Goal: Information Seeking & Learning: Find specific fact

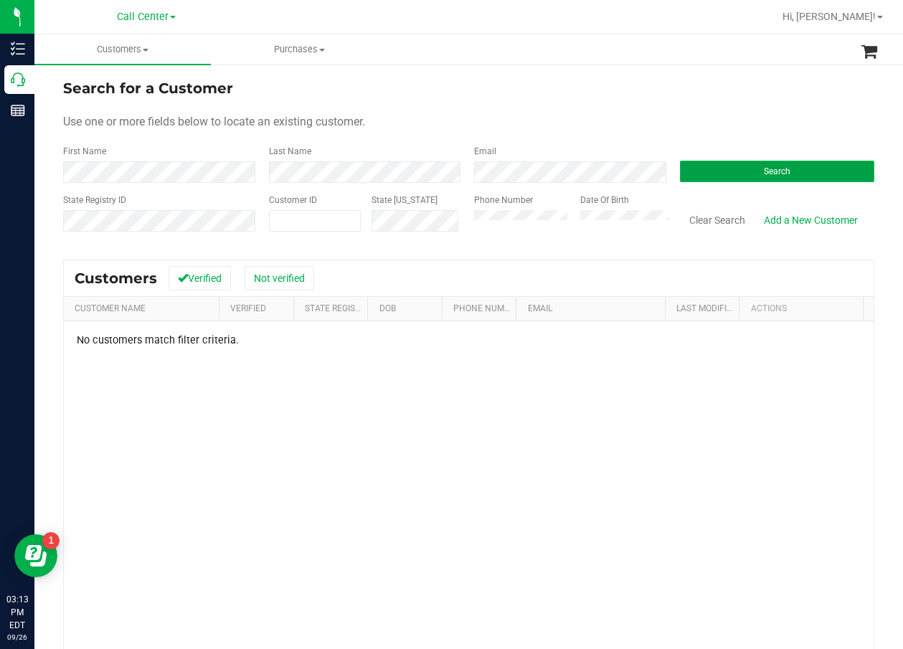
click at [753, 171] on button "Search" at bounding box center [777, 172] width 195 height 22
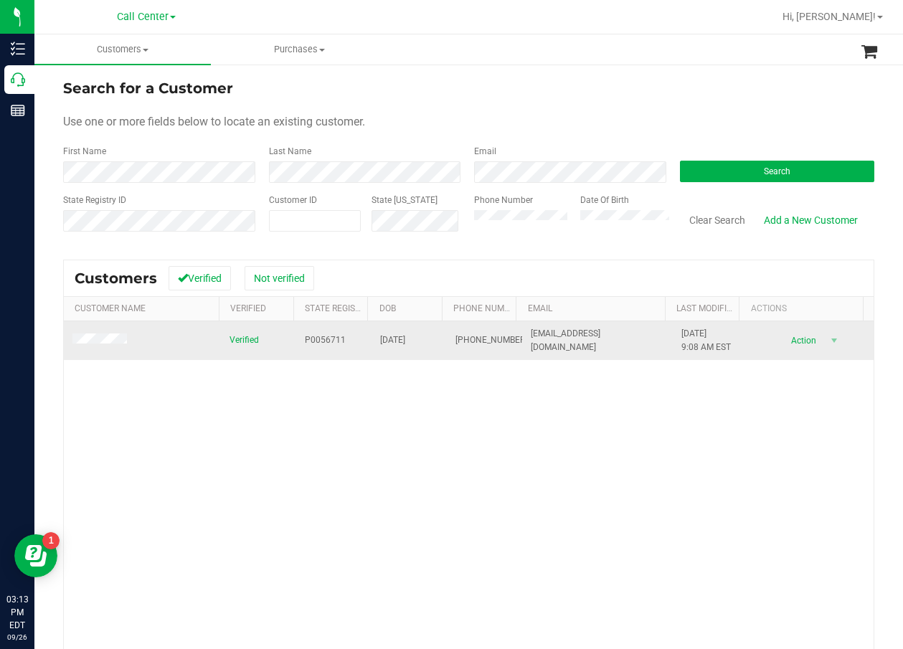
click at [323, 337] on span "P0056711" at bounding box center [325, 340] width 41 height 14
copy span "P0056711"
click at [402, 333] on td "[DATE]" at bounding box center [408, 340] width 75 height 39
click at [403, 336] on span "[DATE]" at bounding box center [392, 340] width 25 height 14
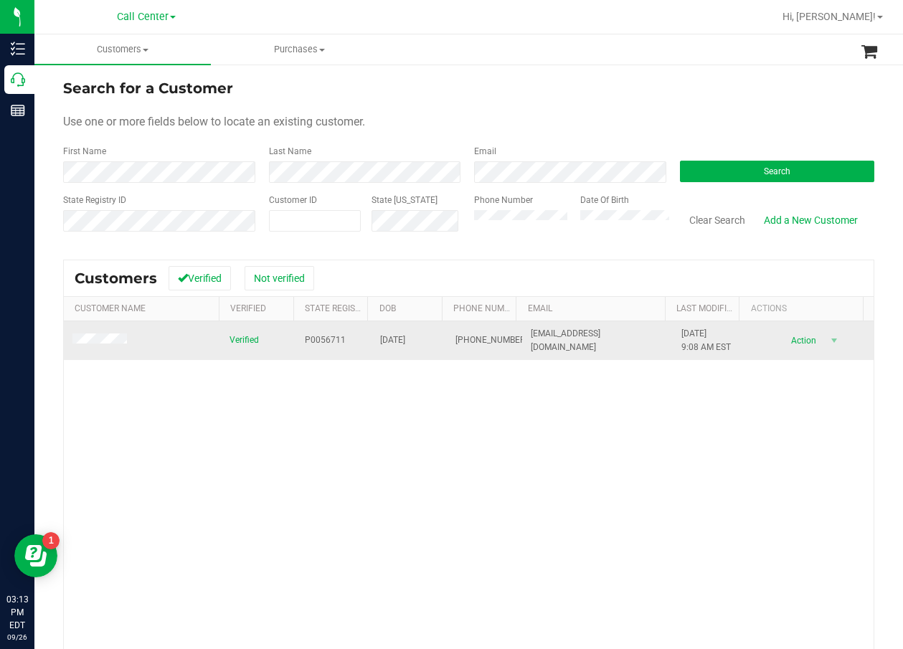
click at [403, 336] on span "[DATE]" at bounding box center [392, 340] width 25 height 14
copy span "[DATE]"
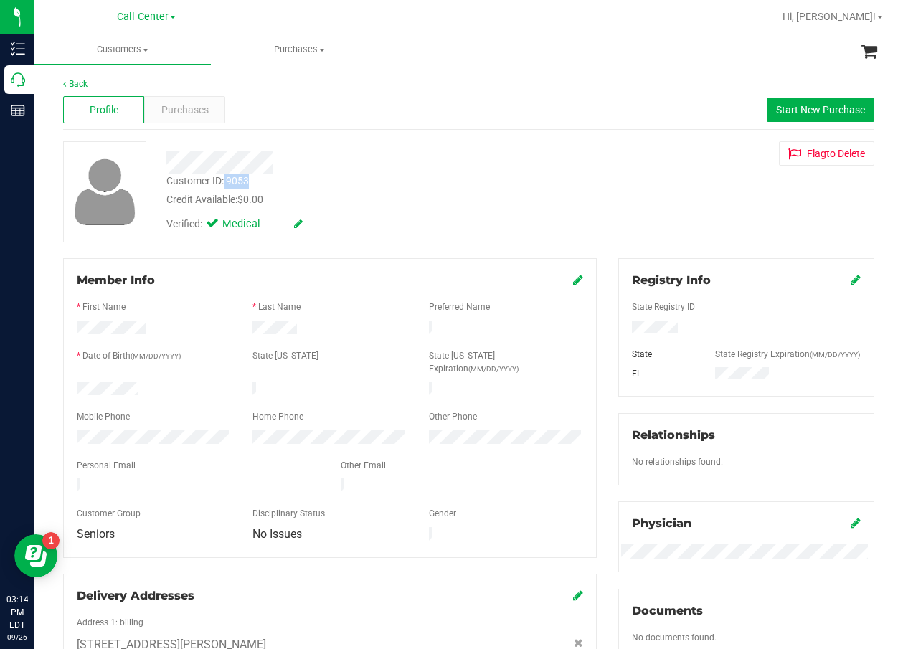
drag, startPoint x: 265, startPoint y: 176, endPoint x: 225, endPoint y: 182, distance: 40.6
click at [225, 182] on div "Customer ID: 9053 Credit Available: $0.00" at bounding box center [364, 191] width 417 height 34
copy div "9053"
drag, startPoint x: 377, startPoint y: 163, endPoint x: 353, endPoint y: 156, distance: 25.4
click at [377, 163] on div at bounding box center [364, 162] width 417 height 22
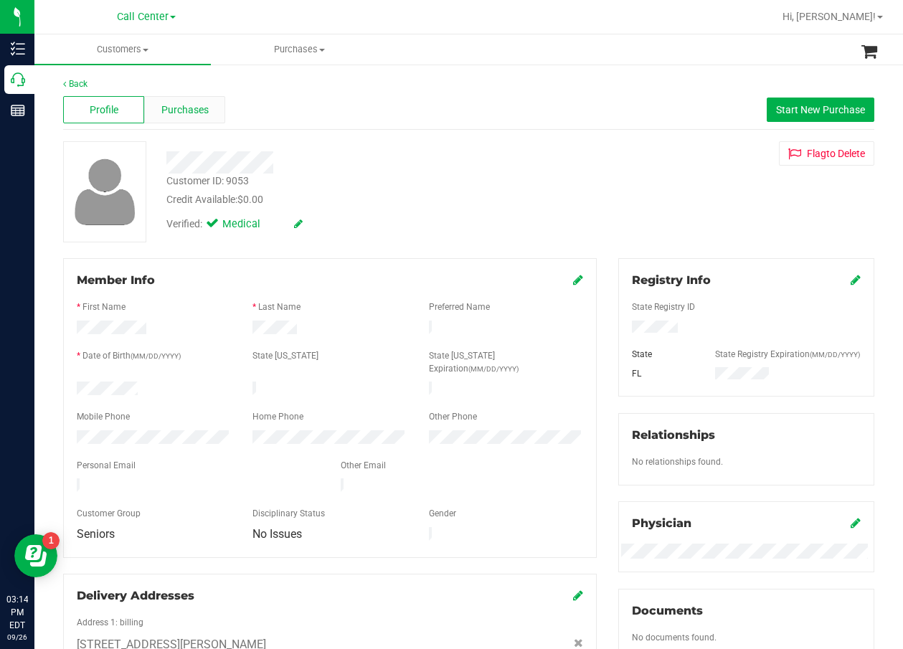
click at [190, 113] on span "Purchases" at bounding box center [184, 110] width 47 height 15
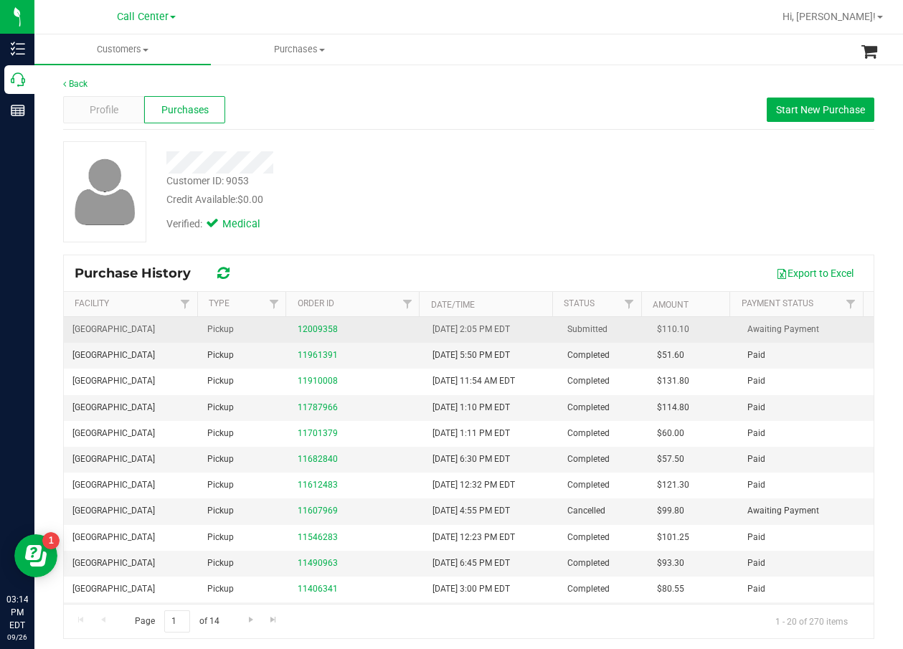
click at [321, 336] on div "12009358" at bounding box center [357, 330] width 118 height 14
click at [318, 334] on div "12009358" at bounding box center [357, 330] width 118 height 14
click at [308, 333] on link "12009358" at bounding box center [318, 329] width 40 height 10
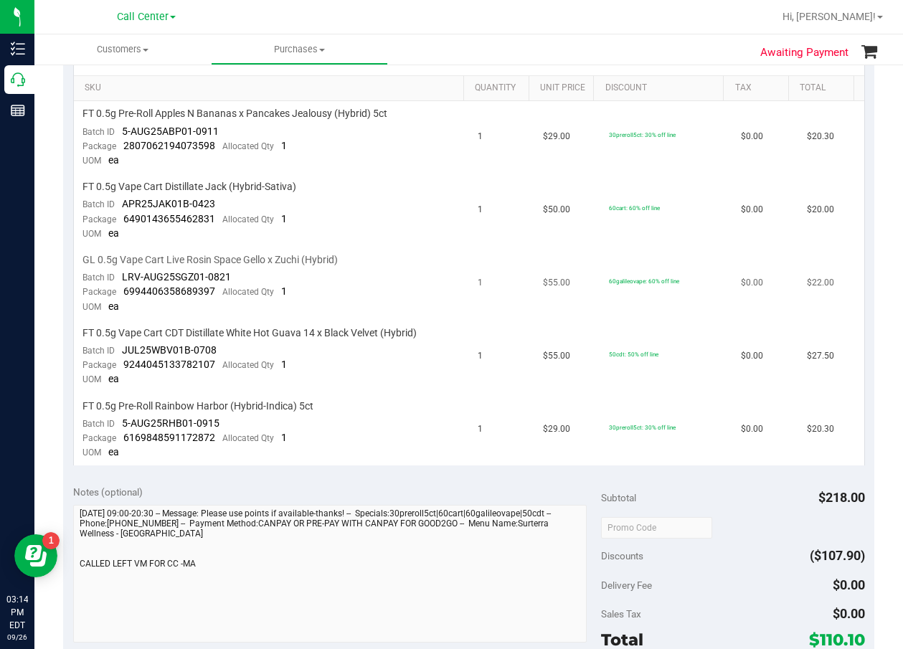
scroll to position [287, 0]
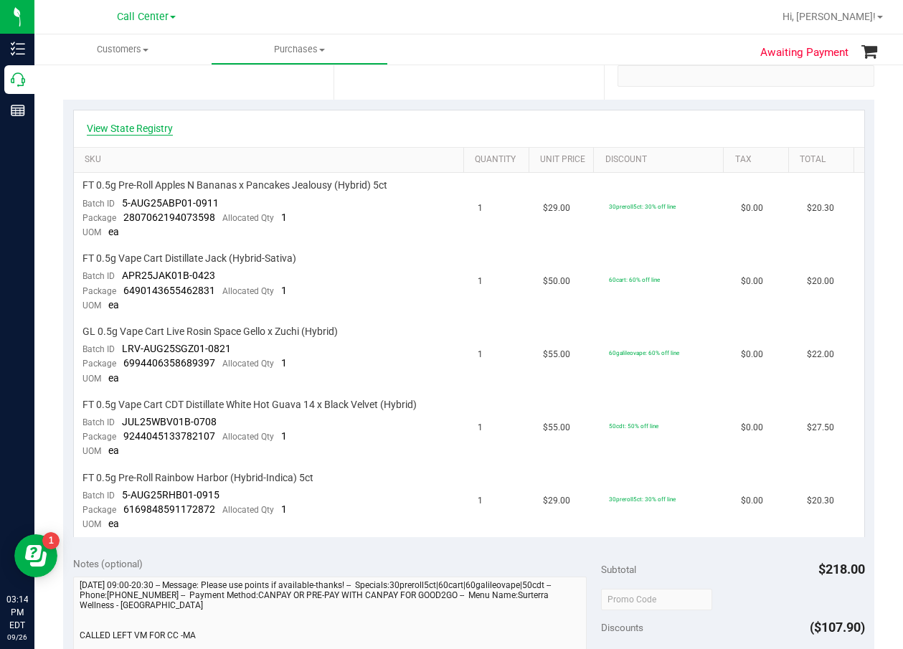
click at [135, 135] on link "View State Registry" at bounding box center [130, 128] width 86 height 14
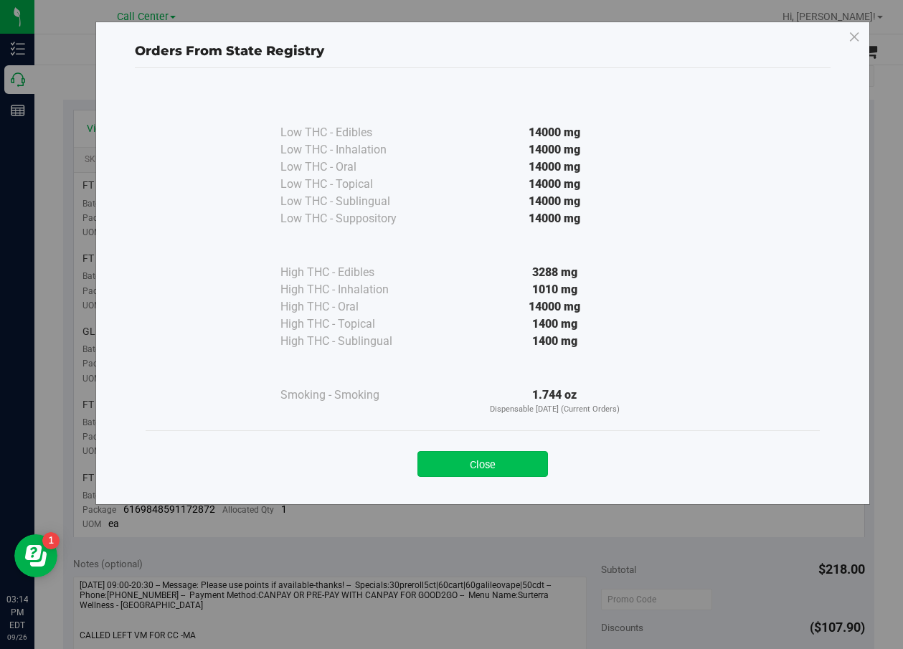
click at [508, 464] on button "Close" at bounding box center [482, 464] width 131 height 26
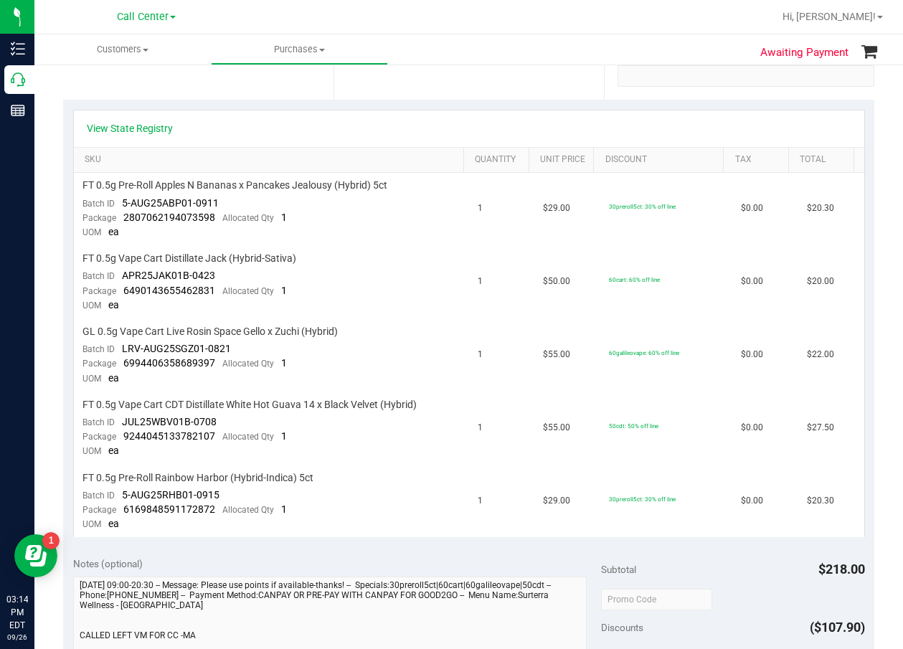
scroll to position [359, 0]
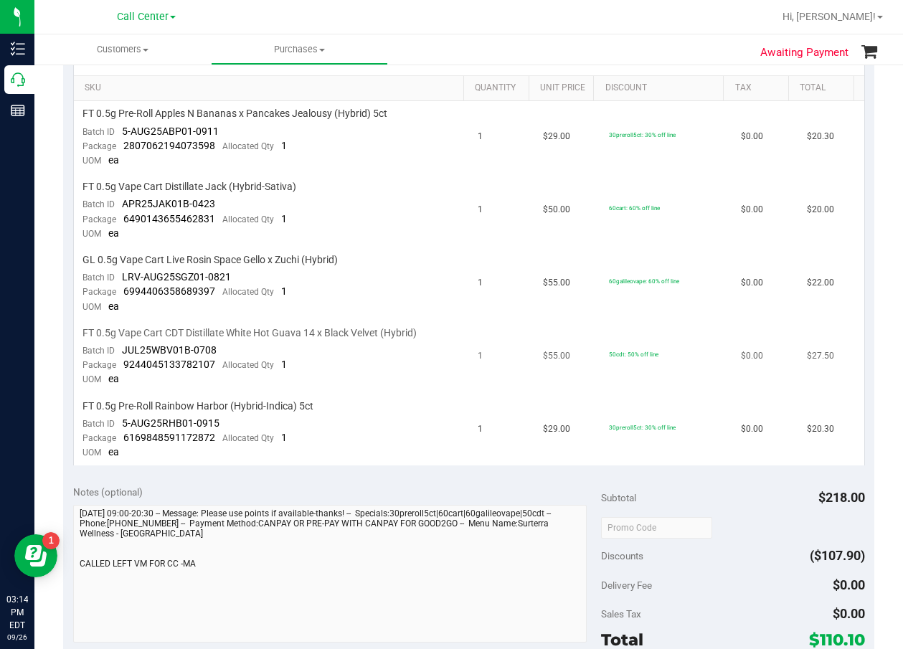
click at [95, 380] on span "UOM" at bounding box center [91, 379] width 19 height 10
click at [131, 308] on td "GL 0.5g Vape Cart Live Rosin Space Gello x Zuchi (Hybrid) Batch ID LRV-AUG25SGZ…" at bounding box center [271, 283] width 395 height 73
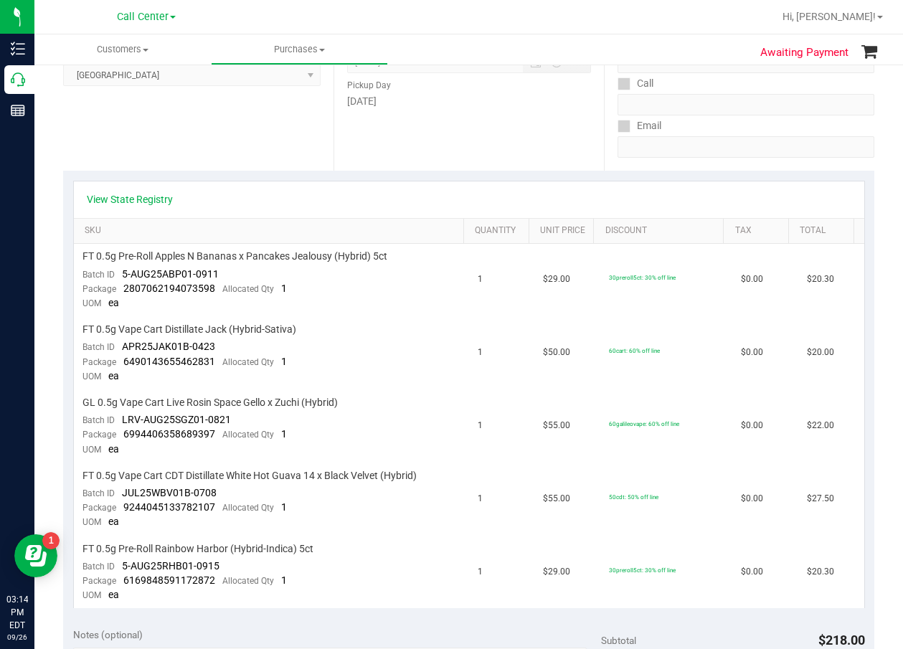
scroll to position [215, 0]
click at [120, 207] on link "View State Registry" at bounding box center [130, 200] width 86 height 14
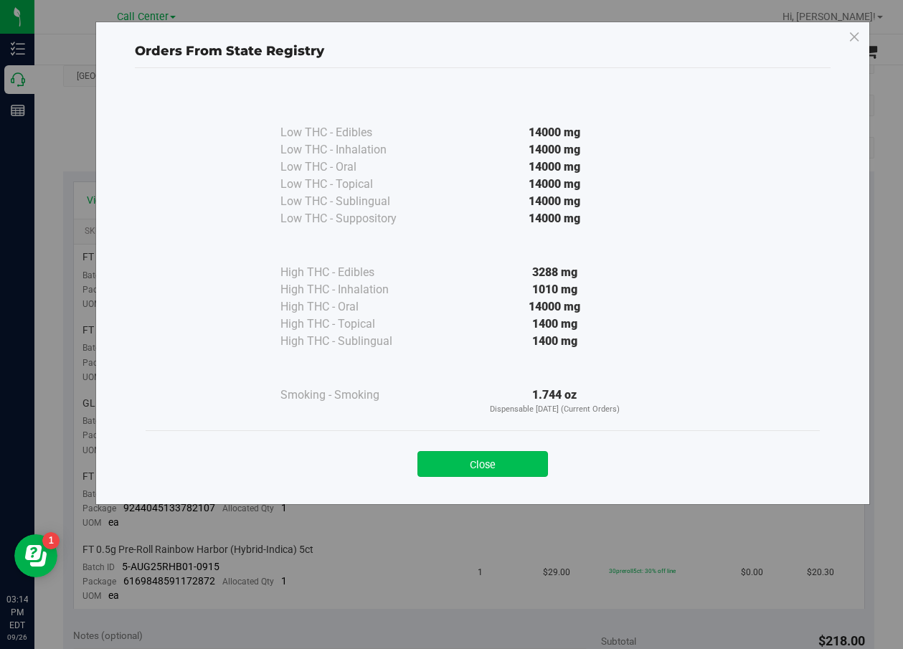
click at [465, 465] on button "Close" at bounding box center [482, 464] width 131 height 26
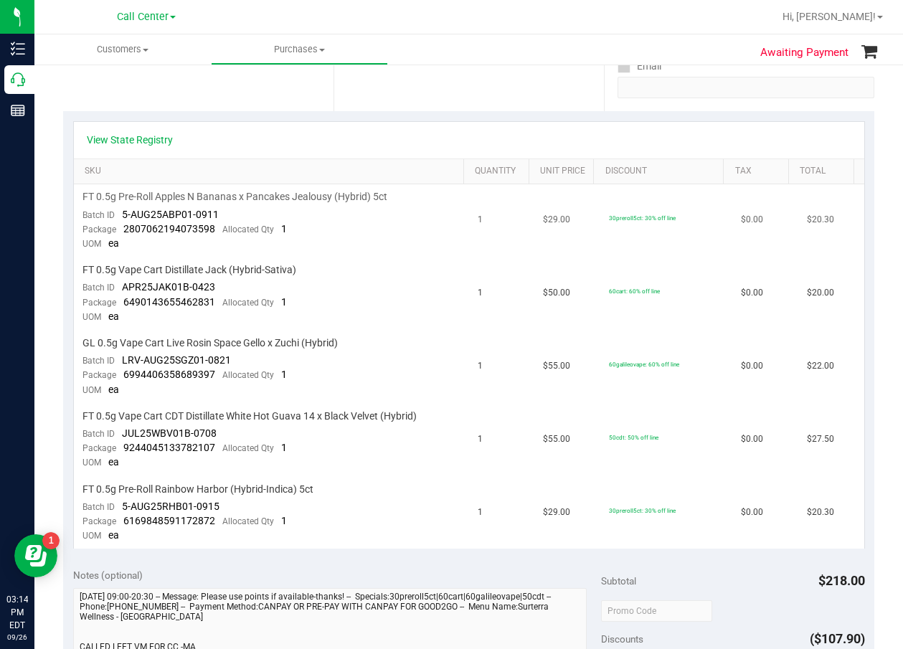
scroll to position [359, 0]
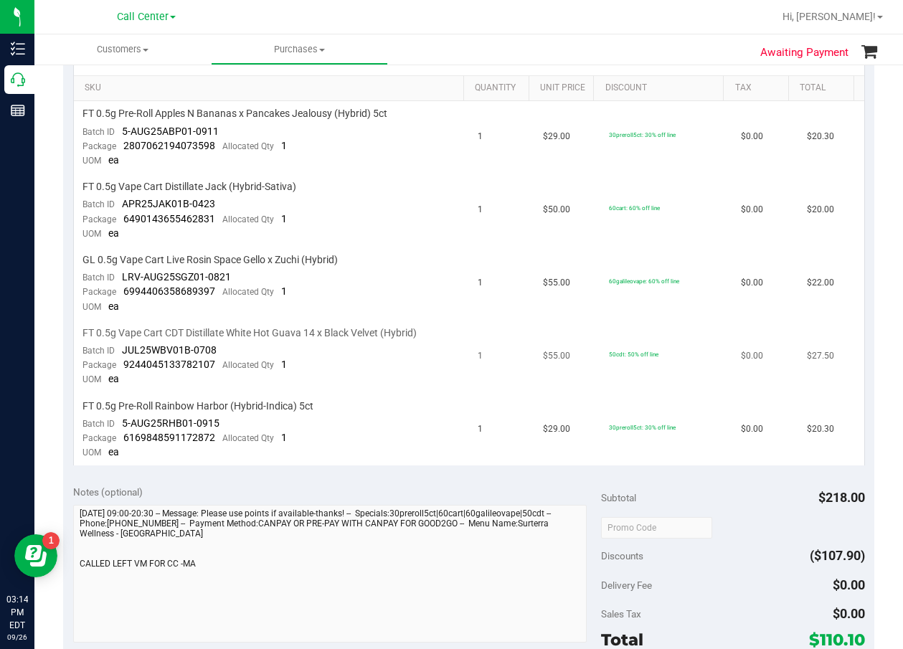
click at [556, 351] on span "$55.00" at bounding box center [556, 356] width 27 height 14
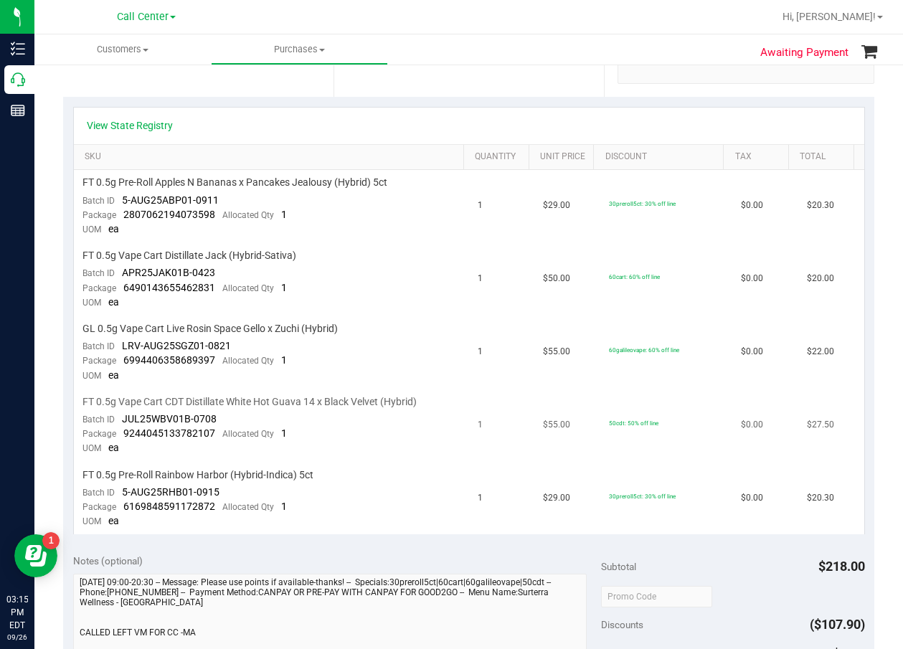
scroll to position [287, 0]
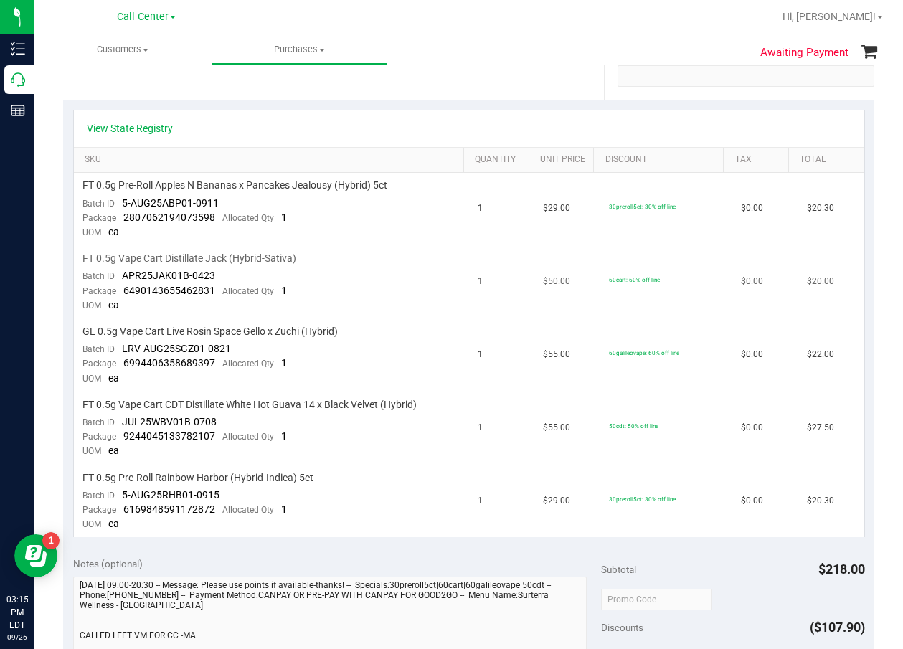
click at [255, 264] on span "FT 0.5g Vape Cart Distillate Jack (Hybrid-Sativa)" at bounding box center [189, 259] width 214 height 14
copy div "FT 0.5g Vape Cart Distillate Jack (Hybrid-Sativa)"
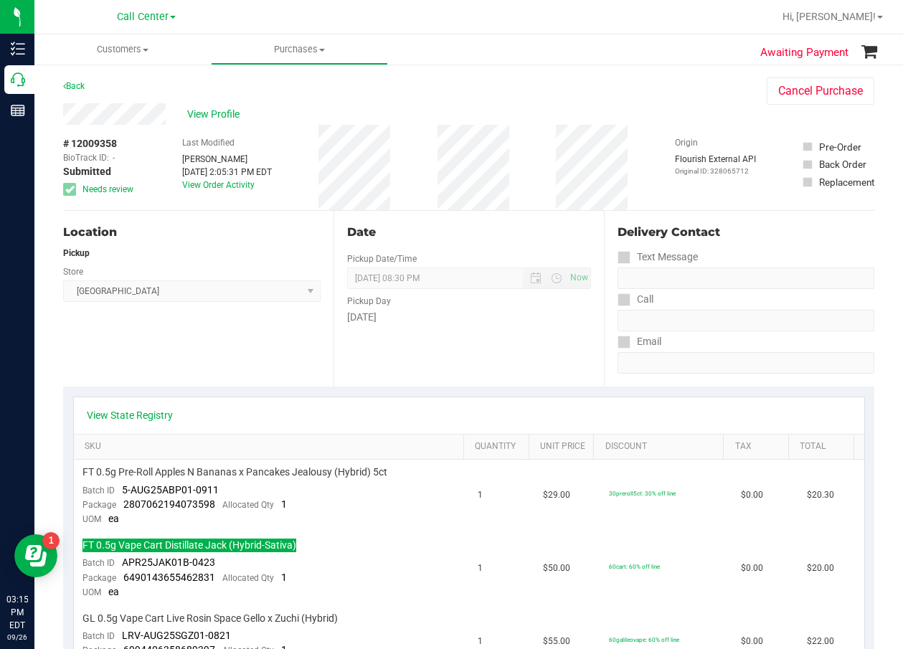
scroll to position [215, 0]
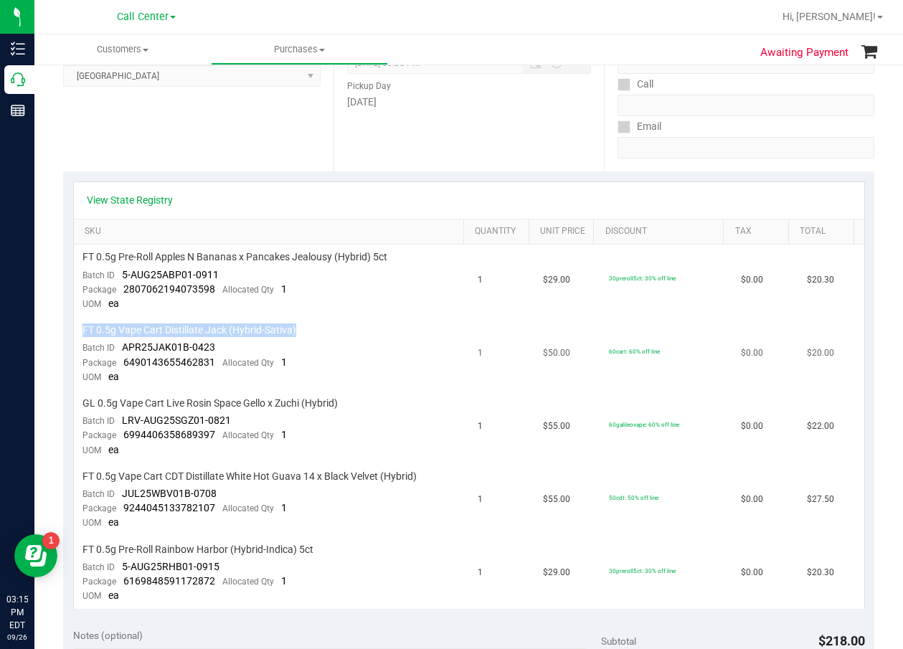
click at [278, 335] on span "FT 0.5g Vape Cart Distillate Jack (Hybrid-Sativa)" at bounding box center [189, 330] width 214 height 14
click at [632, 297] on td "30preroll5ct: 30% off line" at bounding box center [666, 281] width 132 height 73
click at [290, 334] on span "FT 0.5g Vape Cart Distillate Jack (Hybrid-Sativa)" at bounding box center [189, 330] width 214 height 14
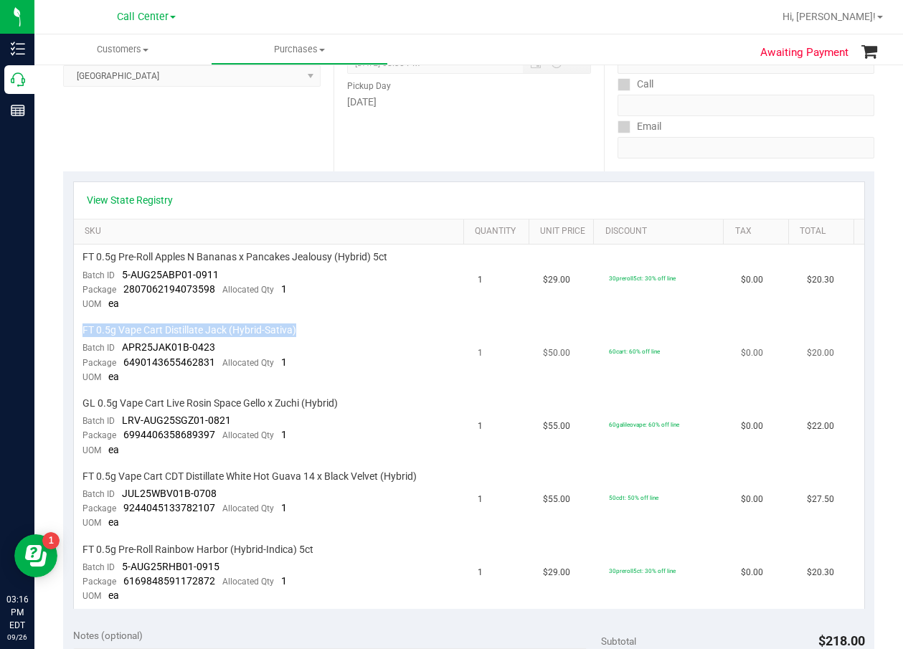
copy div "FT 0.5g Vape Cart Distillate Jack (Hybrid-Sativa)"
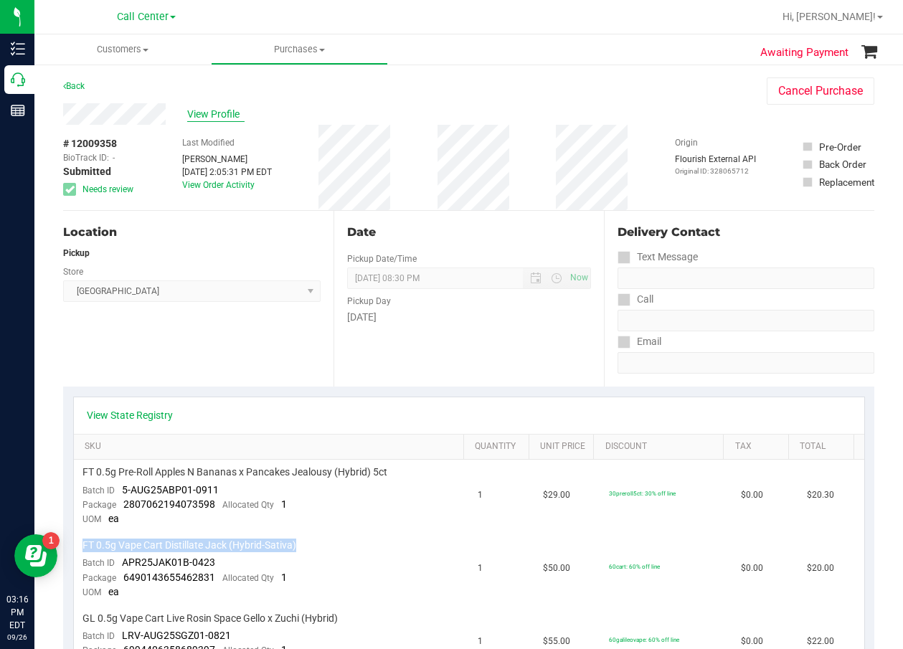
click at [220, 117] on span "View Profile" at bounding box center [215, 114] width 57 height 15
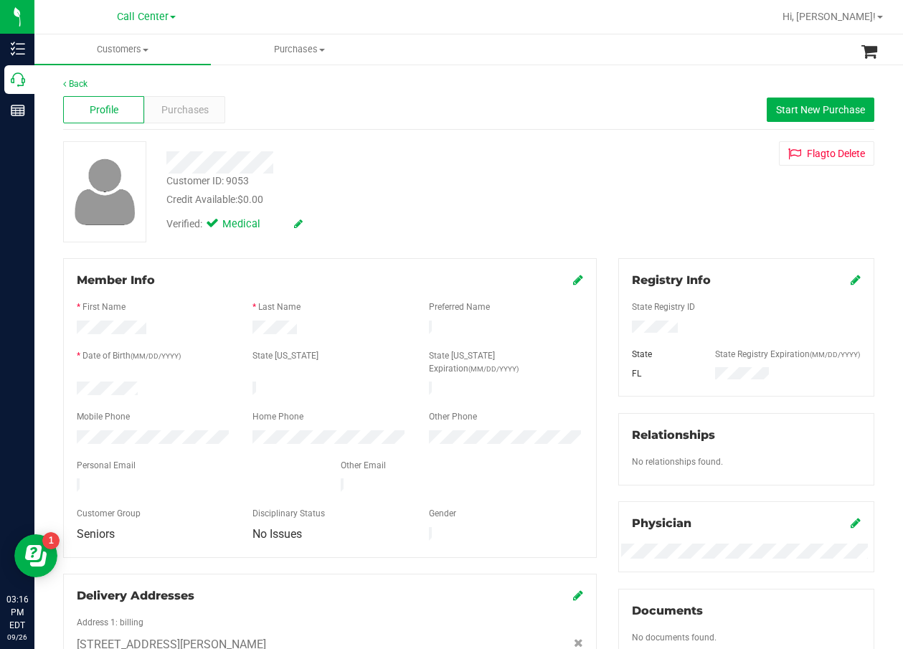
click at [221, 176] on div "Customer ID: 9053" at bounding box center [207, 181] width 82 height 15
click at [221, 177] on div "Customer ID: 9053" at bounding box center [207, 181] width 82 height 15
copy div "Customer ID: 9053"
click at [632, 170] on div "Customer ID: 9053 Credit Available: $0.00 Verified: Medical Flag to [GEOGRAPHIC…" at bounding box center [468, 191] width 833 height 101
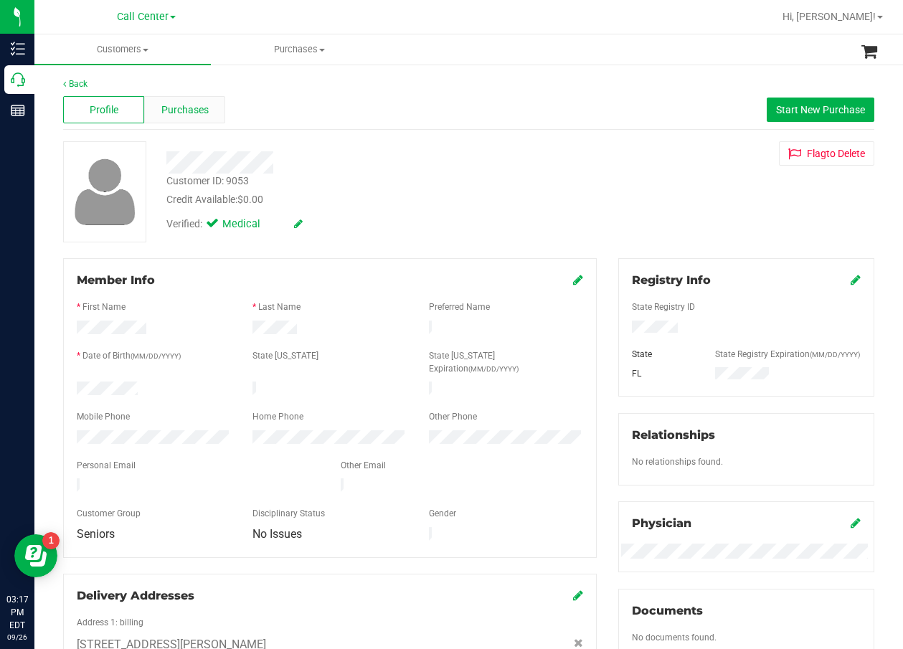
click at [194, 110] on span "Purchases" at bounding box center [184, 110] width 47 height 15
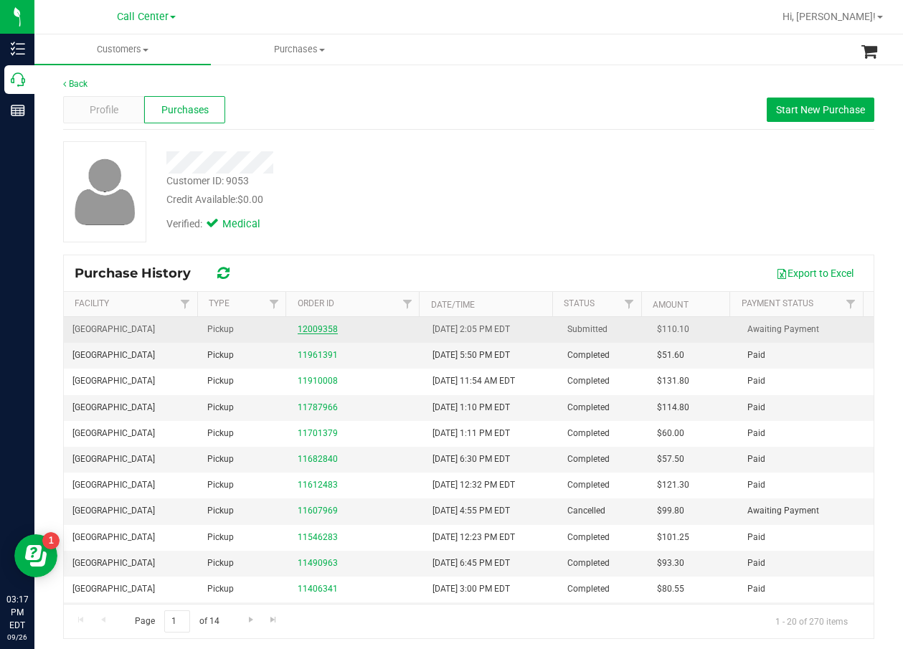
click at [305, 331] on link "12009358" at bounding box center [318, 329] width 40 height 10
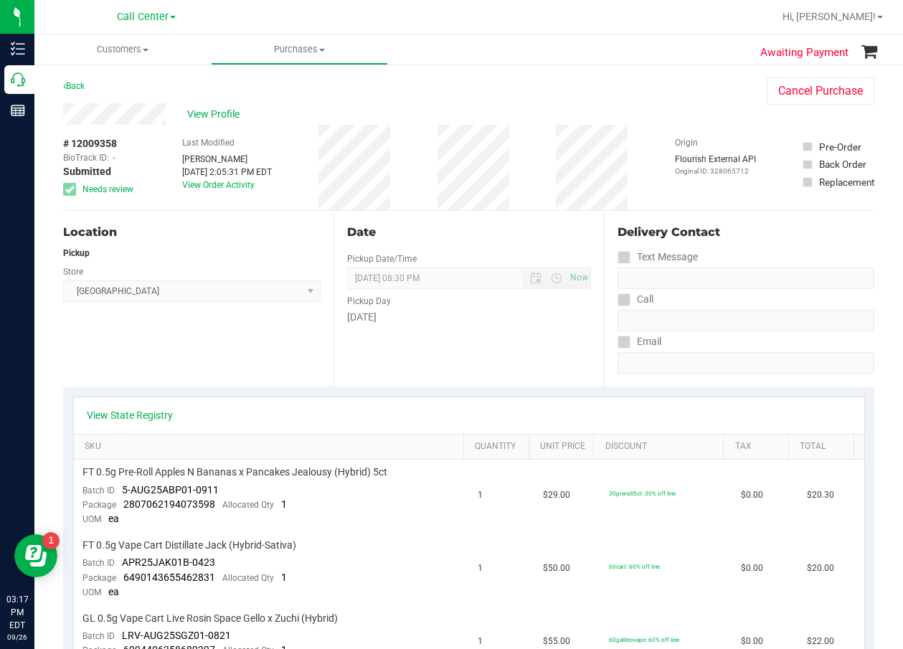
click at [116, 146] on span "# 12009358" at bounding box center [90, 143] width 54 height 15
copy div "# 12009358"
click at [493, 237] on div "Date" at bounding box center [469, 232] width 244 height 17
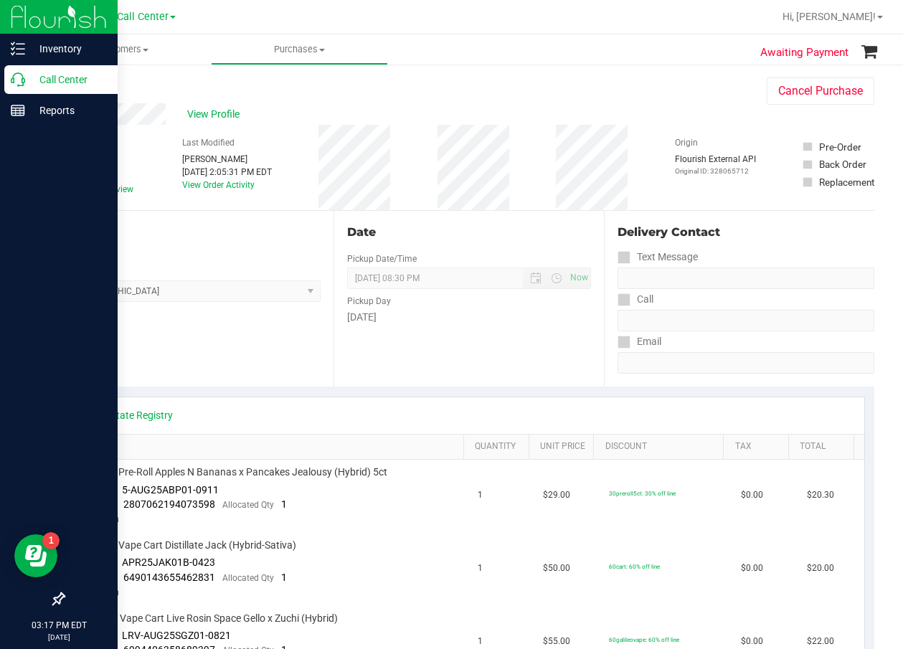
click at [32, 77] on p "Call Center" at bounding box center [68, 79] width 86 height 17
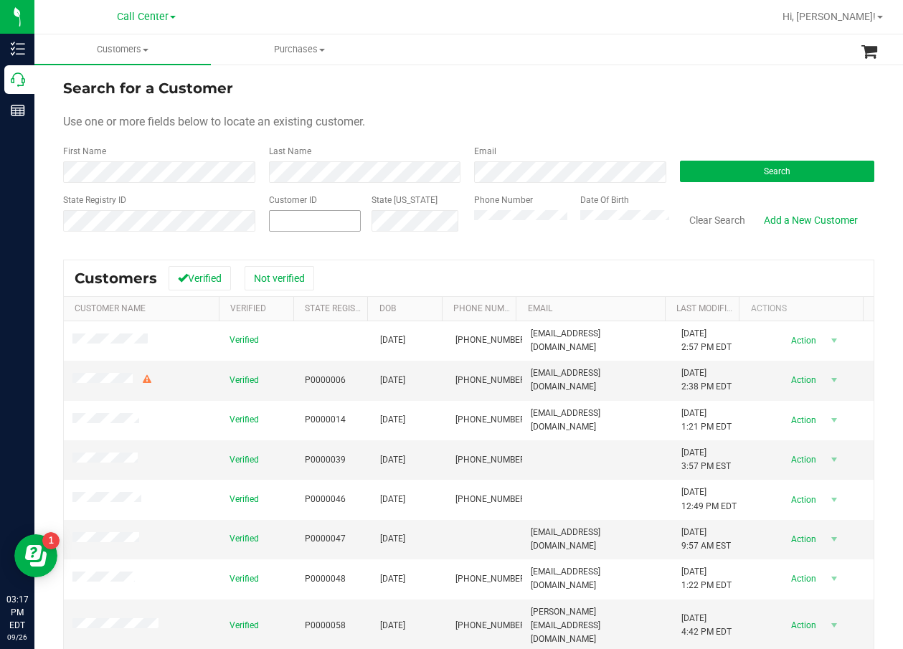
click at [353, 216] on span at bounding box center [315, 221] width 92 height 22
click at [308, 222] on input "text" at bounding box center [315, 221] width 90 height 20
paste input "1586006"
type input "1586006"
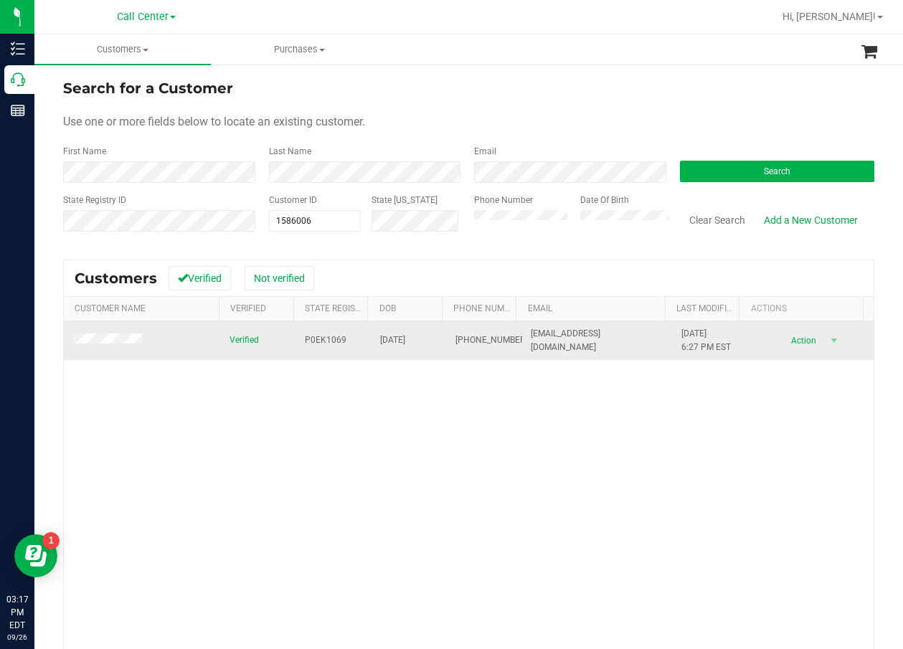
click at [296, 336] on td "P0EK1069" at bounding box center [333, 340] width 75 height 39
click at [305, 336] on span "P0EK1069" at bounding box center [326, 340] width 42 height 14
copy span "P0EK1069"
click at [399, 345] on span "[DATE]" at bounding box center [392, 340] width 25 height 14
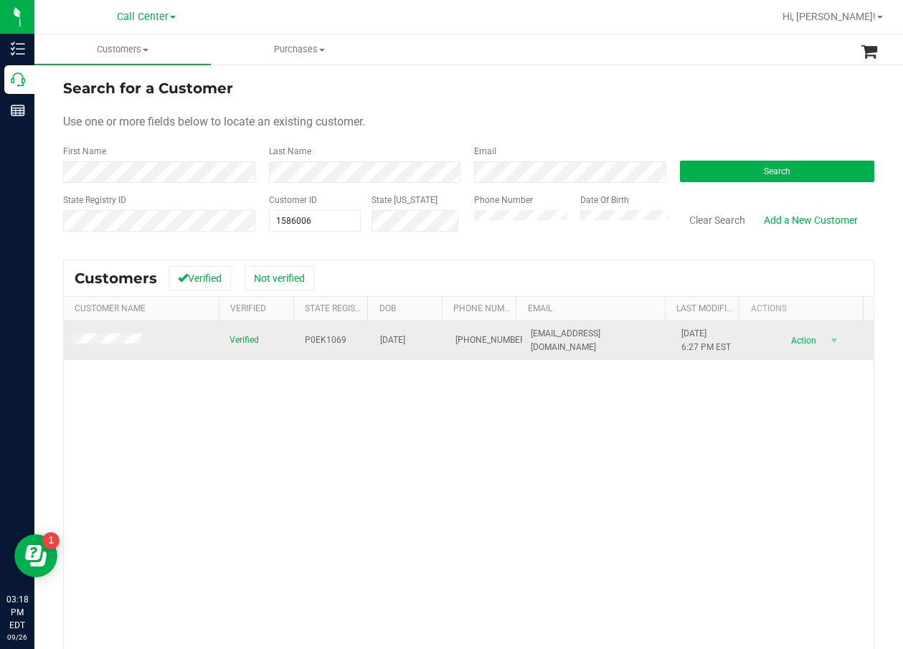
click at [400, 341] on span "[DATE]" at bounding box center [392, 340] width 25 height 14
copy span "[DATE]"
click at [447, 339] on td "[PHONE_NUMBER]" at bounding box center [484, 340] width 75 height 39
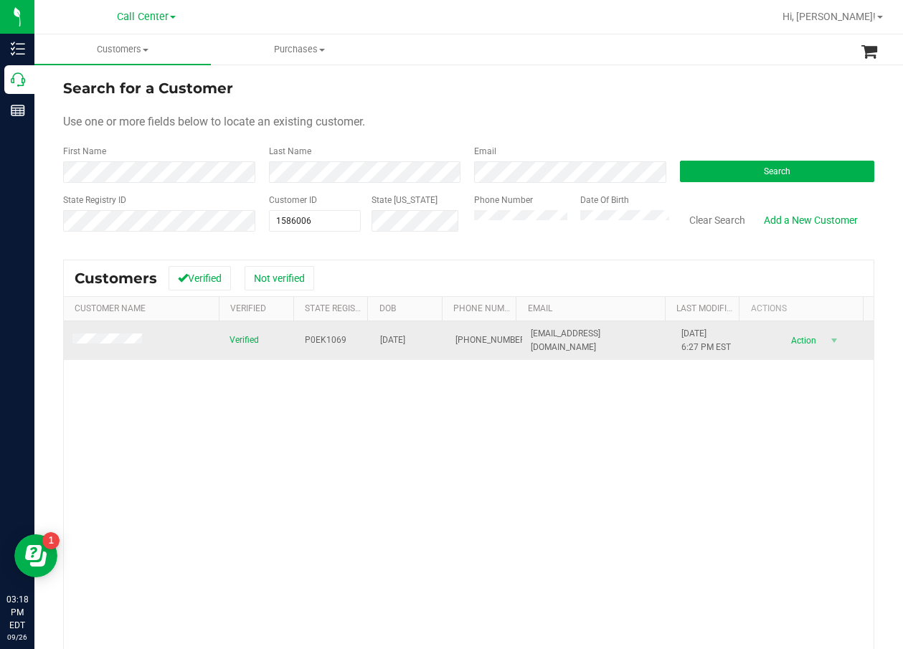
click at [447, 339] on td "[PHONE_NUMBER]" at bounding box center [484, 340] width 75 height 39
drag, startPoint x: 444, startPoint y: 339, endPoint x: 451, endPoint y: 348, distance: 11.8
click at [455, 347] on span "[PHONE_NUMBER]" at bounding box center [491, 340] width 72 height 14
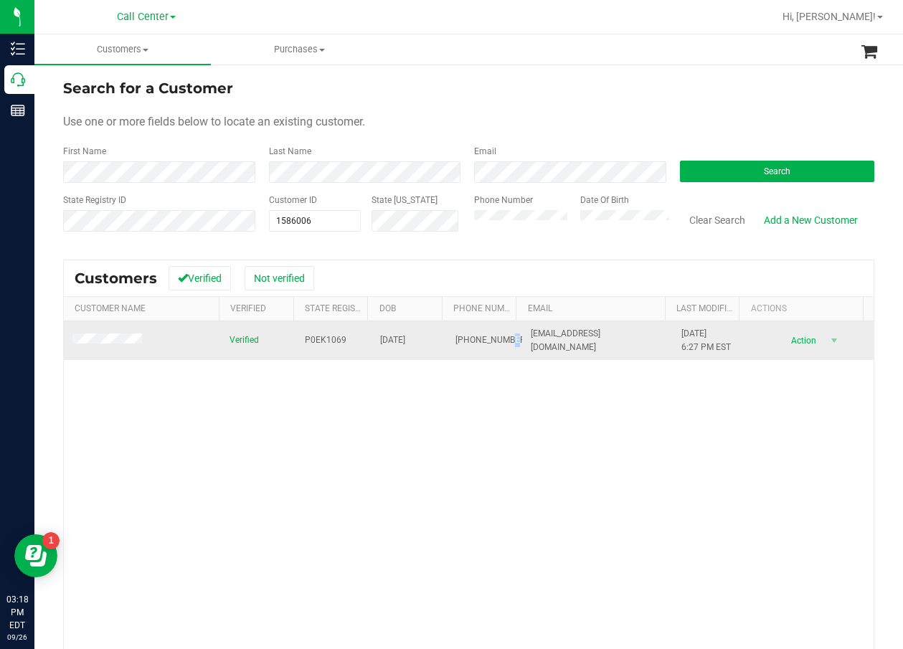
click at [455, 347] on span "[PHONE_NUMBER]" at bounding box center [491, 340] width 72 height 14
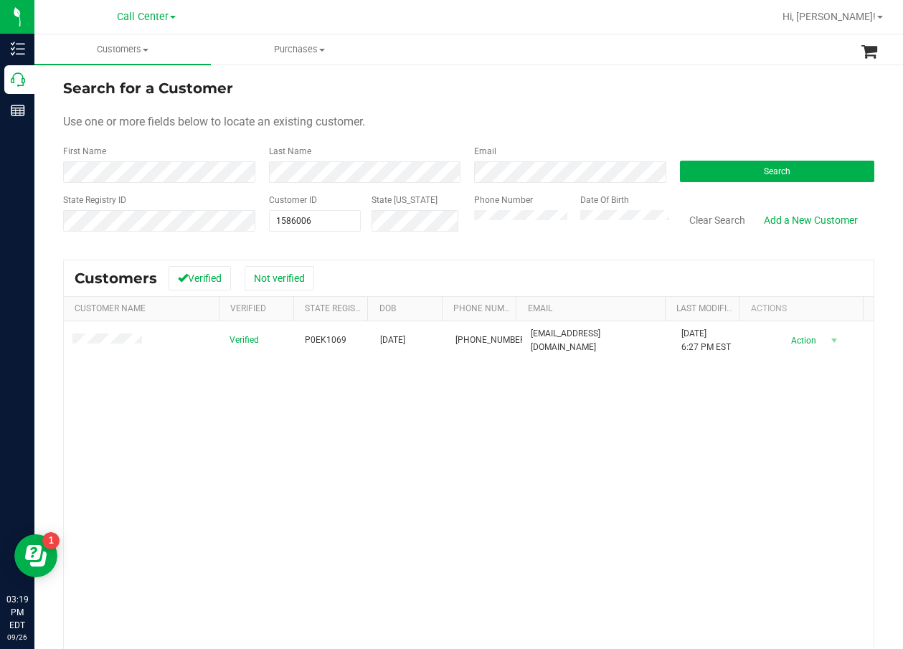
click at [578, 425] on div "Verified P0EK1069 [DATE] (863) 444-3580 [EMAIL_ADDRESS][DOMAIN_NAME] [DATE] 6:2…" at bounding box center [469, 525] width 810 height 409
click at [305, 224] on span "1586006 1586006" at bounding box center [315, 221] width 92 height 22
click at [305, 224] on input "1586006" at bounding box center [315, 221] width 90 height 20
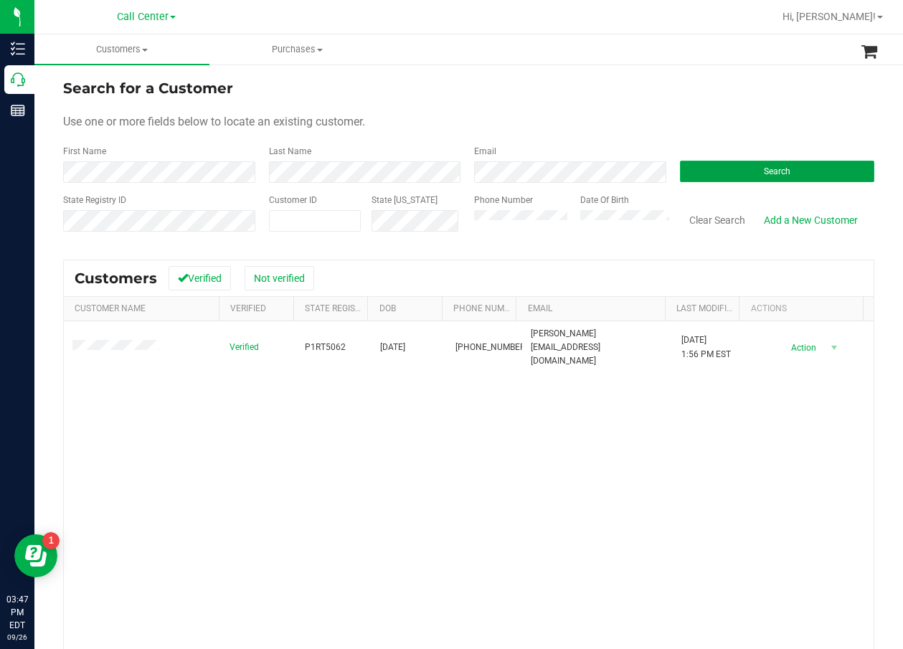
click at [747, 174] on button "Search" at bounding box center [777, 172] width 195 height 22
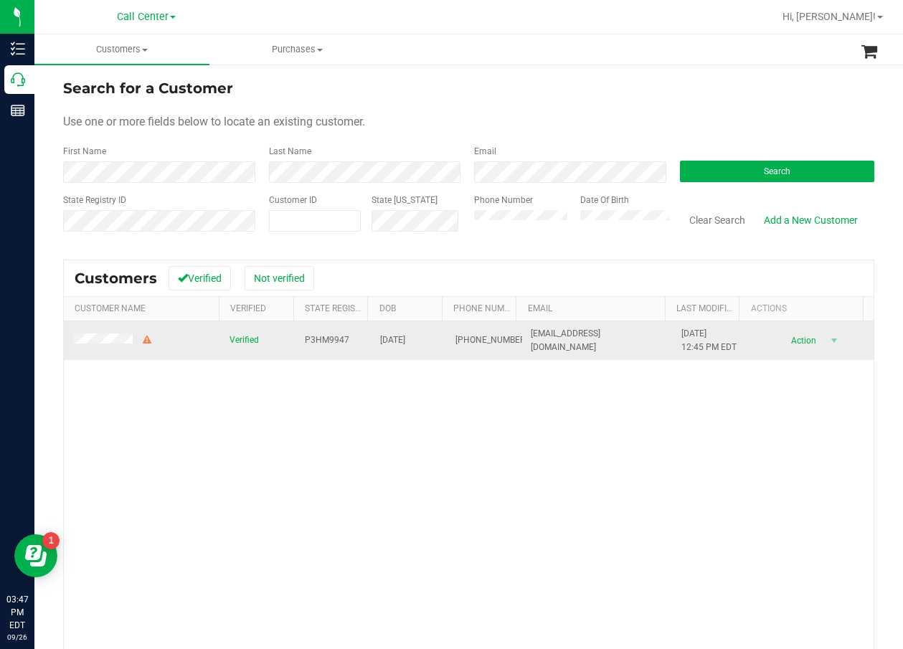
click at [326, 338] on span "P3HM9947" at bounding box center [327, 340] width 44 height 14
copy span "P3HM9947"
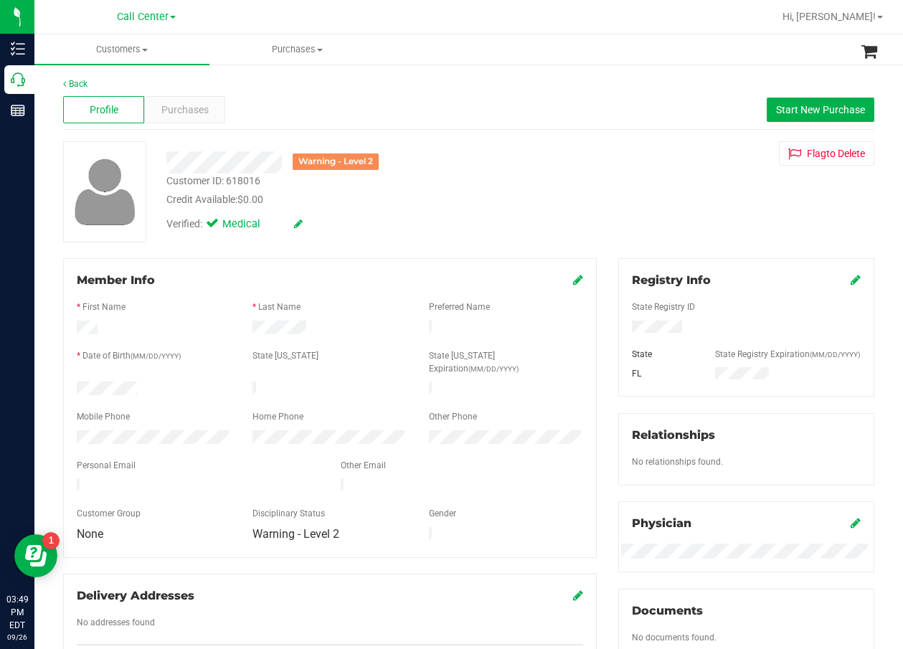
click at [430, 242] on div "Warning - Level 2 Customer ID: 618016 Credit Available: $0.00 Verified: Medical…" at bounding box center [468, 191] width 833 height 101
click at [180, 98] on div "Purchases" at bounding box center [184, 109] width 81 height 27
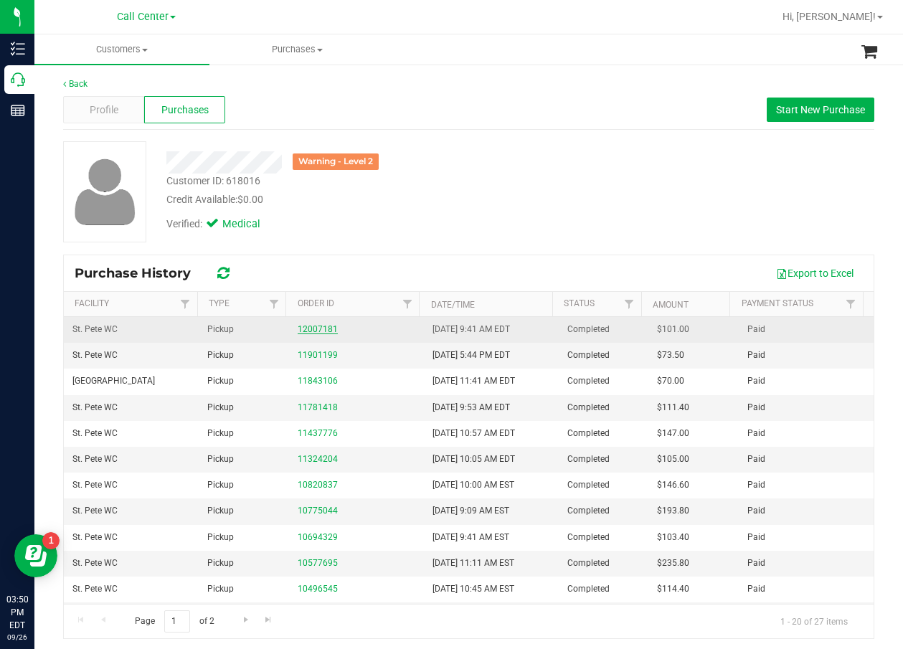
click at [298, 330] on link "12007181" at bounding box center [318, 329] width 40 height 10
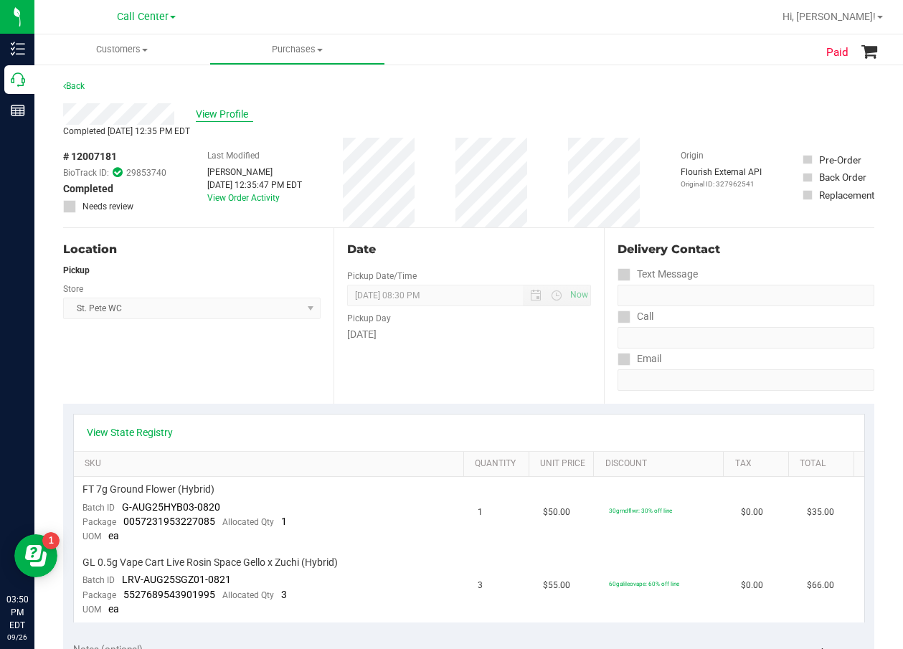
click at [232, 117] on span "View Profile" at bounding box center [224, 114] width 57 height 15
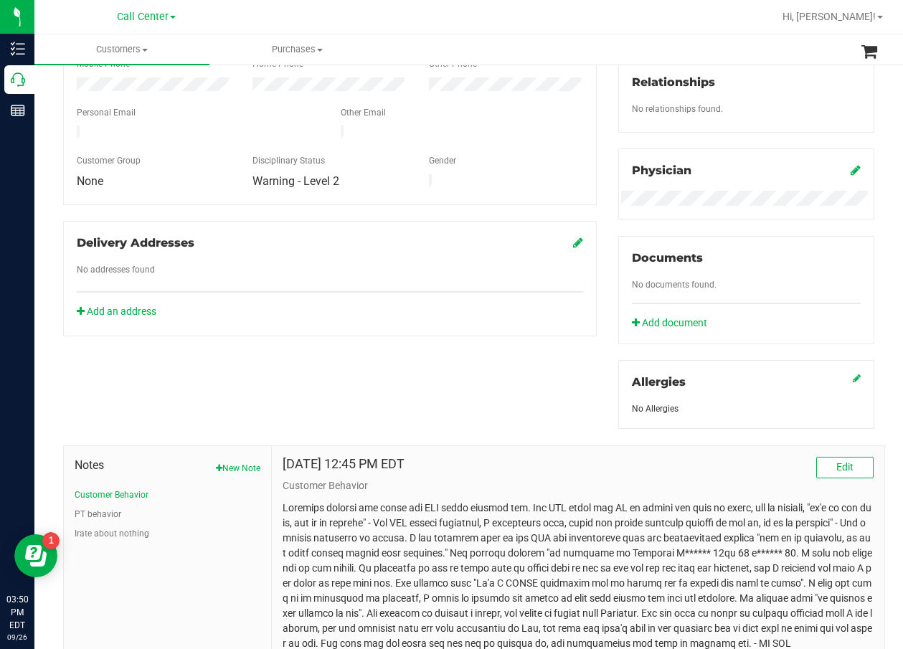
scroll to position [425, 0]
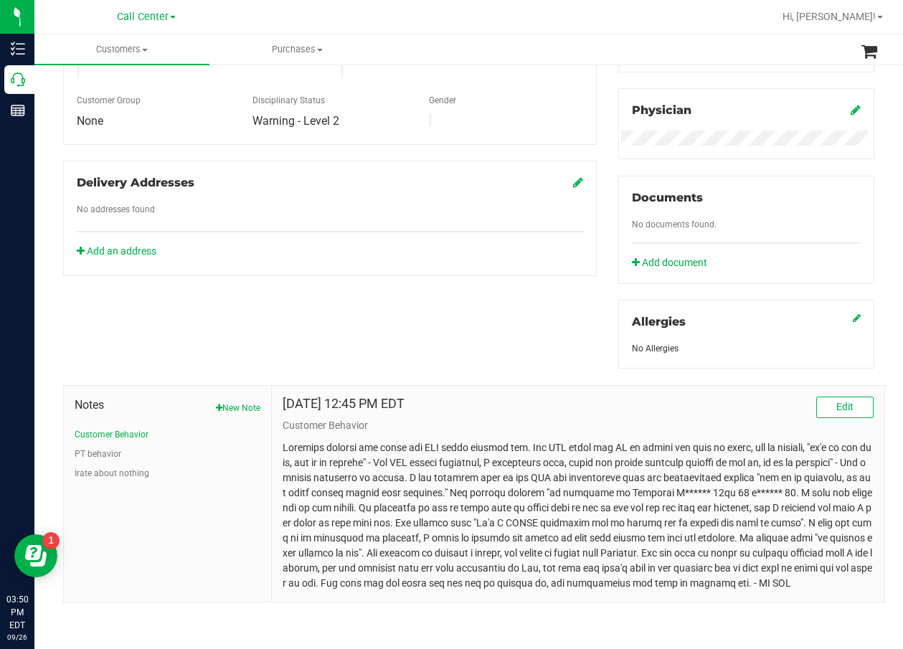
click at [399, 466] on p at bounding box center [578, 515] width 591 height 151
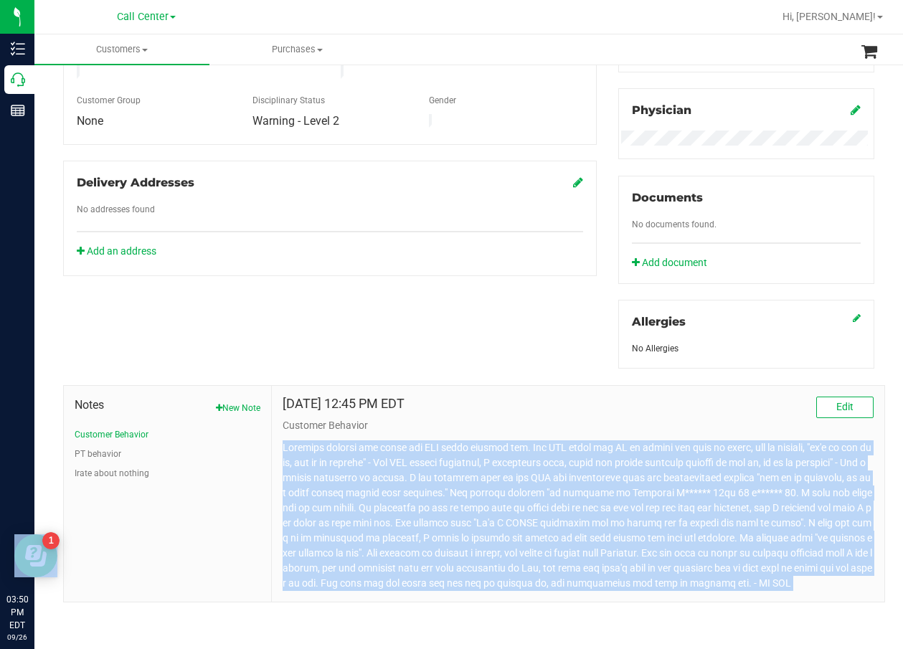
click at [399, 466] on p at bounding box center [578, 515] width 591 height 151
click at [426, 528] on p at bounding box center [578, 515] width 591 height 151
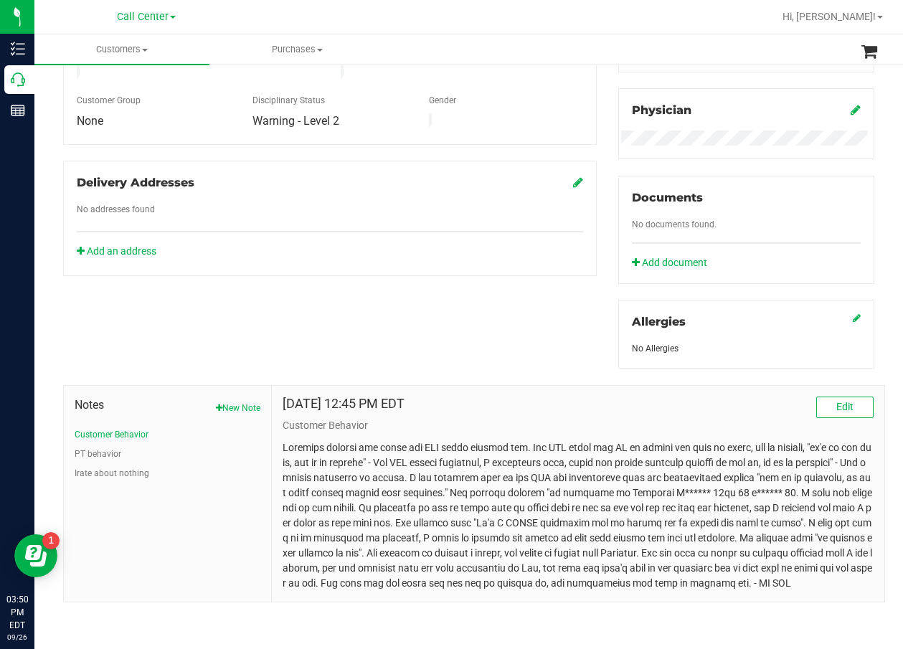
click at [401, 480] on p at bounding box center [578, 515] width 591 height 151
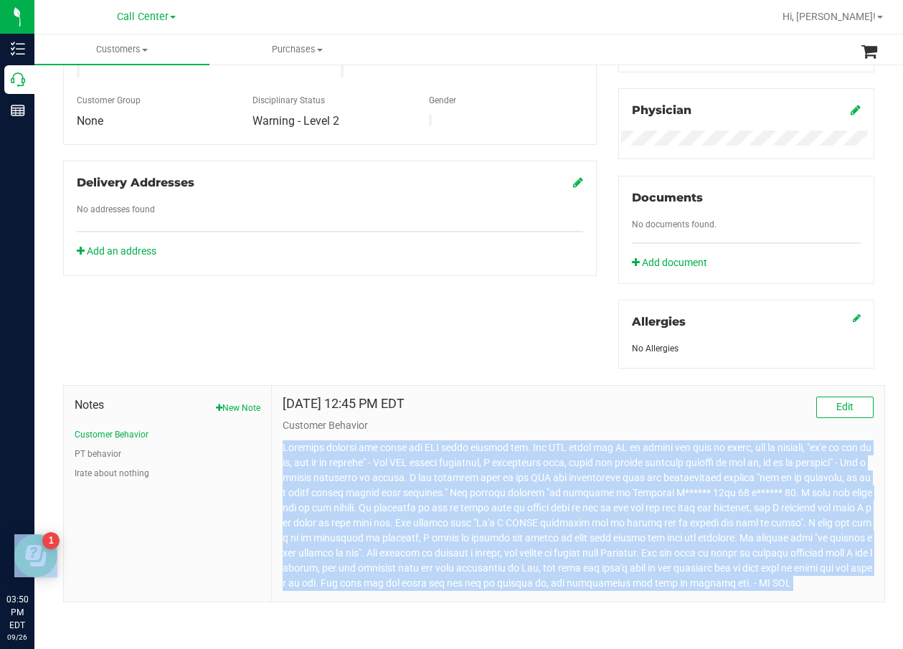
click at [401, 480] on p at bounding box center [578, 515] width 591 height 151
click at [404, 493] on p at bounding box center [578, 515] width 591 height 151
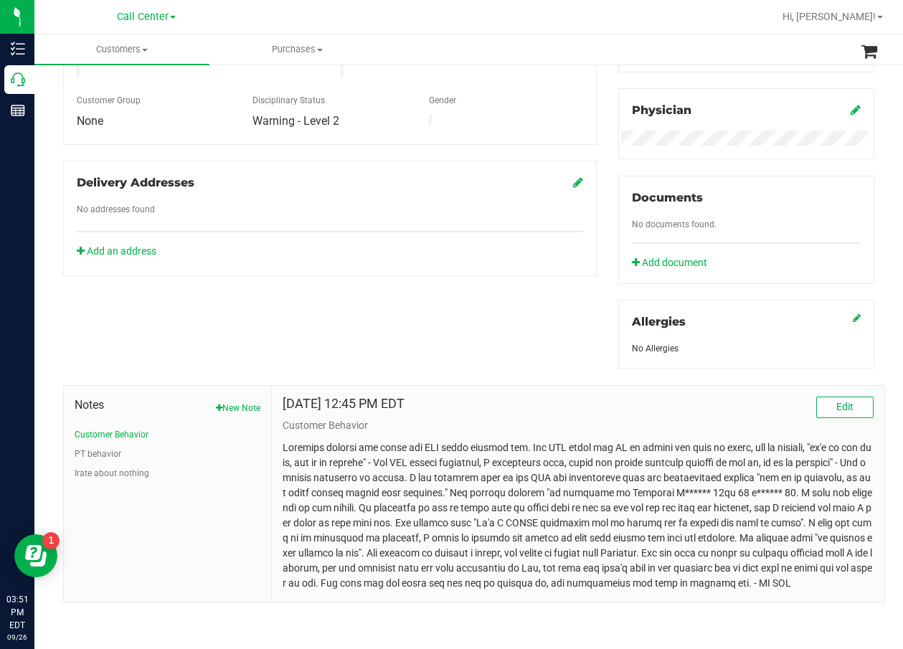
click at [404, 520] on p at bounding box center [578, 515] width 591 height 151
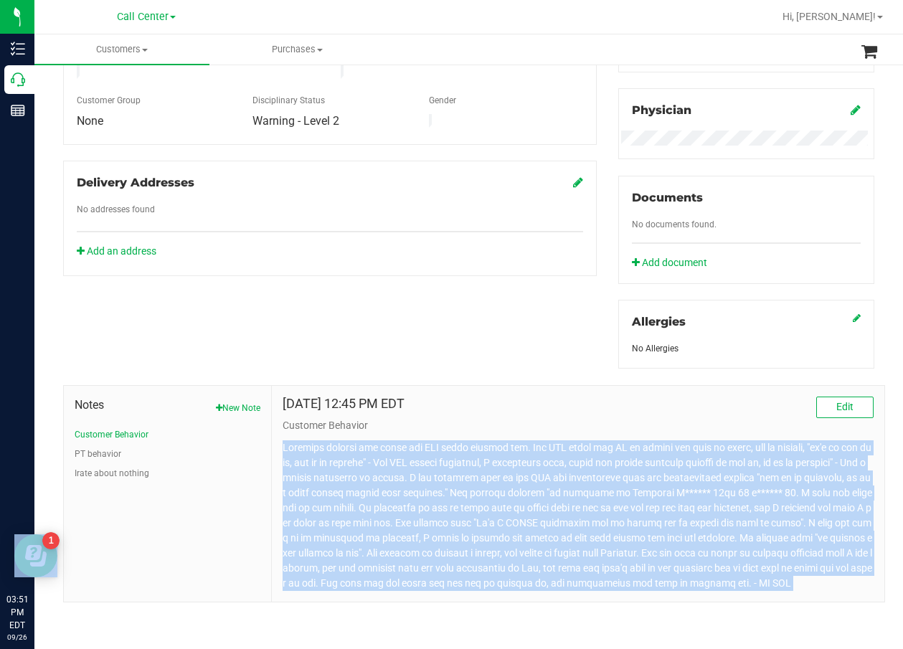
click at [404, 520] on p at bounding box center [578, 515] width 591 height 151
click at [648, 607] on div "Back Profile Purchases Start New Purchase Warning - Level 2 Customer ID: 618016…" at bounding box center [468, 149] width 868 height 999
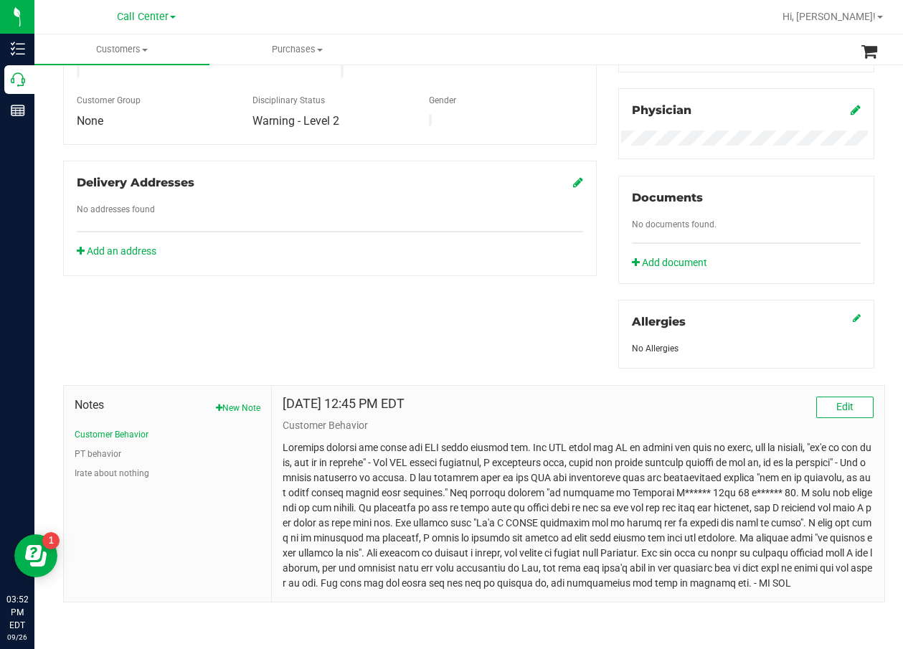
click at [658, 539] on p at bounding box center [578, 515] width 591 height 151
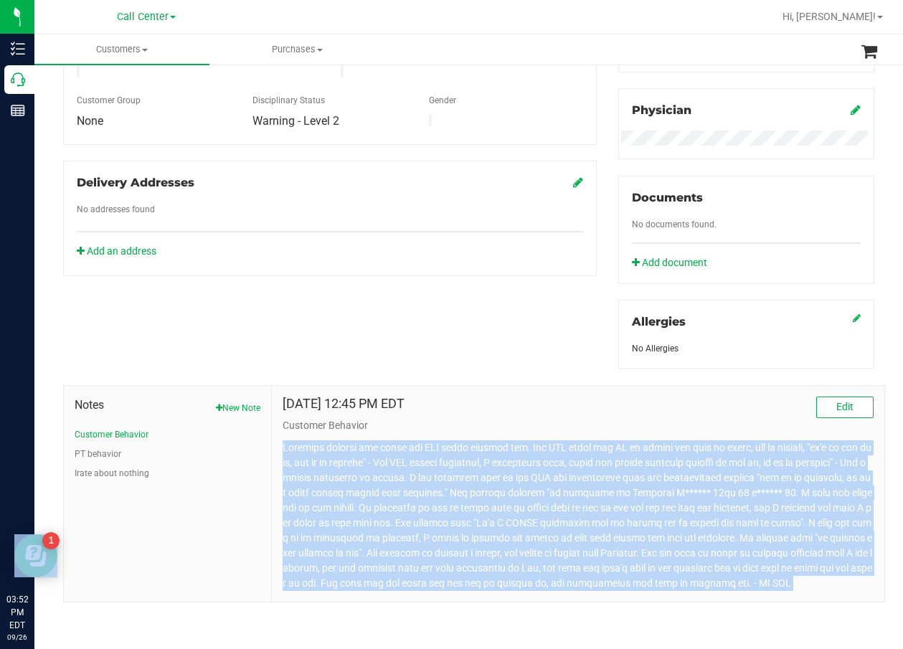
click at [656, 537] on p at bounding box center [578, 515] width 591 height 151
click at [630, 602] on div "Back Profile Purchases Start New Purchase Warning - Level 2 Customer ID: 618016…" at bounding box center [468, 149] width 868 height 999
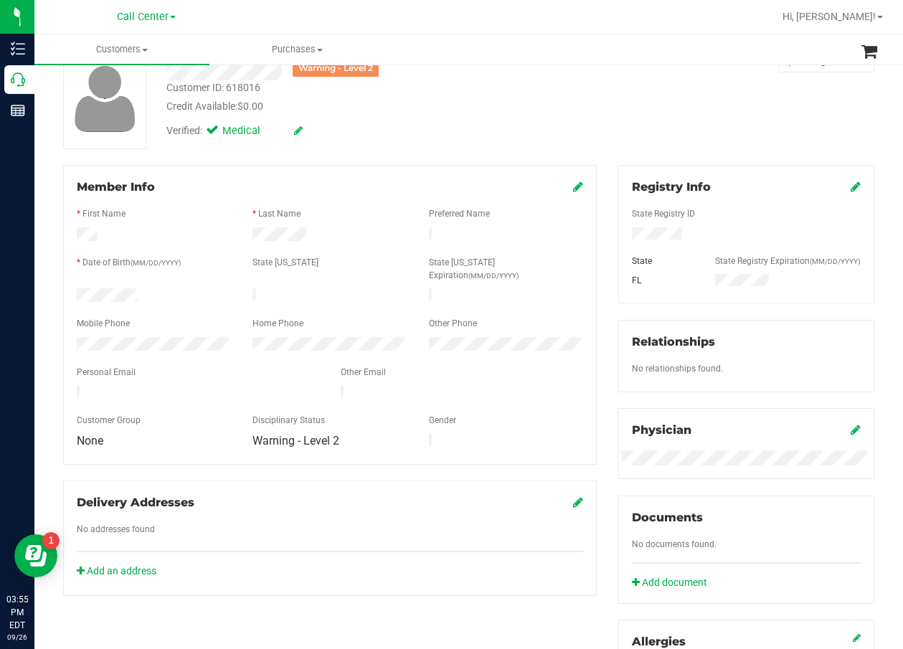
scroll to position [0, 0]
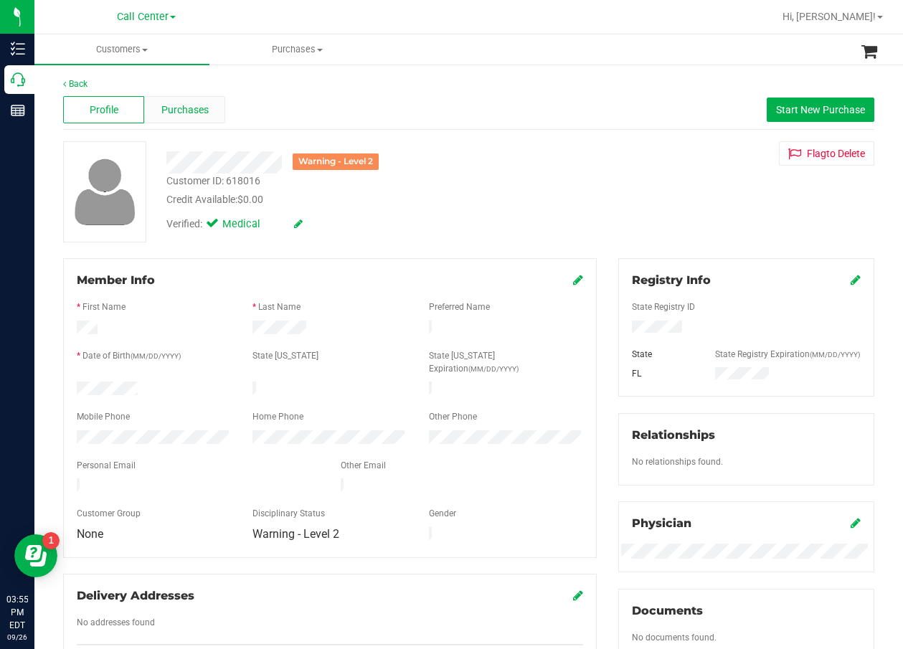
click at [206, 107] on span "Purchases" at bounding box center [184, 110] width 47 height 15
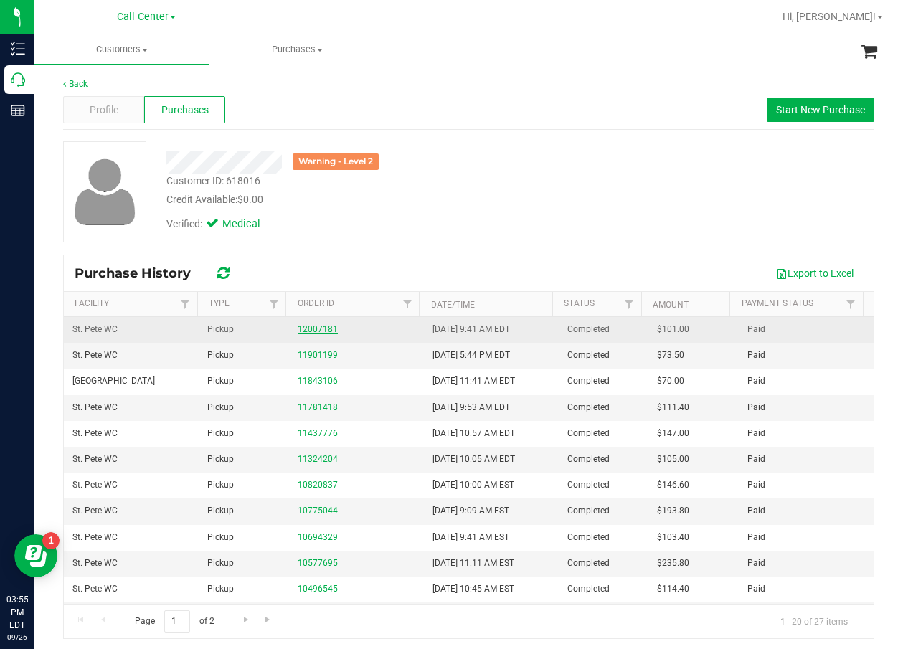
click at [318, 330] on link "12007181" at bounding box center [318, 329] width 40 height 10
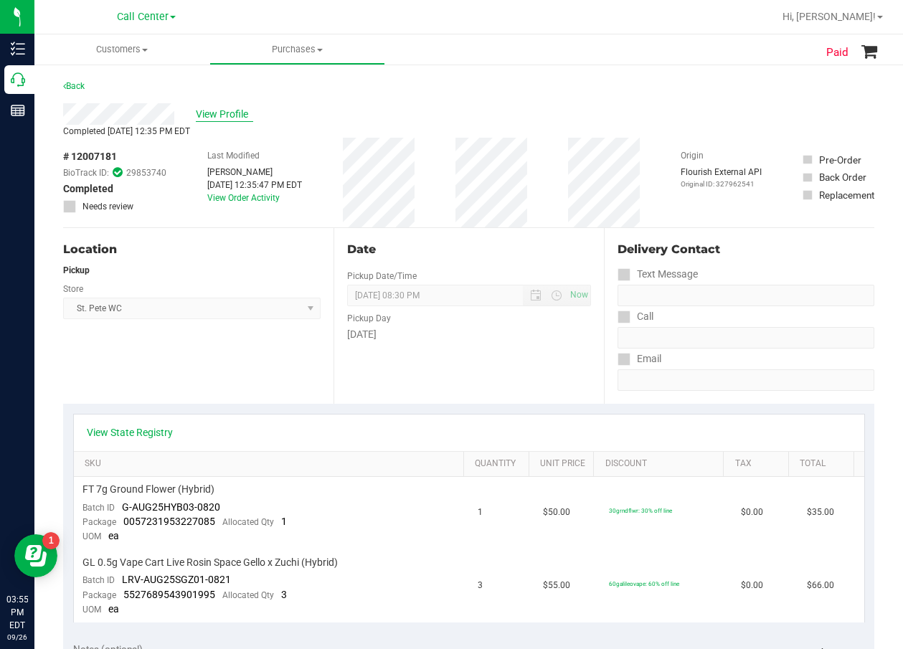
click at [222, 109] on span "View Profile" at bounding box center [224, 114] width 57 height 15
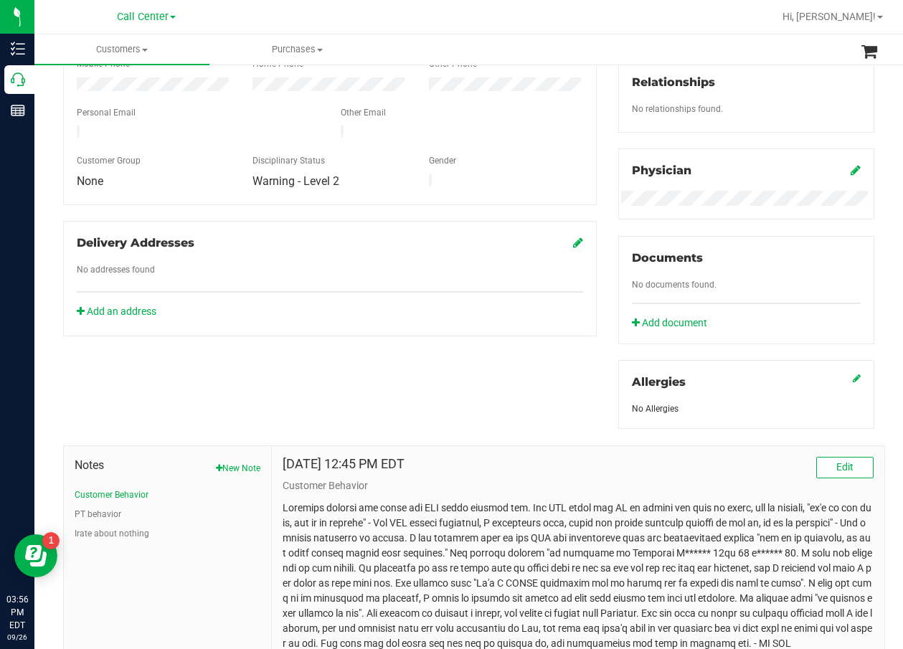
scroll to position [425, 0]
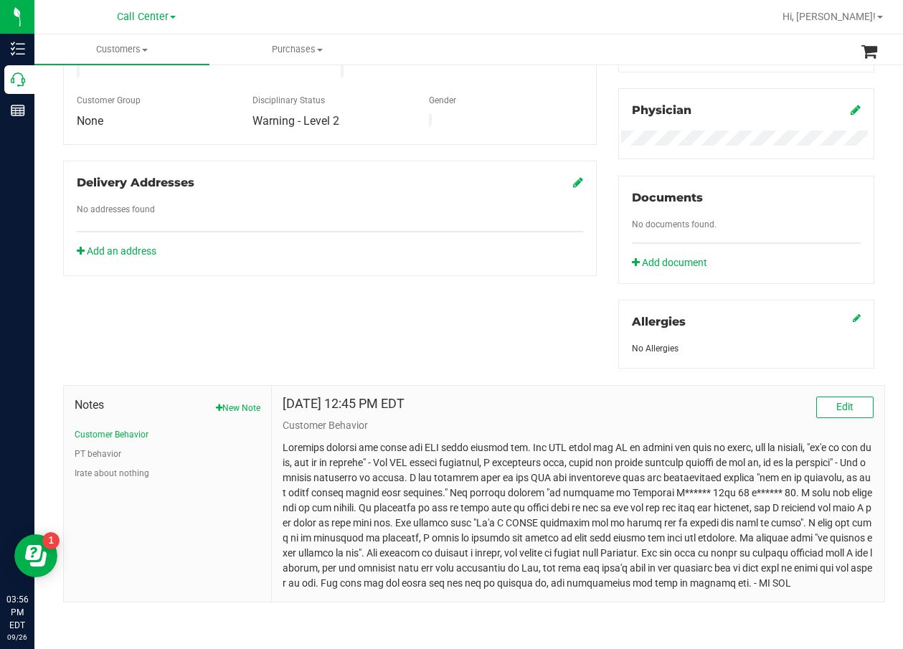
click at [516, 495] on p at bounding box center [578, 515] width 591 height 151
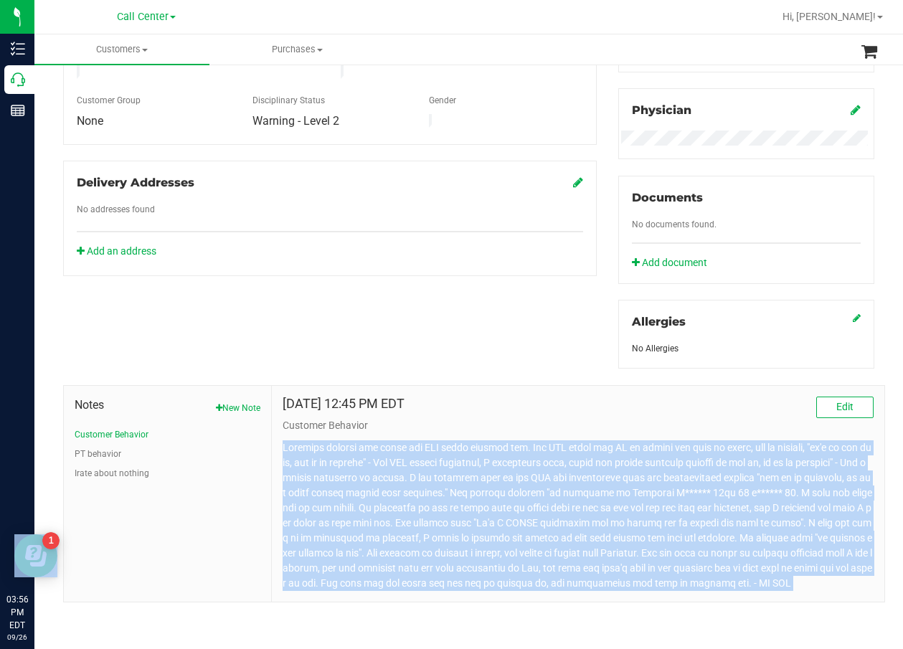
click at [516, 495] on p at bounding box center [578, 515] width 591 height 151
click at [518, 539] on p at bounding box center [578, 515] width 591 height 151
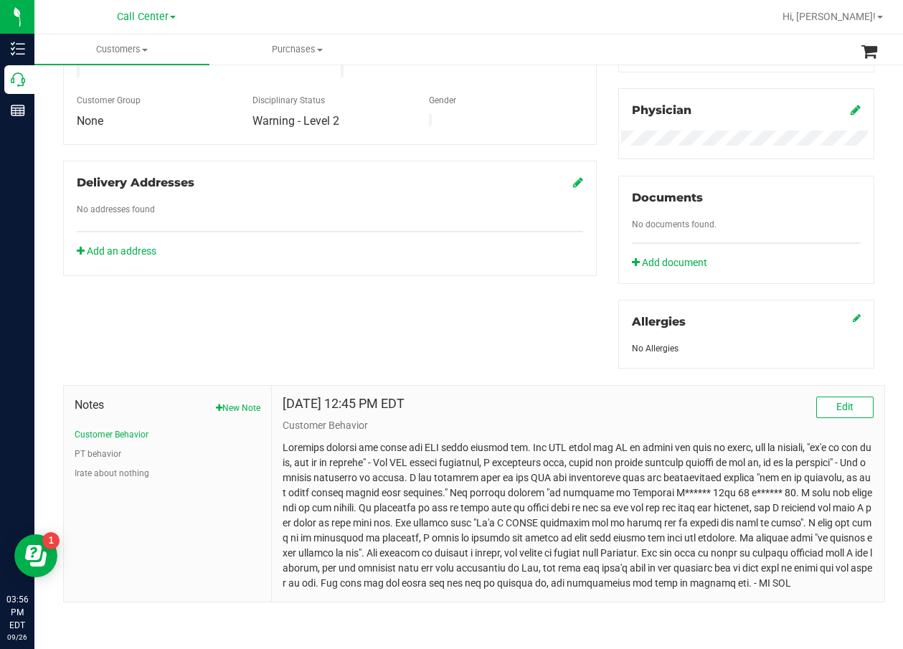
click at [518, 539] on p at bounding box center [578, 515] width 591 height 151
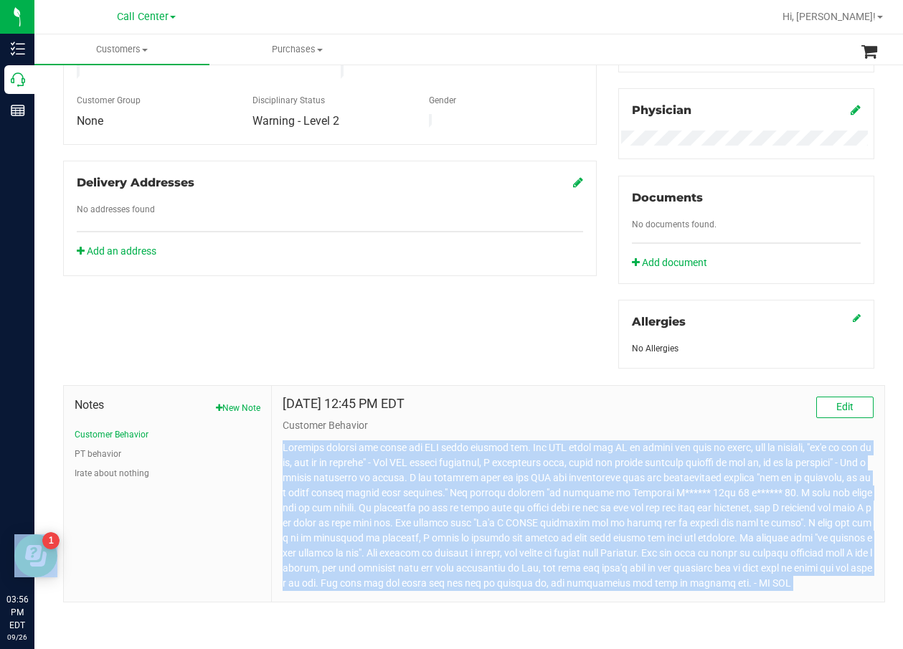
click at [518, 539] on p at bounding box center [578, 515] width 591 height 151
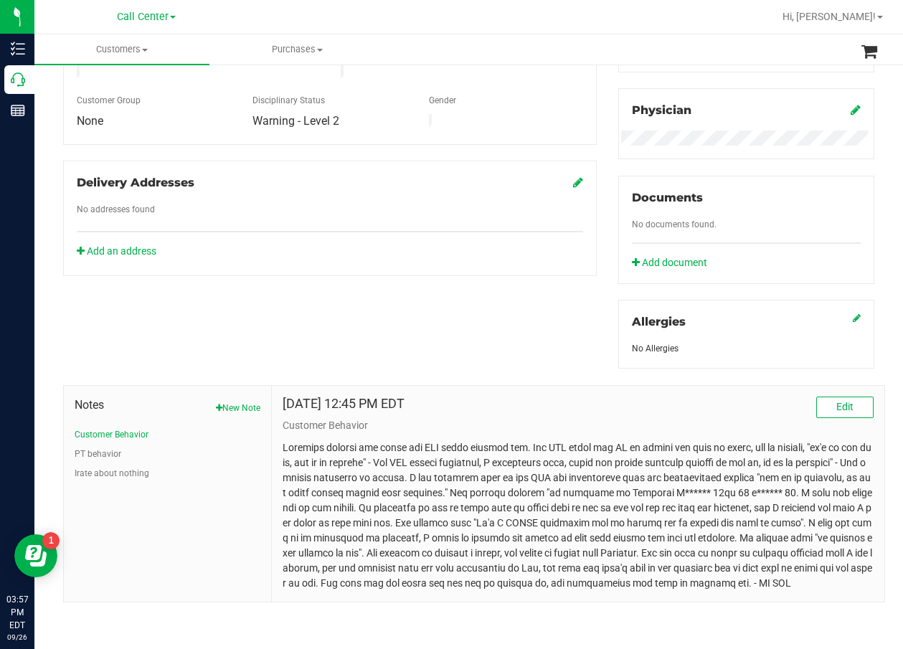
drag, startPoint x: 243, startPoint y: 457, endPoint x: 382, endPoint y: 488, distance: 142.6
click at [244, 457] on li "PT behavior" at bounding box center [168, 453] width 186 height 13
click at [388, 490] on p at bounding box center [578, 515] width 591 height 151
click at [546, 290] on div "Member Info * First Name * Last Name Preferred Name * Date of Birth (MM/DD/YYYY…" at bounding box center [468, 223] width 833 height 757
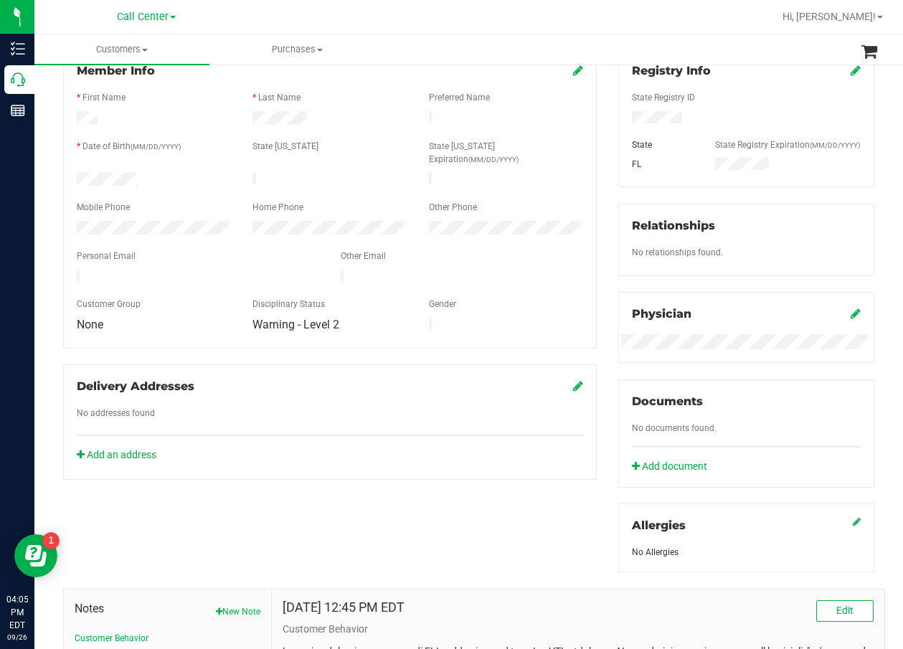
click at [480, 378] on div "Delivery Addresses" at bounding box center [330, 386] width 506 height 17
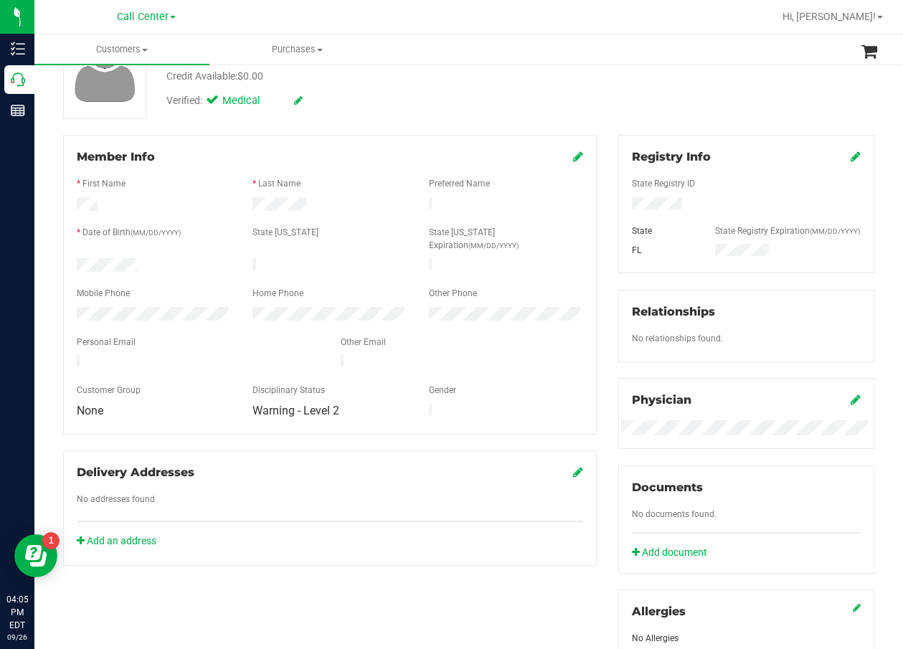
scroll to position [0, 0]
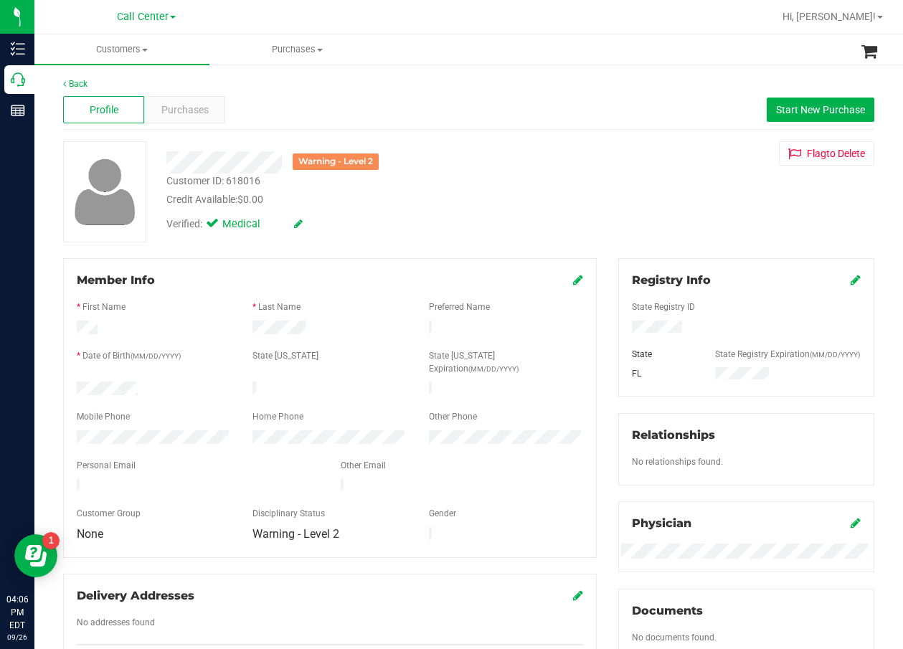
click at [546, 222] on div "Verified: Medical" at bounding box center [364, 223] width 417 height 32
click at [213, 114] on div "Purchases" at bounding box center [184, 109] width 81 height 27
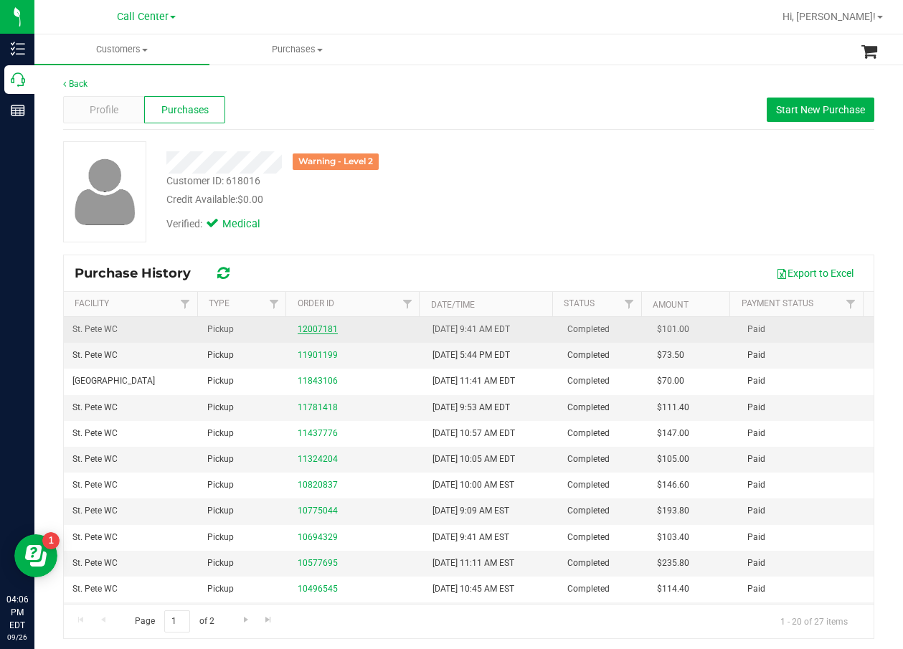
click at [304, 325] on link "12007181" at bounding box center [318, 329] width 40 height 10
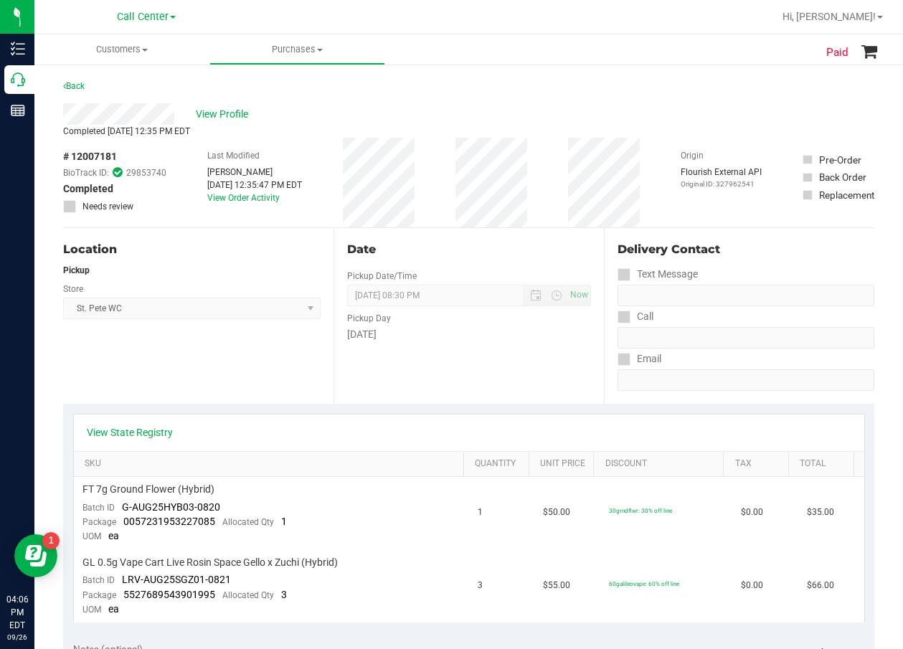
click at [98, 156] on span "# 12007181" at bounding box center [90, 156] width 54 height 15
copy div "# 12007181"
drag, startPoint x: 488, startPoint y: 370, endPoint x: 390, endPoint y: 370, distance: 97.5
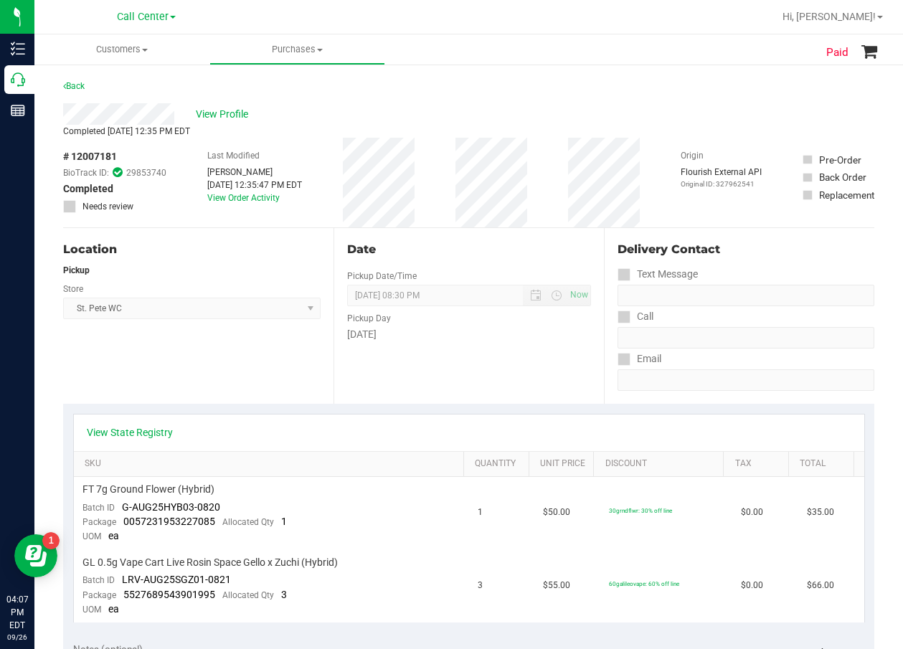
click at [488, 370] on div "Date Pickup Date/Time 09/26/2025 Now 09/26/2025 08:30 PM Now Pickup Day Friday" at bounding box center [468, 316] width 270 height 176
click at [569, 317] on div "Pickup Day" at bounding box center [469, 316] width 244 height 21
click at [115, 153] on span "# 12007181" at bounding box center [90, 156] width 54 height 15
click at [115, 154] on span "# 12007181" at bounding box center [90, 156] width 54 height 15
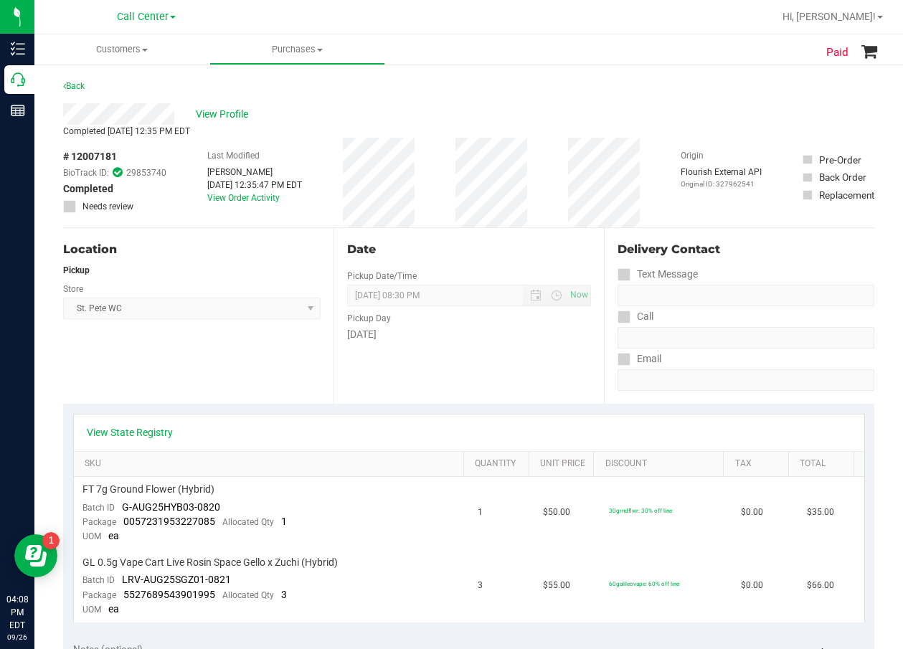
copy div "# 12007181"
click at [533, 182] on div "# 12007181 BioTrack ID: 29853740 Completed Needs review Last Modified Ian Ronsh…" at bounding box center [468, 183] width 811 height 90
click at [219, 113] on span "View Profile" at bounding box center [224, 114] width 57 height 15
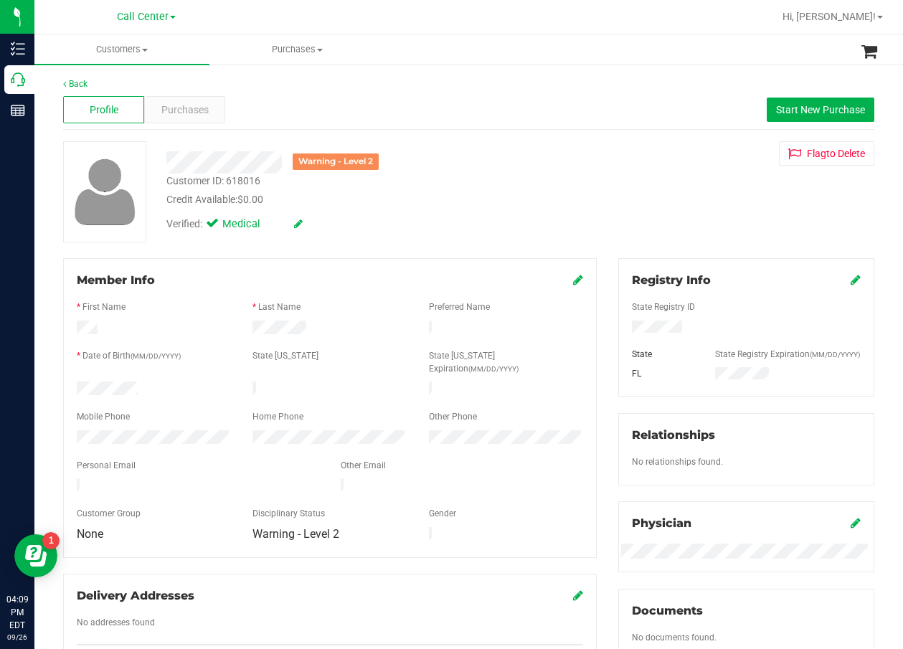
drag, startPoint x: 465, startPoint y: 199, endPoint x: 457, endPoint y: 232, distance: 34.8
click at [465, 199] on div "Credit Available: $0.00" at bounding box center [363, 199] width 395 height 15
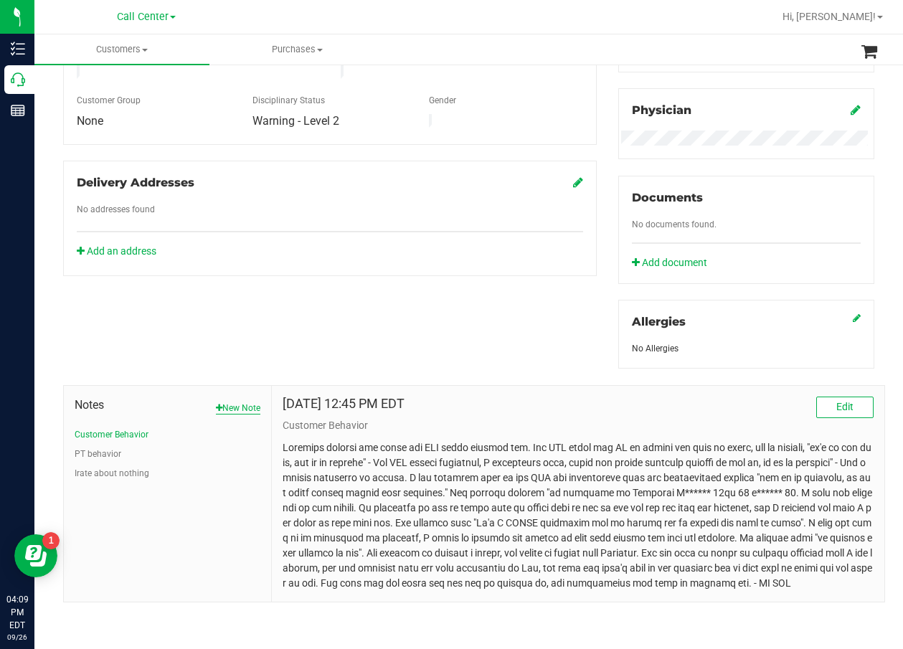
click at [227, 406] on button "New Note" at bounding box center [238, 408] width 44 height 13
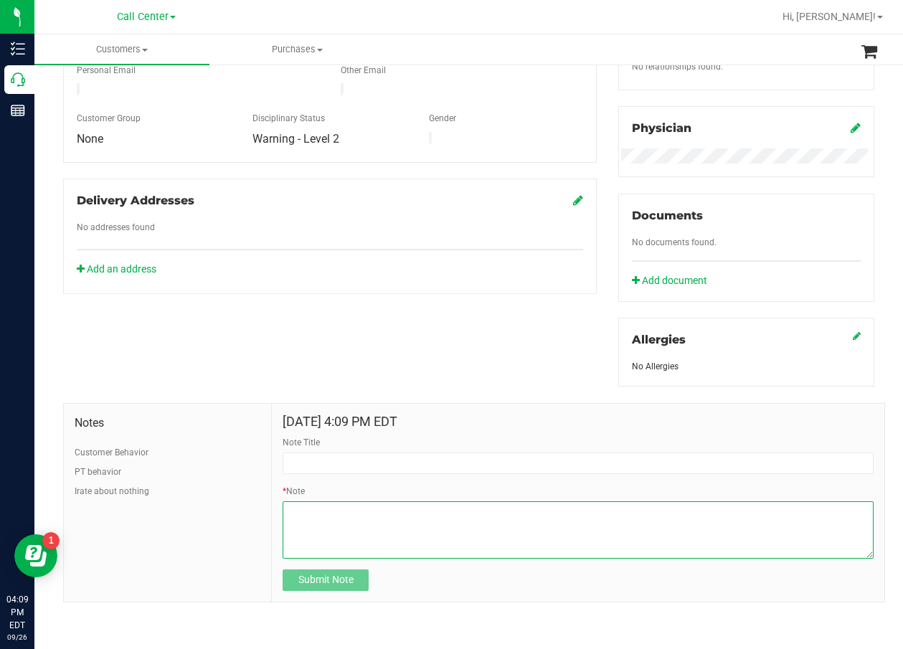
click at [357, 531] on textarea "* Note" at bounding box center [578, 529] width 591 height 57
paste textarea "Completed By: Daniela Ramos Montoya Contact Reasons: feedback.complaint.order O…"
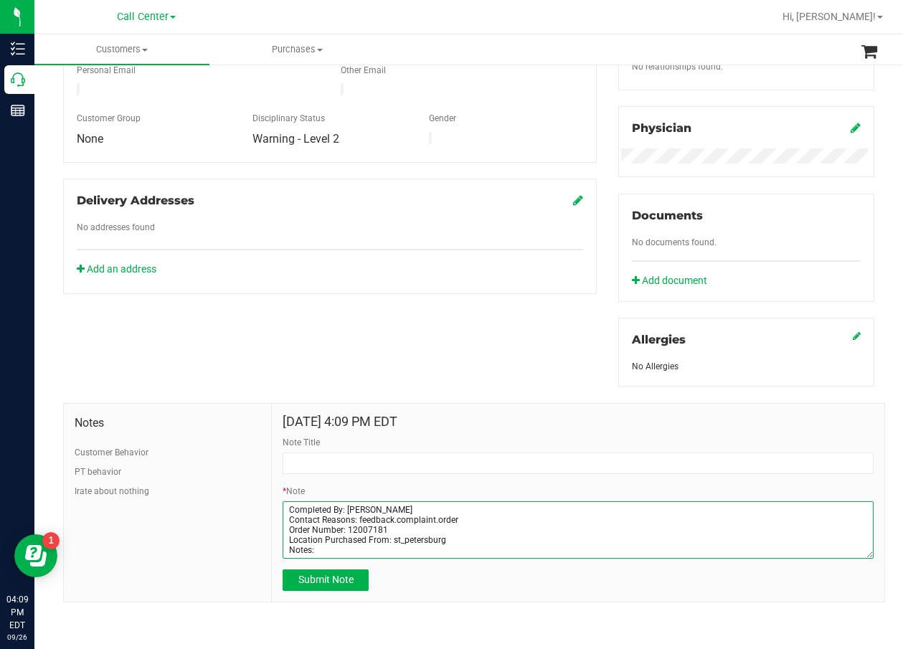
click at [493, 544] on textarea "* Note" at bounding box center [578, 529] width 591 height 57
click at [406, 545] on textarea "* Note" at bounding box center [578, 529] width 591 height 57
click at [348, 544] on textarea "* Note" at bounding box center [578, 529] width 591 height 57
paste textarea "CID:618016 called in about his experience at the store today. The patient calle…"
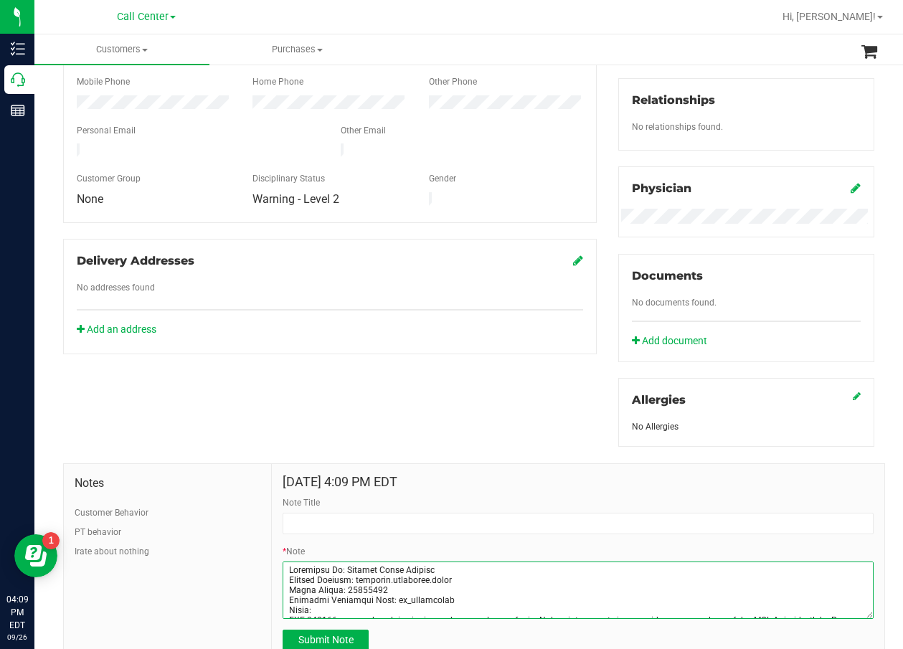
click at [348, 602] on textarea "* Note" at bounding box center [578, 589] width 591 height 57
type textarea "Completed By: Daniela Ramos Montoya Contact Reasons: feedback.complaint.order O…"
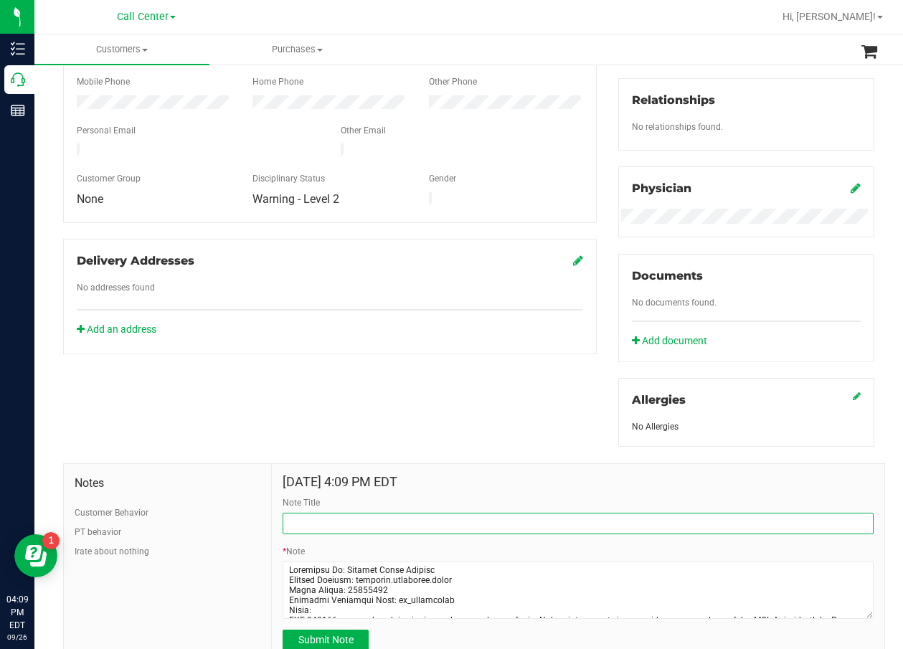
click at [318, 530] on input "Note Title" at bounding box center [578, 524] width 591 height 22
paste input "Order Number: 12007181"
type input "Order Number: 12007181"
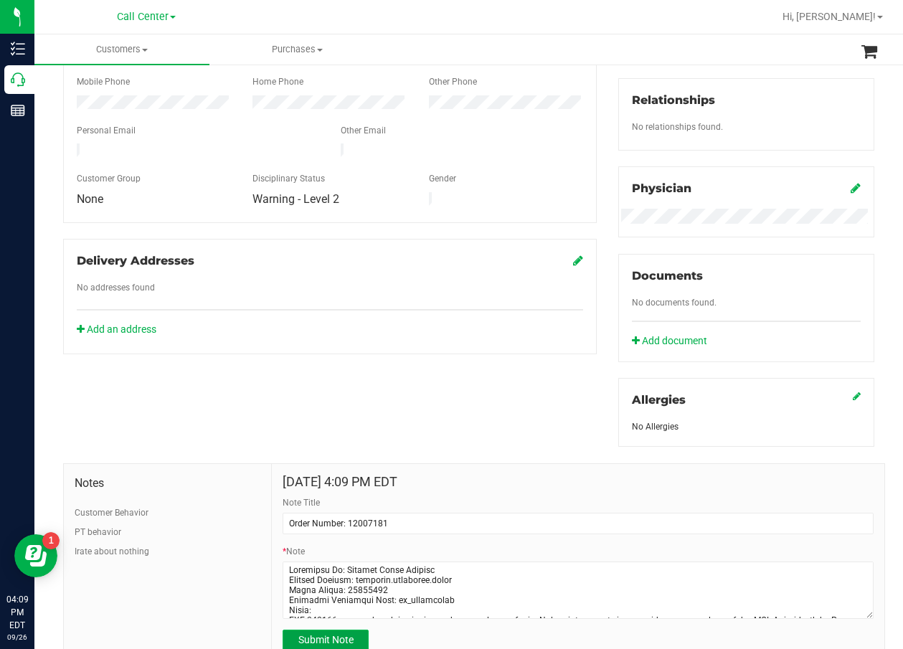
click at [335, 645] on span "Submit Note" at bounding box center [325, 639] width 55 height 11
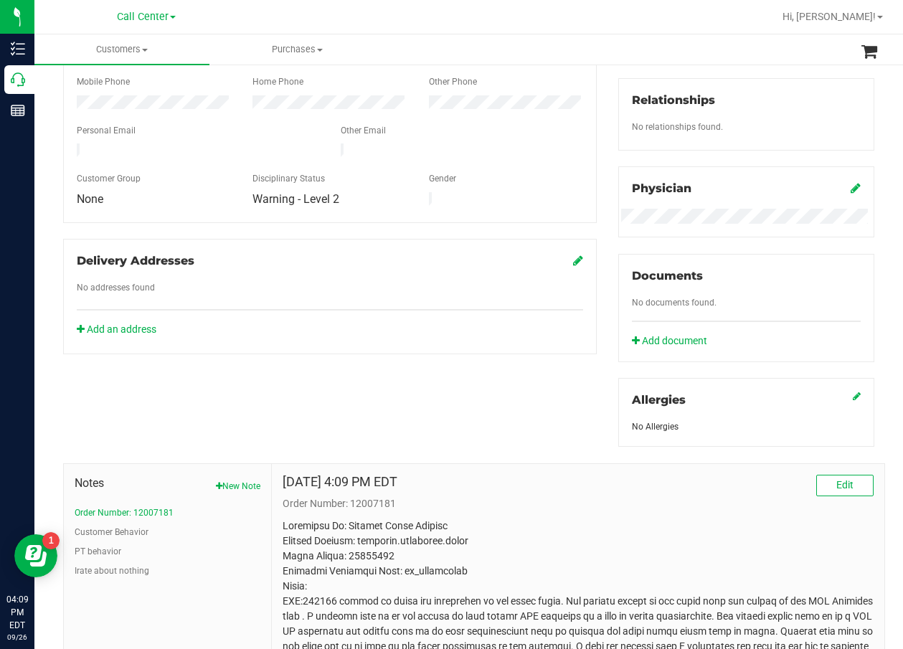
click at [476, 340] on div "Member Info * First Name * Last Name Preferred Name * Date of Birth (MM/DD/YYYY…" at bounding box center [468, 331] width 833 height 817
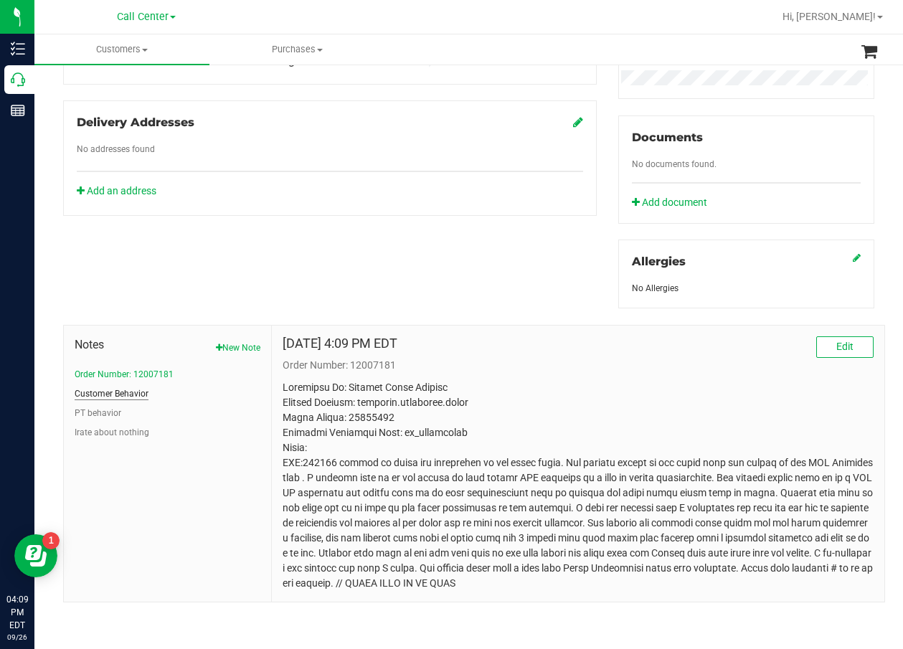
click at [125, 398] on button "Customer Behavior" at bounding box center [112, 393] width 74 height 13
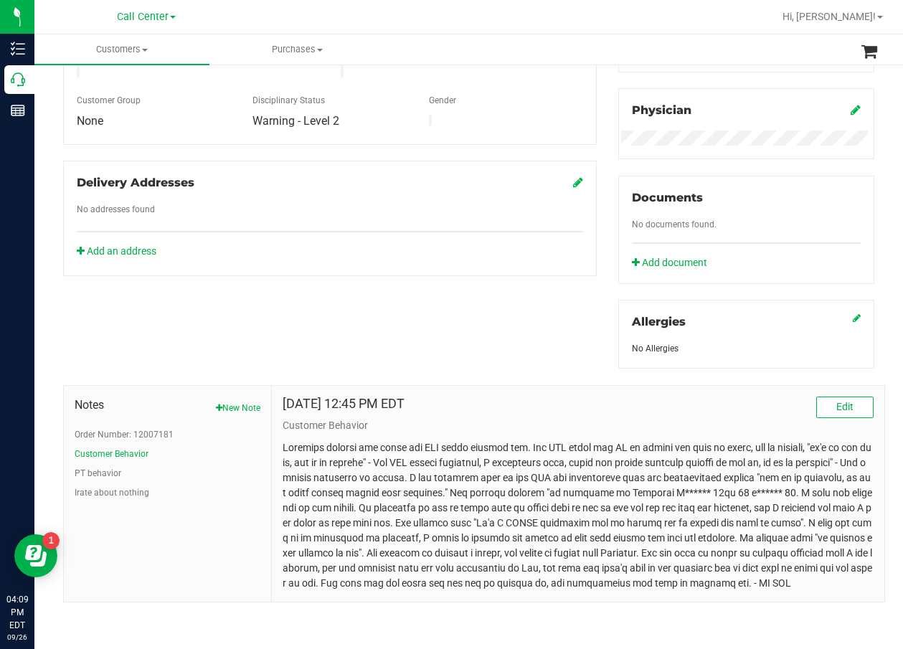
click at [120, 463] on ul "Order Number: 12007181 Customer Behavior PT behavior Irate about nothing" at bounding box center [168, 463] width 186 height 71
click at [114, 468] on button "PT behavior" at bounding box center [98, 473] width 47 height 13
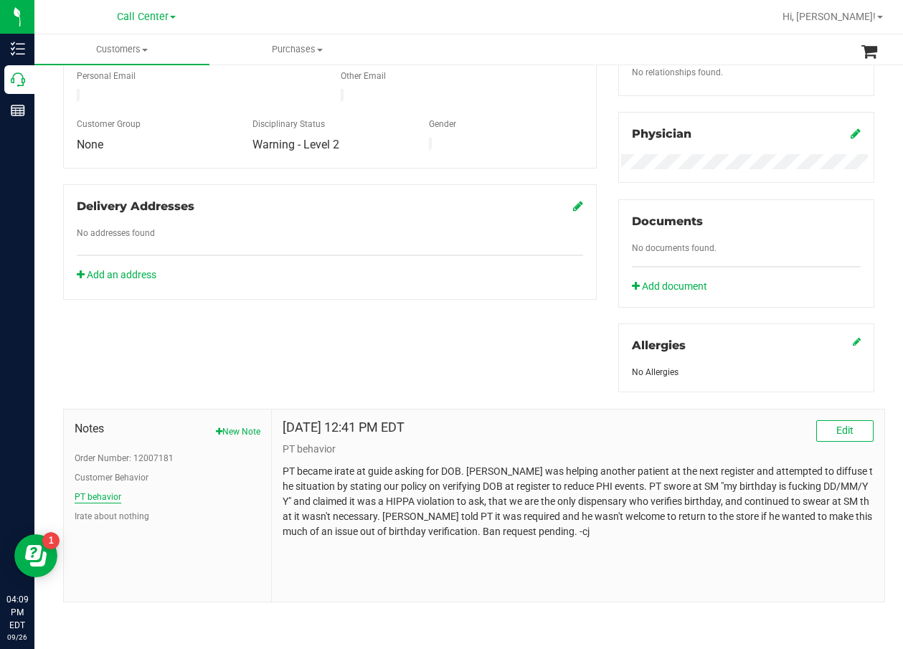
scroll to position [401, 0]
click at [119, 453] on button "Order Number: 12007181" at bounding box center [124, 458] width 99 height 13
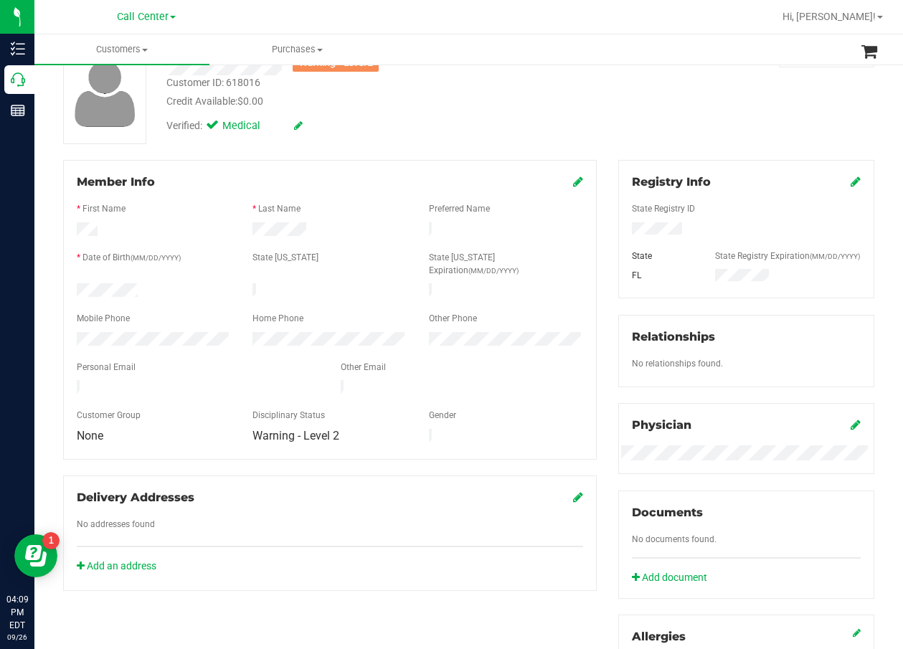
scroll to position [0, 0]
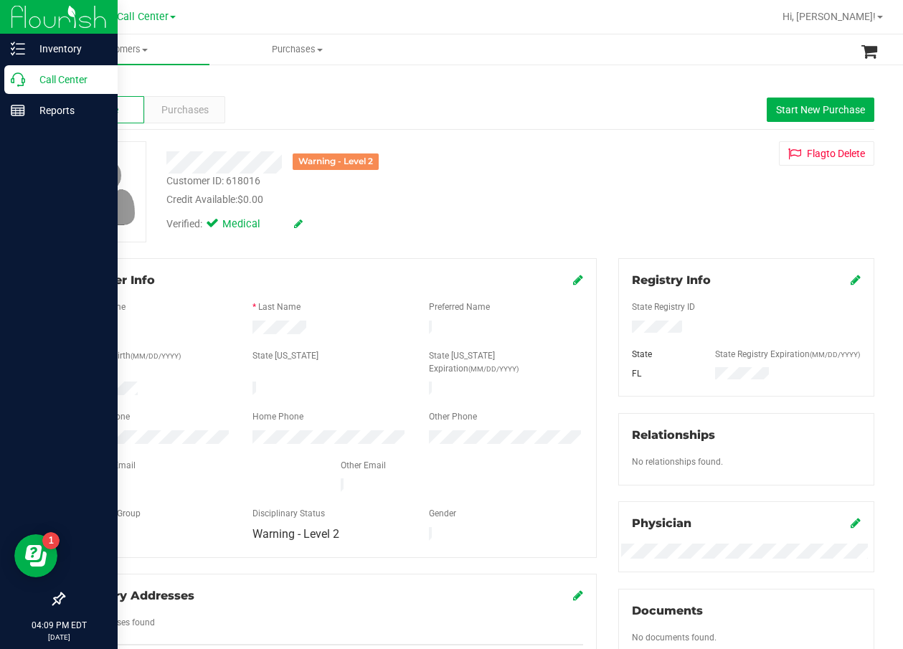
click at [28, 80] on p "Call Center" at bounding box center [68, 79] width 86 height 17
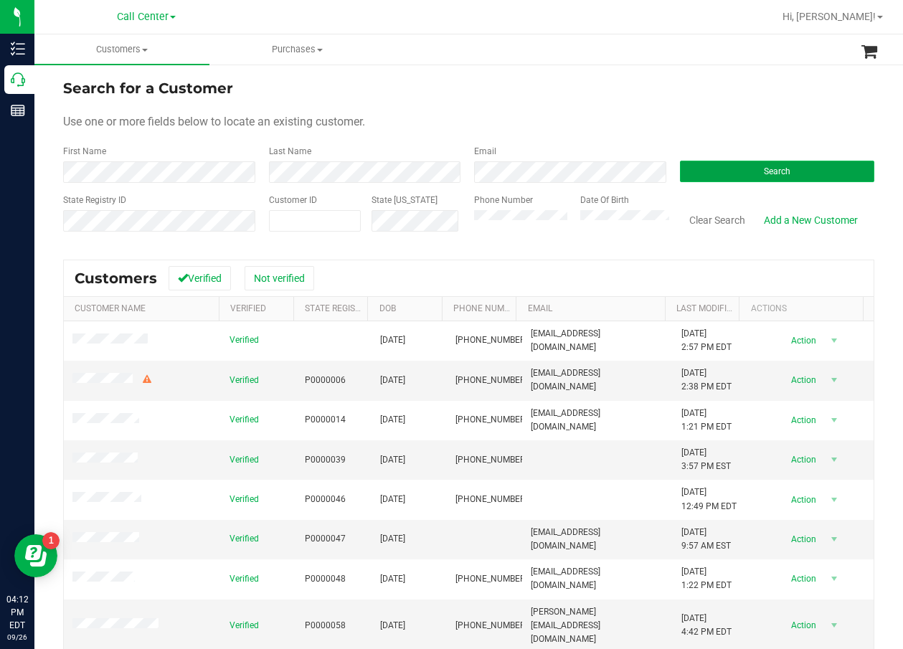
click at [774, 172] on span "Search" at bounding box center [777, 171] width 27 height 10
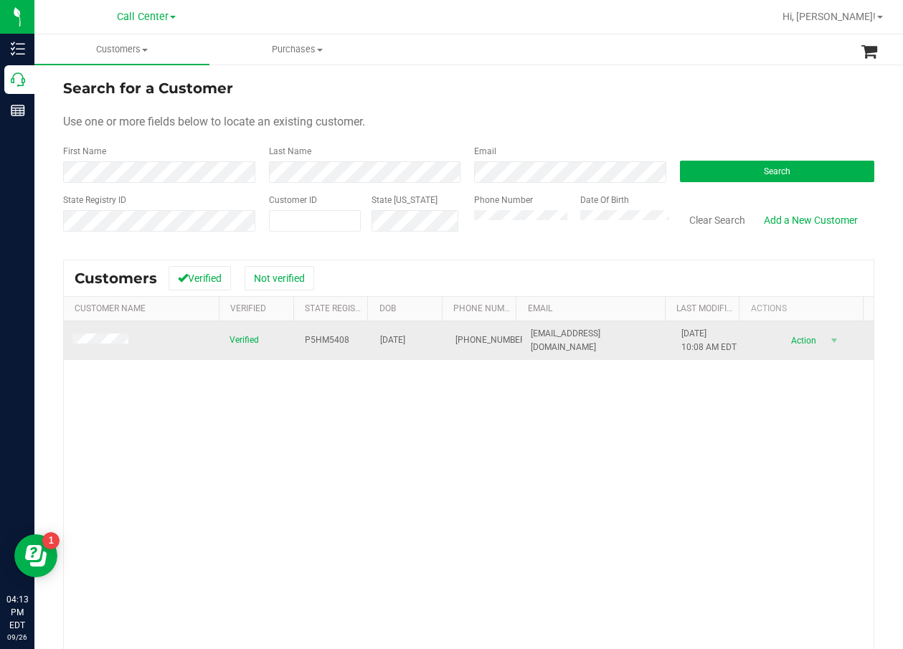
click at [332, 337] on span "P5HM5408" at bounding box center [327, 340] width 44 height 14
copy span "P5HM5408"
click at [381, 343] on span "04/27/1964" at bounding box center [392, 340] width 25 height 14
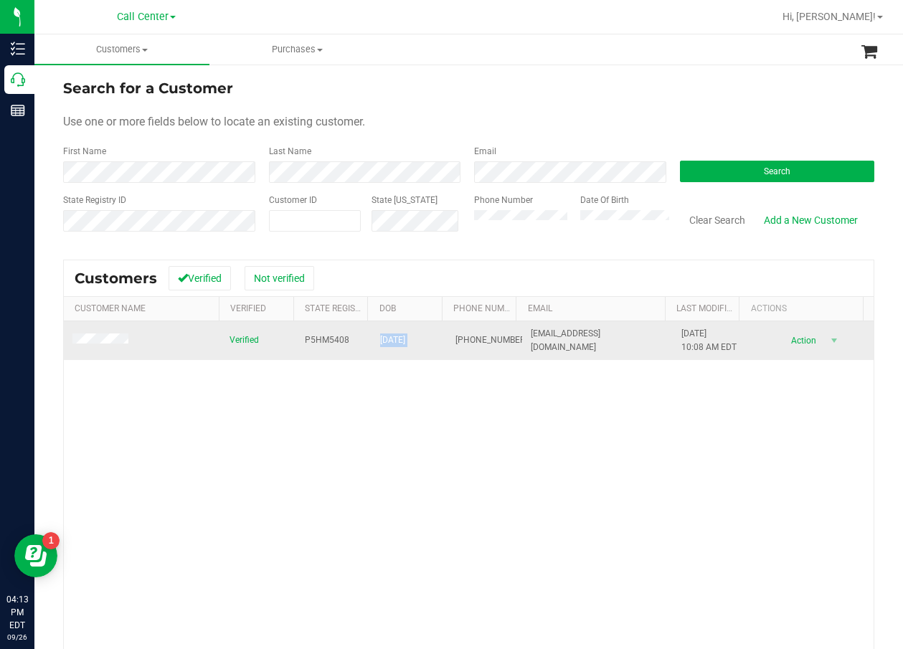
click at [381, 343] on span "04/27/1964" at bounding box center [392, 340] width 25 height 14
copy span "04/27/1964"
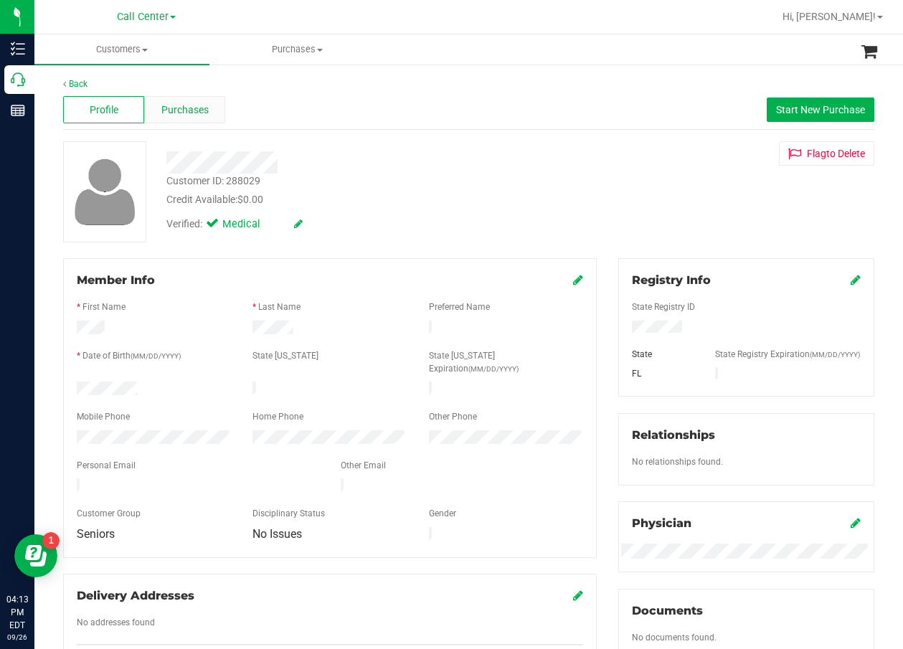
drag, startPoint x: 676, startPoint y: 333, endPoint x: 191, endPoint y: 110, distance: 533.6
click at [191, 110] on span "Purchases" at bounding box center [184, 110] width 47 height 15
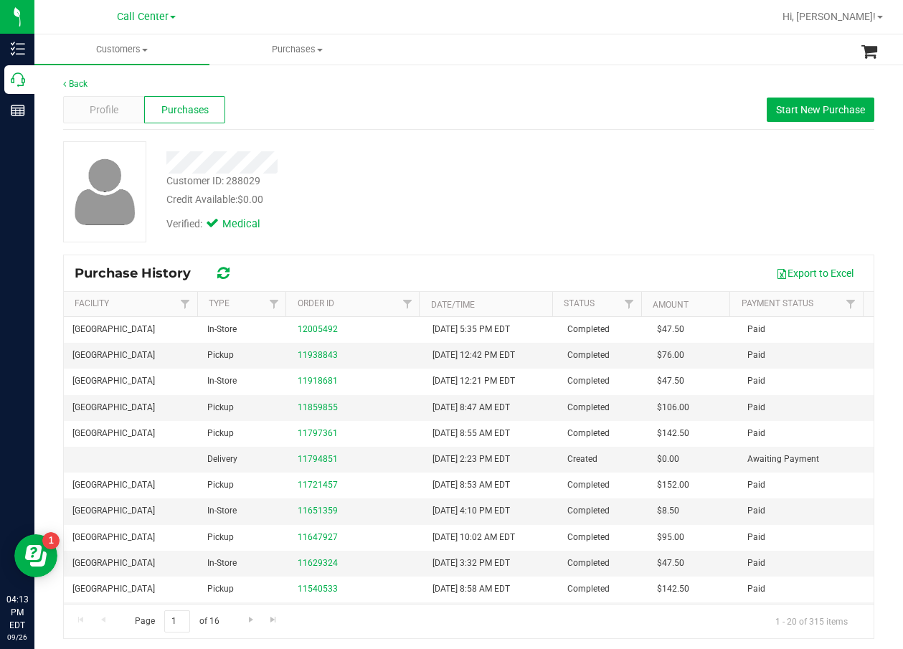
click at [541, 262] on div "Export to Excel" at bounding box center [553, 273] width 617 height 24
click at [455, 208] on div "Verified: Medical" at bounding box center [364, 223] width 417 height 32
drag, startPoint x: 554, startPoint y: 155, endPoint x: 575, endPoint y: 152, distance: 21.7
click at [565, 154] on div at bounding box center [364, 162] width 417 height 22
drag, startPoint x: 843, startPoint y: 100, endPoint x: 551, endPoint y: 103, distance: 291.1
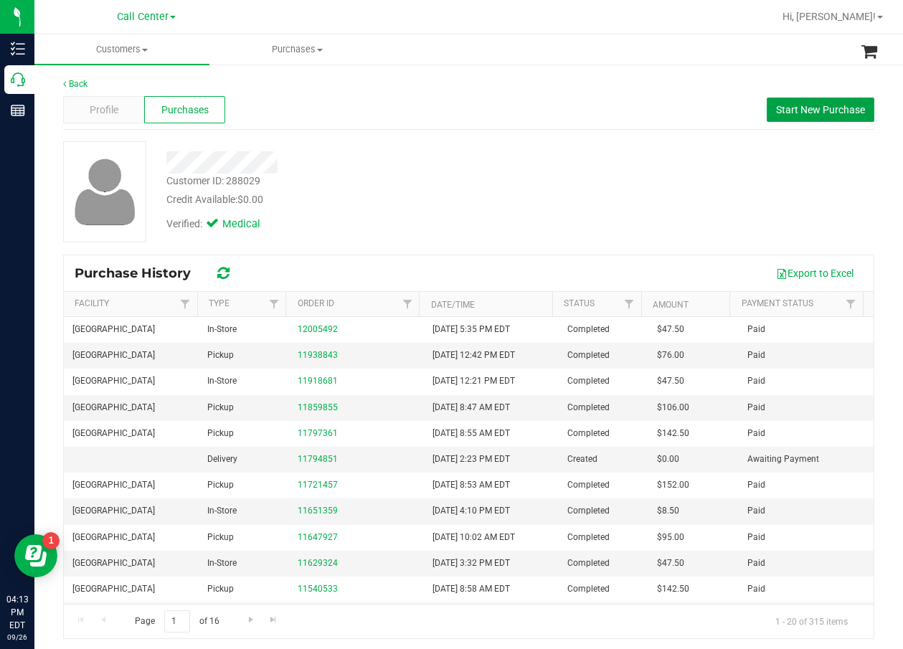
click at [842, 100] on button "Start New Purchase" at bounding box center [821, 110] width 108 height 24
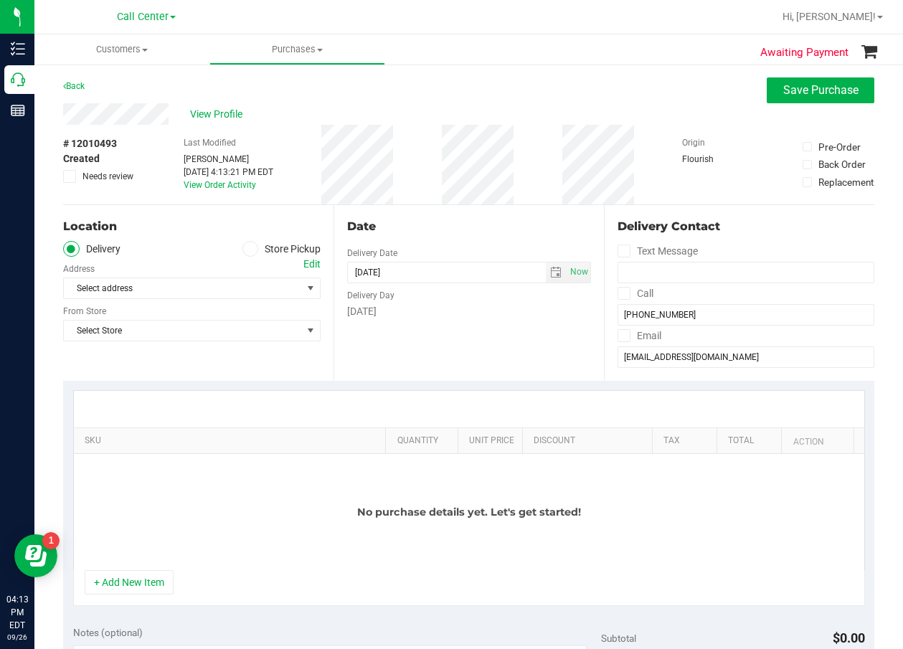
click at [284, 257] on div "Select address Select address" at bounding box center [191, 278] width 257 height 42
click at [284, 252] on label "Store Pickup" at bounding box center [281, 249] width 79 height 16
click at [0, 0] on input "Store Pickup" at bounding box center [0, 0] width 0 height 0
click at [280, 384] on div "SKU Quantity Unit Price Discount Tax Total Action No purchase details yet. Let'…" at bounding box center [468, 498] width 811 height 235
click at [255, 290] on span "Select Store" at bounding box center [183, 288] width 238 height 20
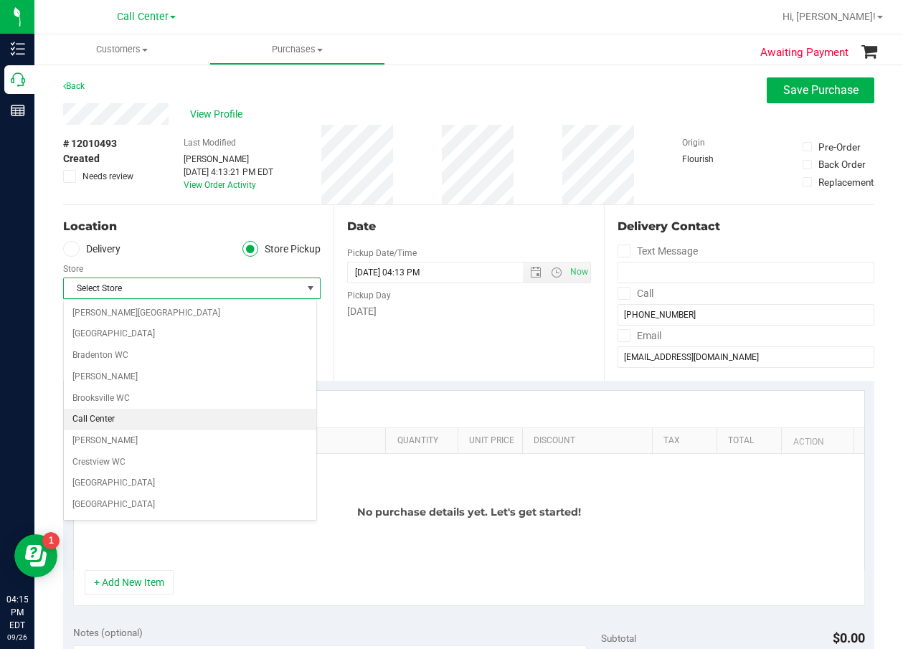
click at [183, 416] on li "Call Center" at bounding box center [190, 420] width 252 height 22
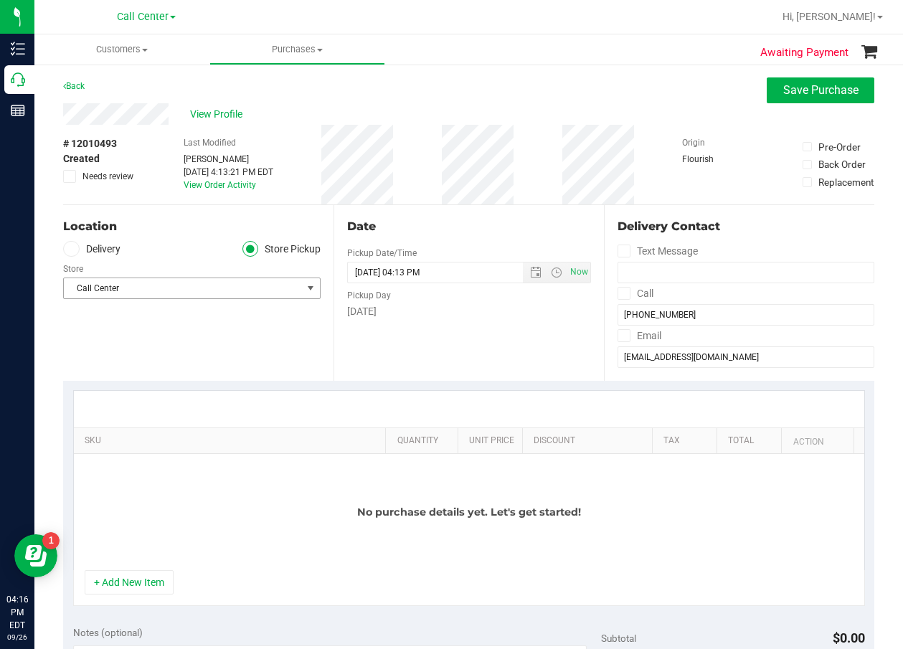
click at [275, 292] on span "Call Center" at bounding box center [183, 288] width 238 height 20
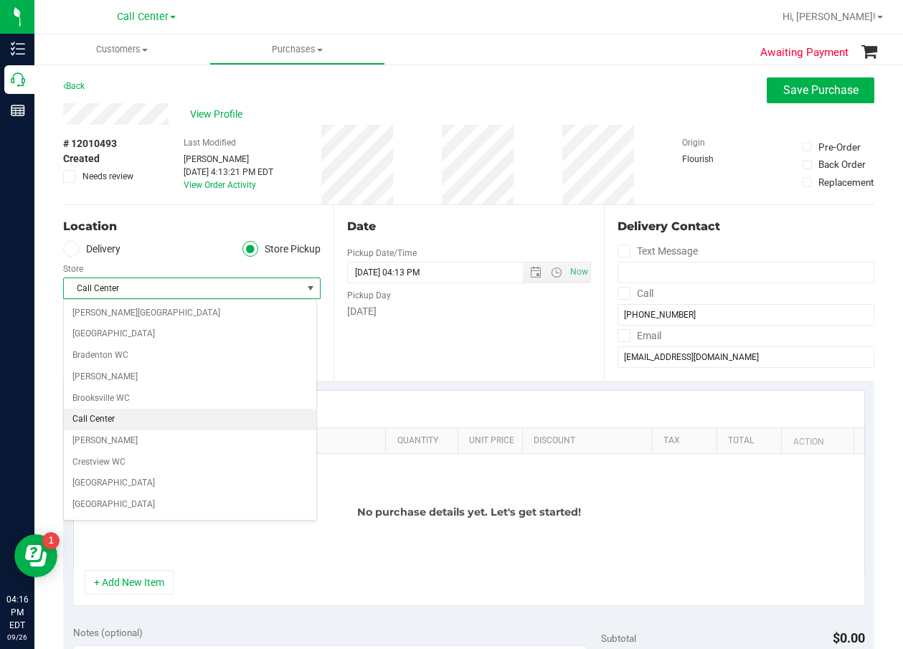
click at [255, 411] on li "Call Center" at bounding box center [190, 420] width 252 height 22
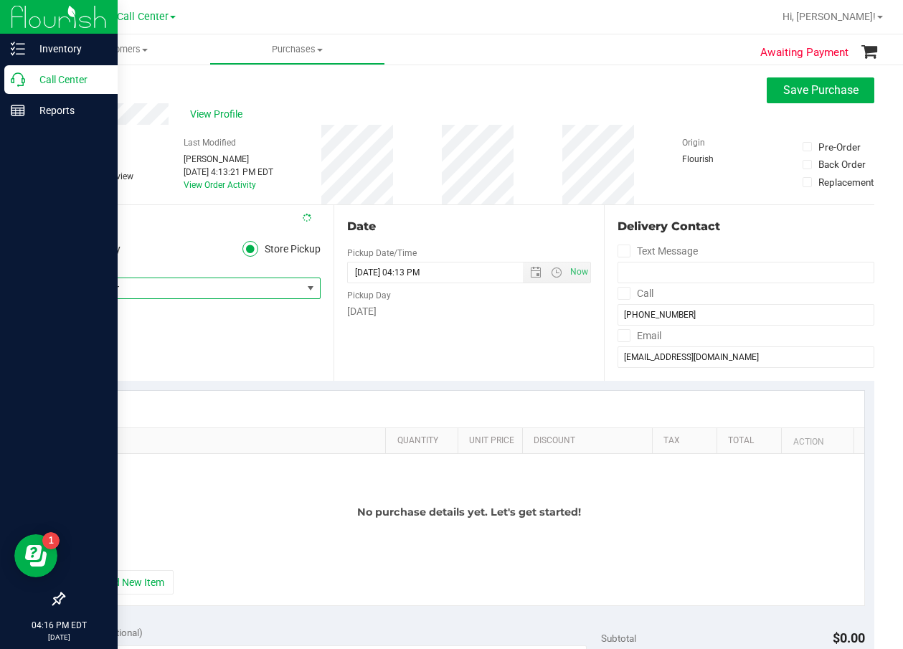
scroll to position [215, 0]
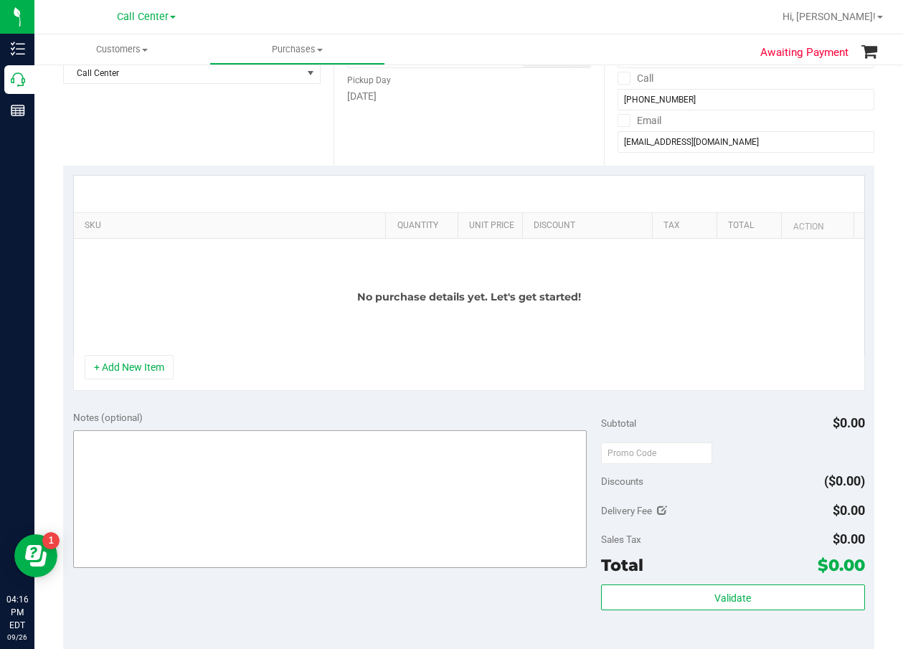
click at [440, 429] on div "Notes (optional)" at bounding box center [337, 490] width 528 height 161
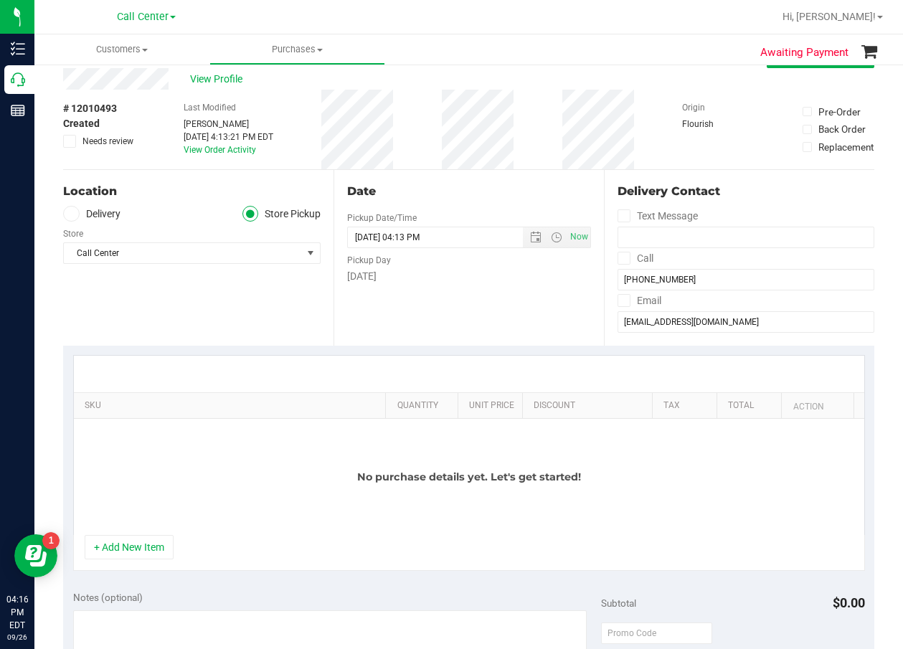
scroll to position [0, 0]
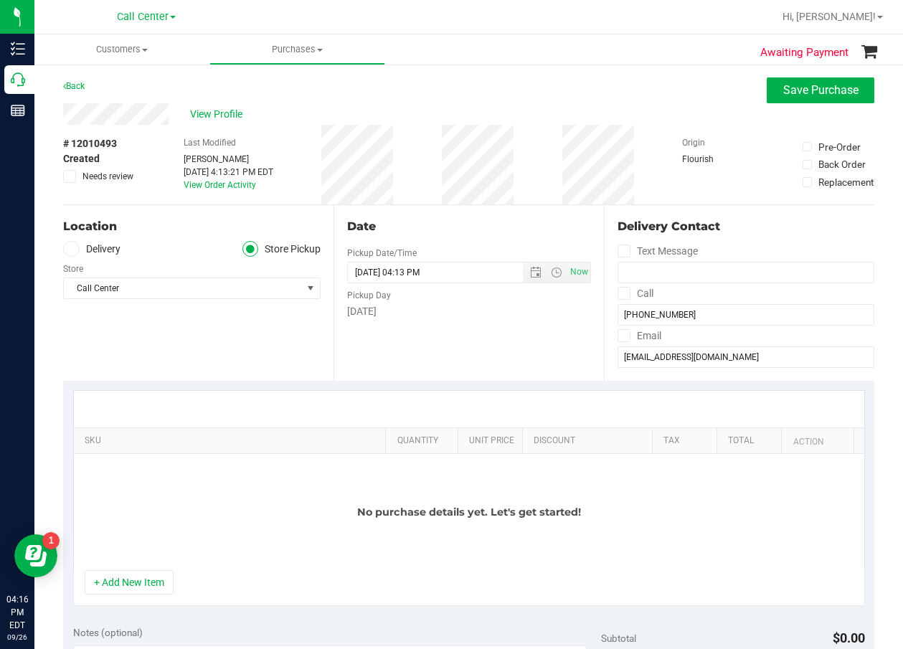
click at [381, 394] on div at bounding box center [469, 409] width 790 height 37
click at [772, 189] on div "# 12010493 Created Needs review Last Modified Daniela Ramos Montoya Sep 26, 202…" at bounding box center [468, 165] width 811 height 80
click at [784, 96] on span "Save Purchase" at bounding box center [820, 90] width 75 height 14
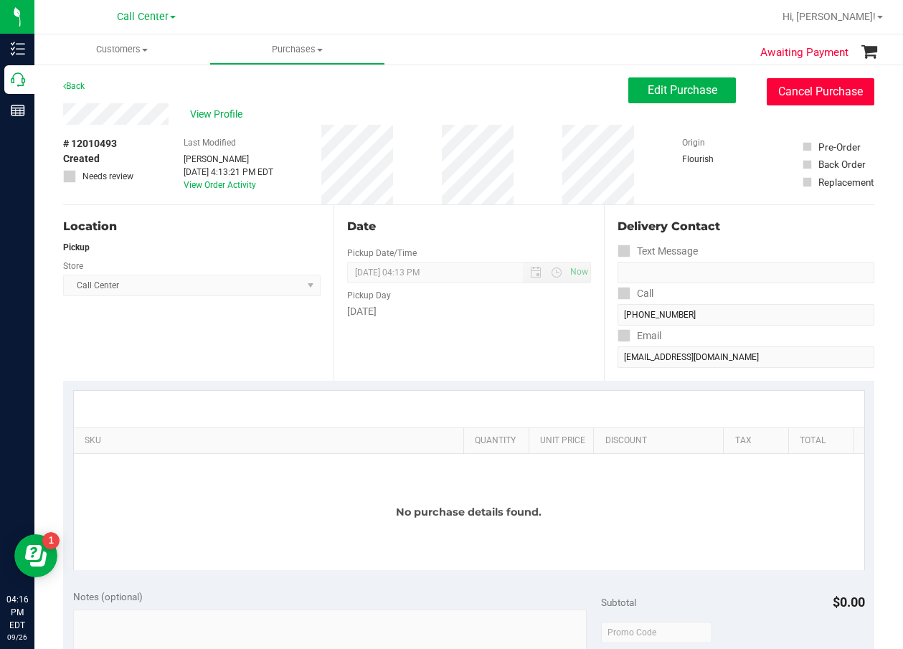
click at [805, 92] on button "Cancel Purchase" at bounding box center [821, 91] width 108 height 27
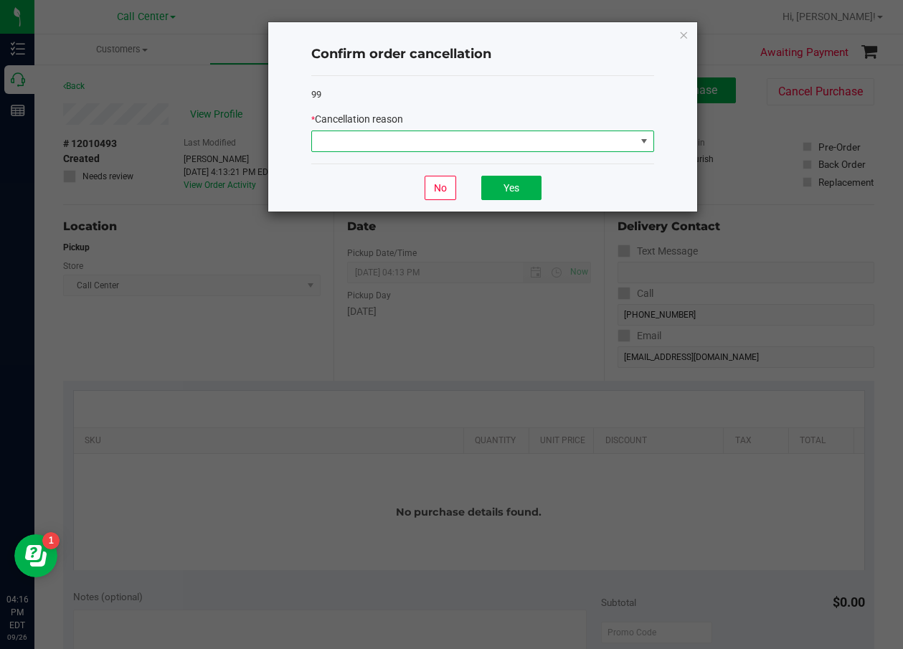
click at [557, 141] on span at bounding box center [473, 141] width 323 height 20
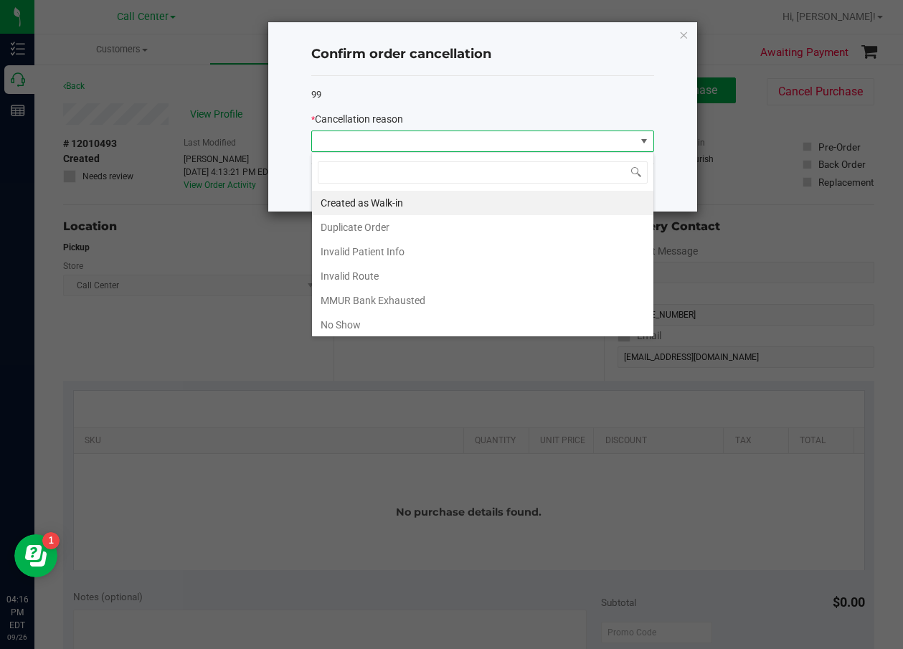
scroll to position [22, 343]
click at [407, 317] on li "No Show" at bounding box center [482, 325] width 341 height 24
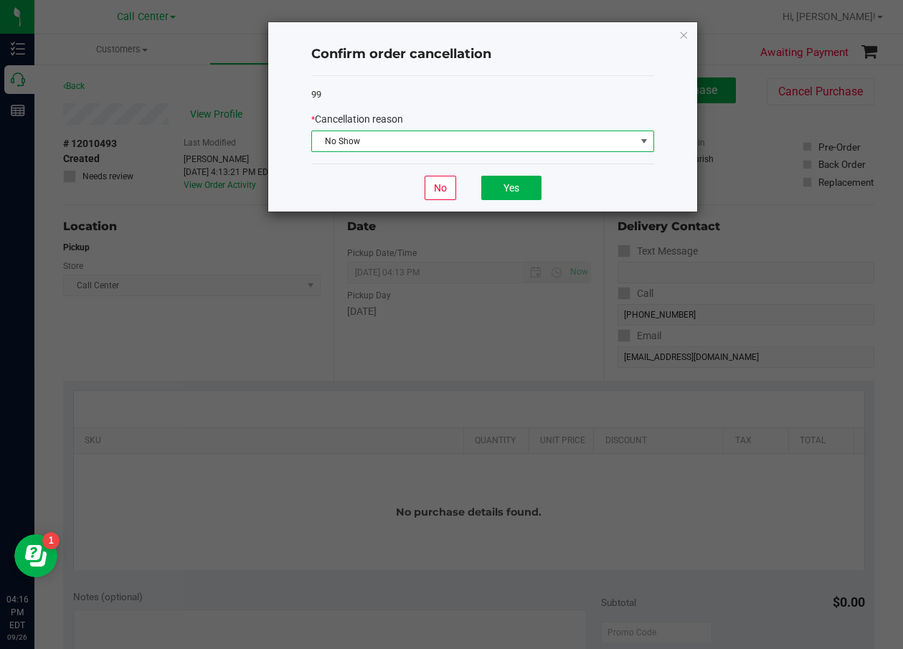
click at [474, 142] on span "No Show" at bounding box center [473, 141] width 323 height 20
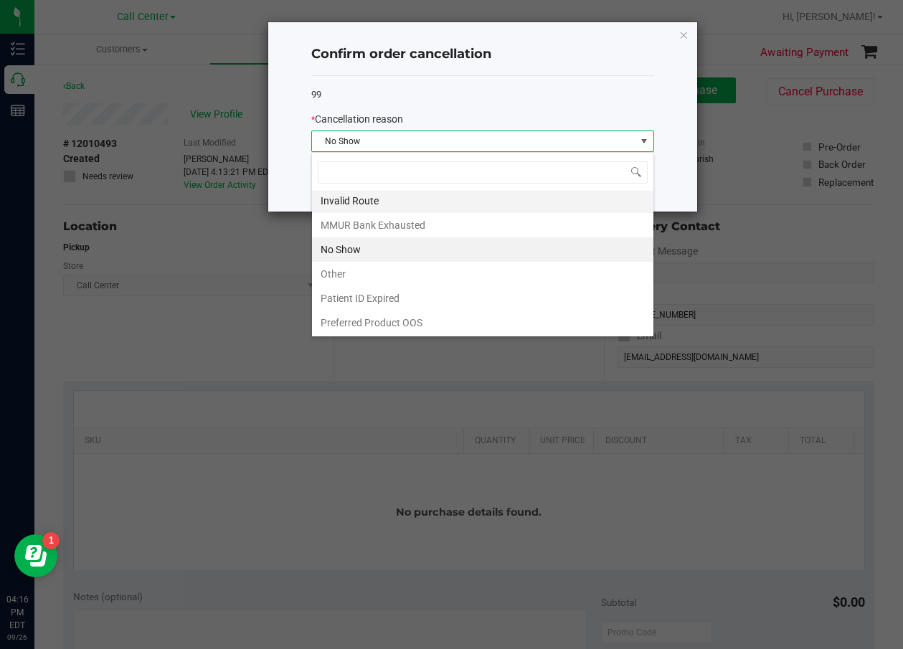
scroll to position [76, 0]
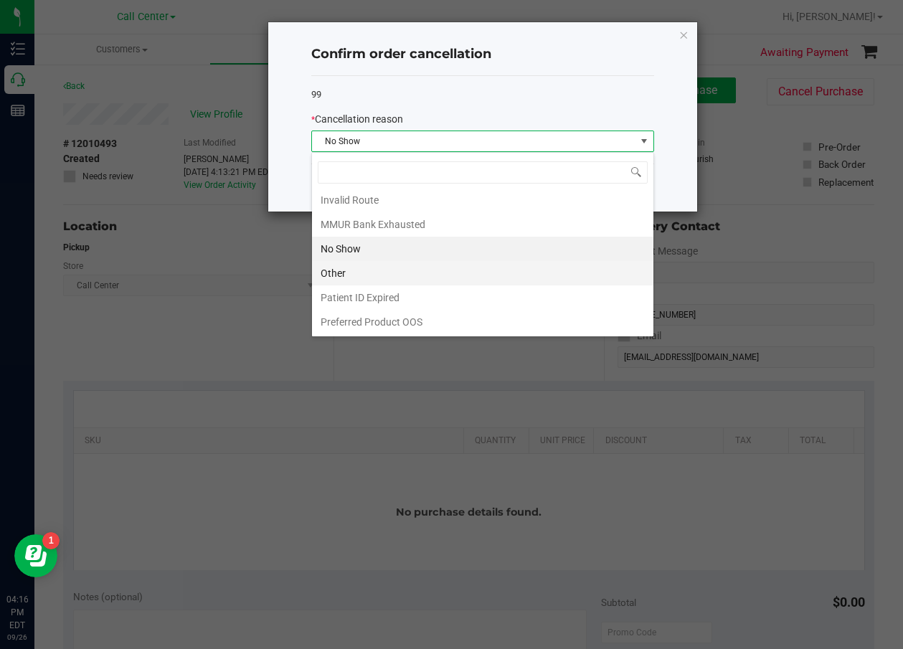
click at [425, 273] on li "Other" at bounding box center [482, 273] width 341 height 24
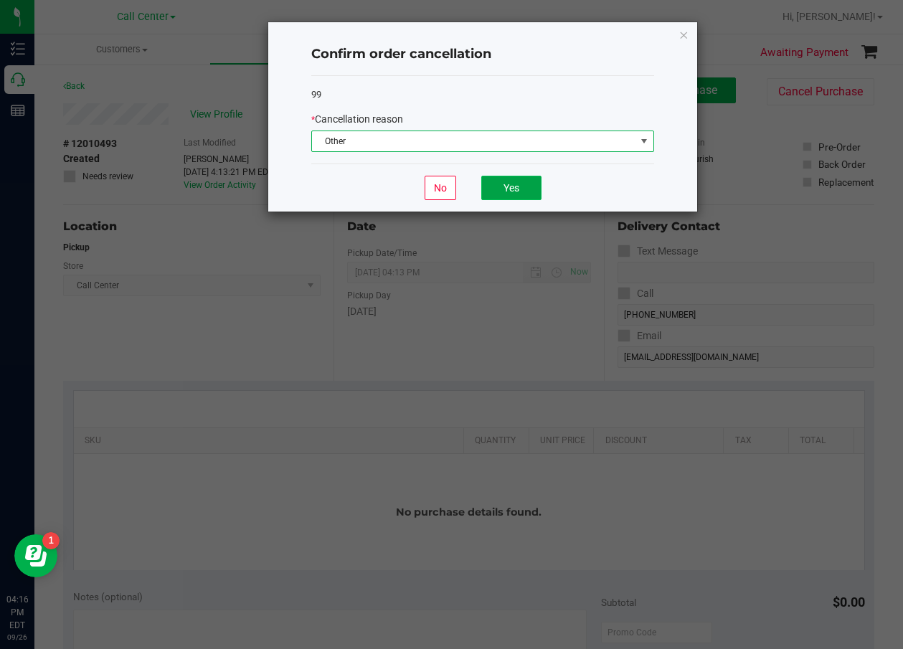
click at [531, 183] on button "Yes" at bounding box center [511, 188] width 60 height 24
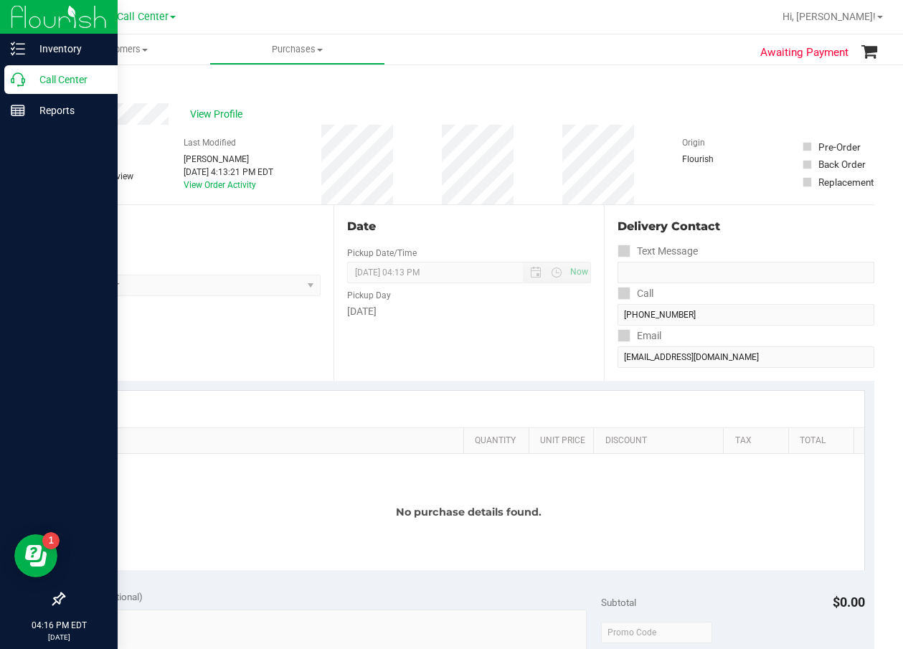
click at [65, 74] on p "Call Center" at bounding box center [68, 79] width 86 height 17
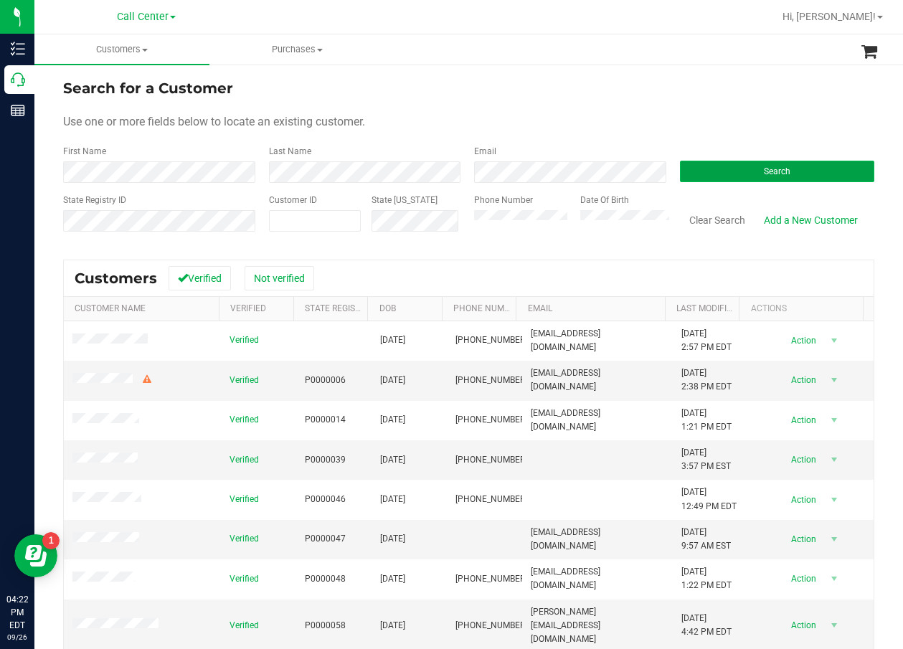
click at [792, 171] on button "Search" at bounding box center [777, 172] width 195 height 22
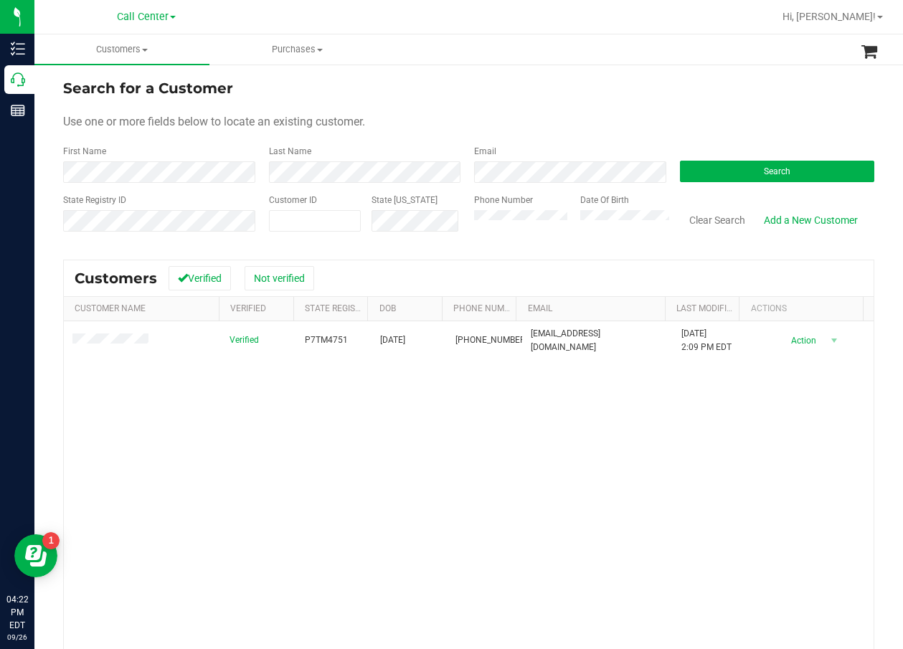
click at [463, 422] on div "Verified P7TM4751 12/13/1982 (941) 268-4079 lapham1356@yahoo.com 4/24/2024 2:09…" at bounding box center [469, 525] width 810 height 409
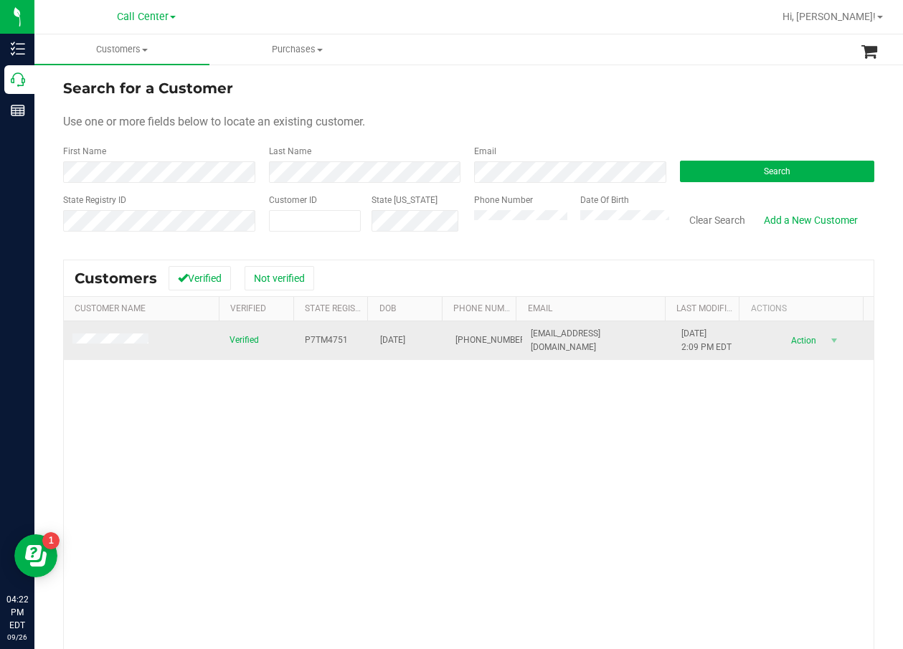
click at [319, 343] on span "P7TM4751" at bounding box center [326, 340] width 43 height 14
copy span "P7TM4751"
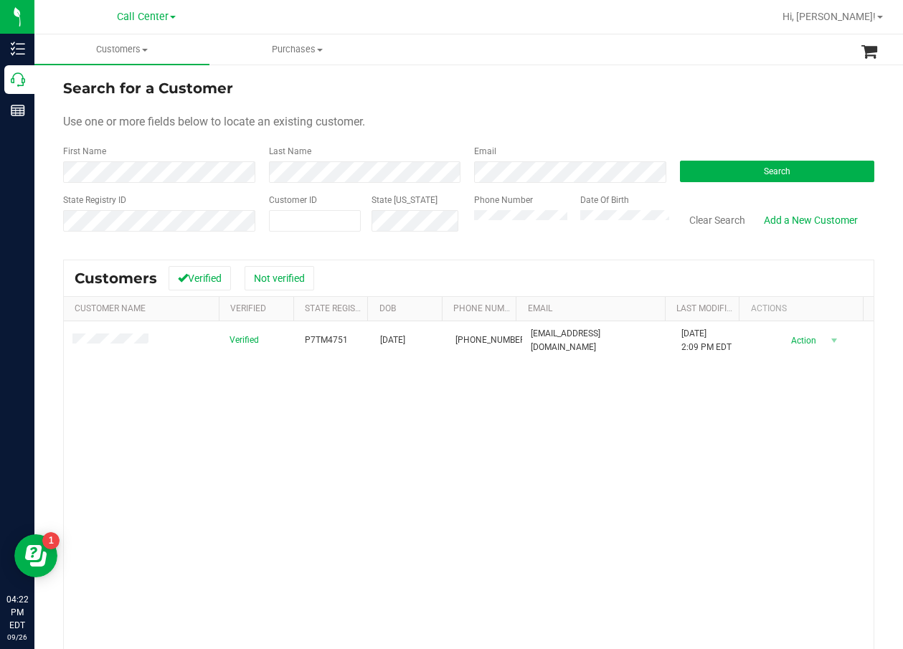
drag, startPoint x: 392, startPoint y: 457, endPoint x: 388, endPoint y: 446, distance: 12.0
click at [391, 454] on div "Verified P7TM4751 12/13/1982 (941) 268-4079 lapham1356@yahoo.com 4/24/2024 2:09…" at bounding box center [469, 525] width 810 height 409
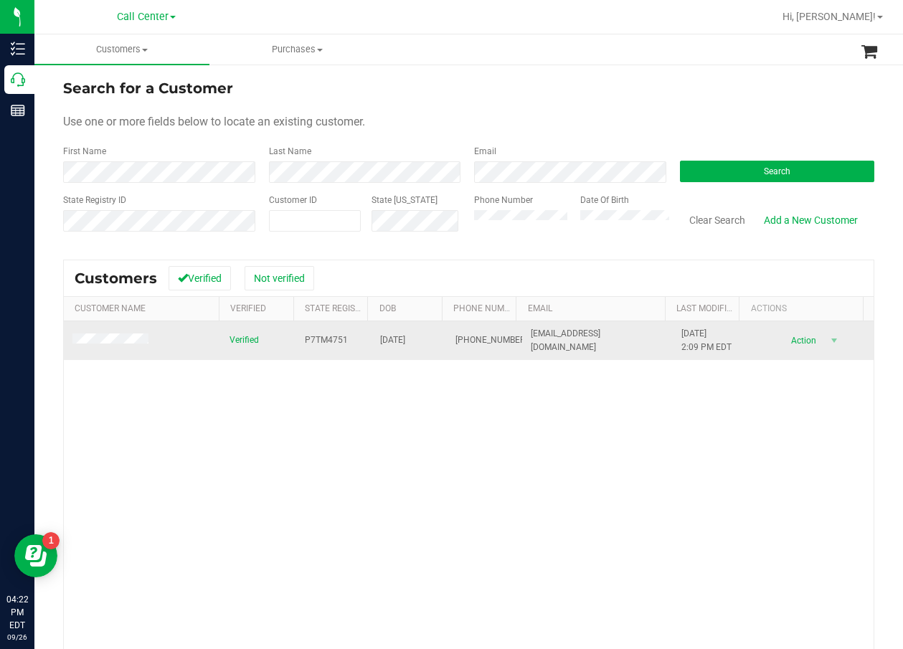
click at [402, 335] on span "12/13/1982" at bounding box center [392, 340] width 25 height 14
copy span "12/13/1982"
drag, startPoint x: 355, startPoint y: 400, endPoint x: 204, endPoint y: 356, distance: 157.7
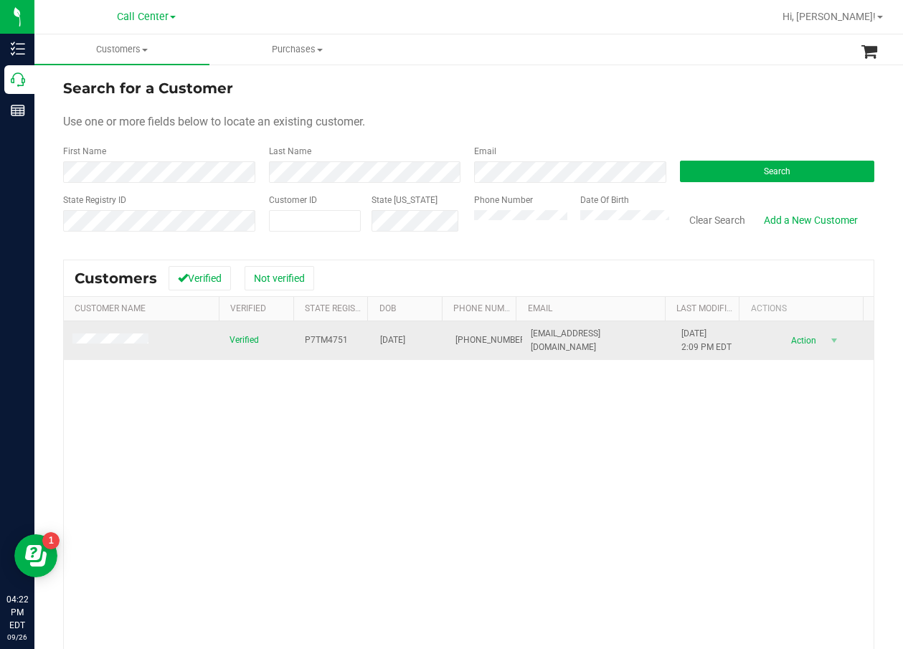
click at [330, 400] on div "Verified P7TM4751 12/13/1982 (941) 268-4079 lapham1356@yahoo.com 4/24/2024 2:09…" at bounding box center [469, 525] width 810 height 409
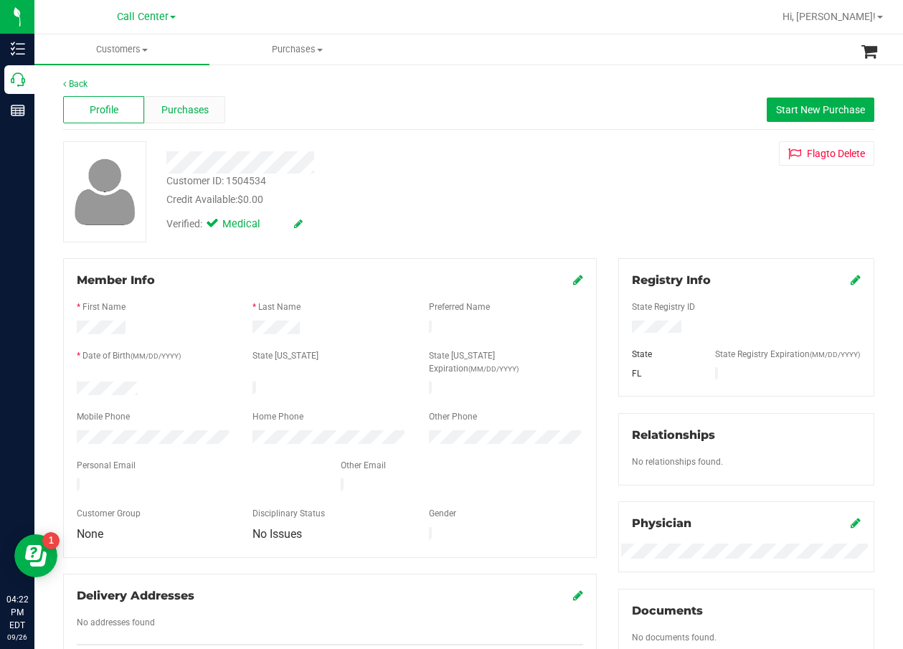
click at [168, 103] on span "Purchases" at bounding box center [184, 110] width 47 height 15
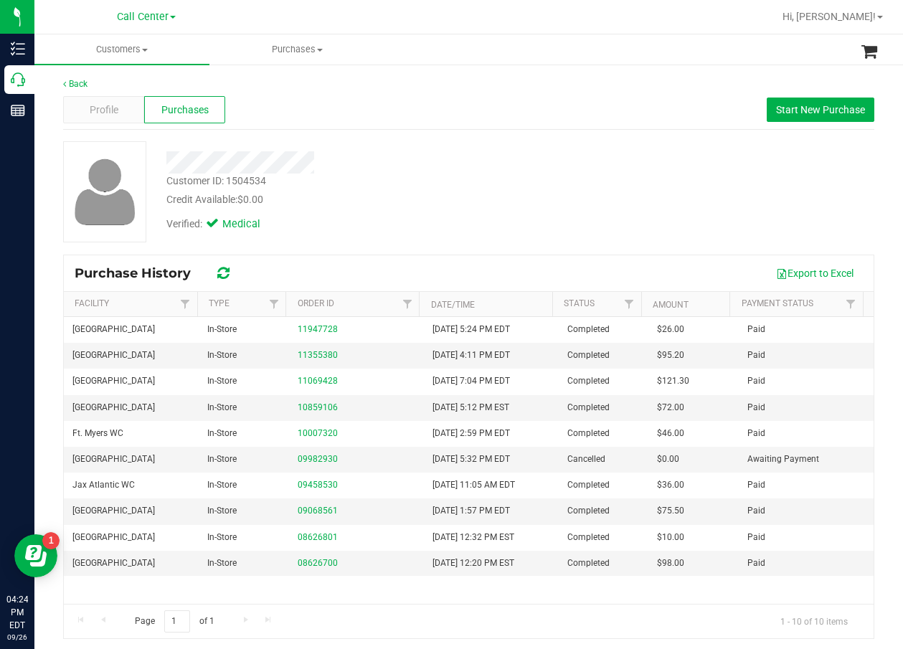
click at [675, 144] on div "Customer ID: 1504534 Credit Available: $0.00 Verified: Medical" at bounding box center [468, 191] width 833 height 101
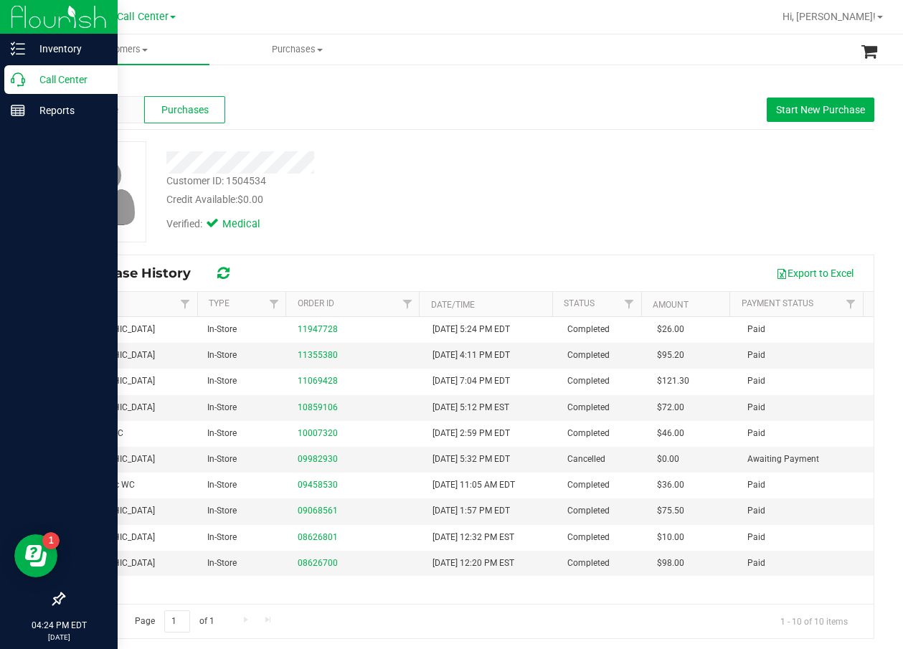
click at [9, 75] on div "Call Center" at bounding box center [60, 79] width 113 height 29
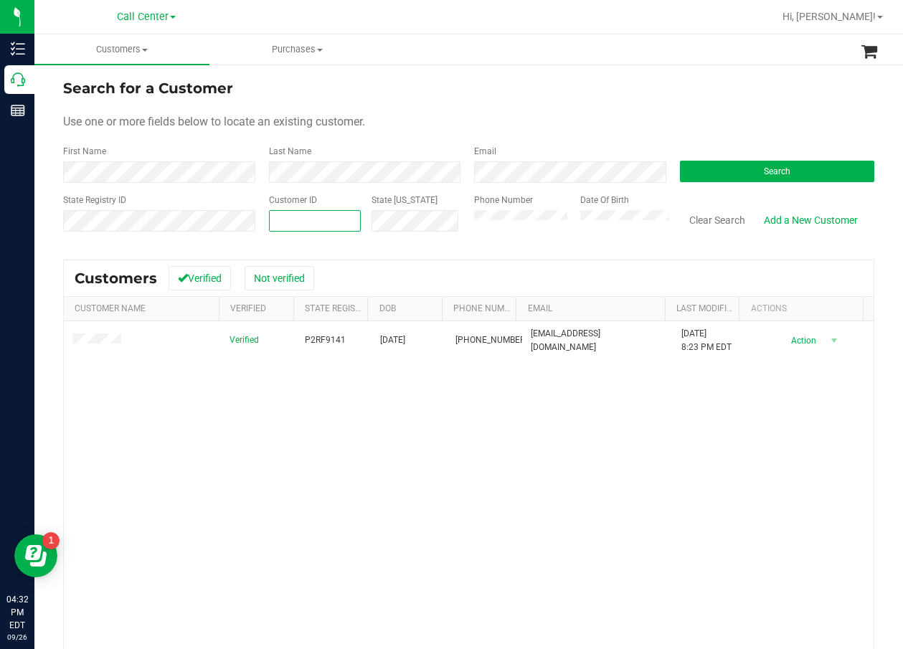
click at [354, 215] on span at bounding box center [315, 221] width 92 height 22
paste input "108751"
type input "108751"
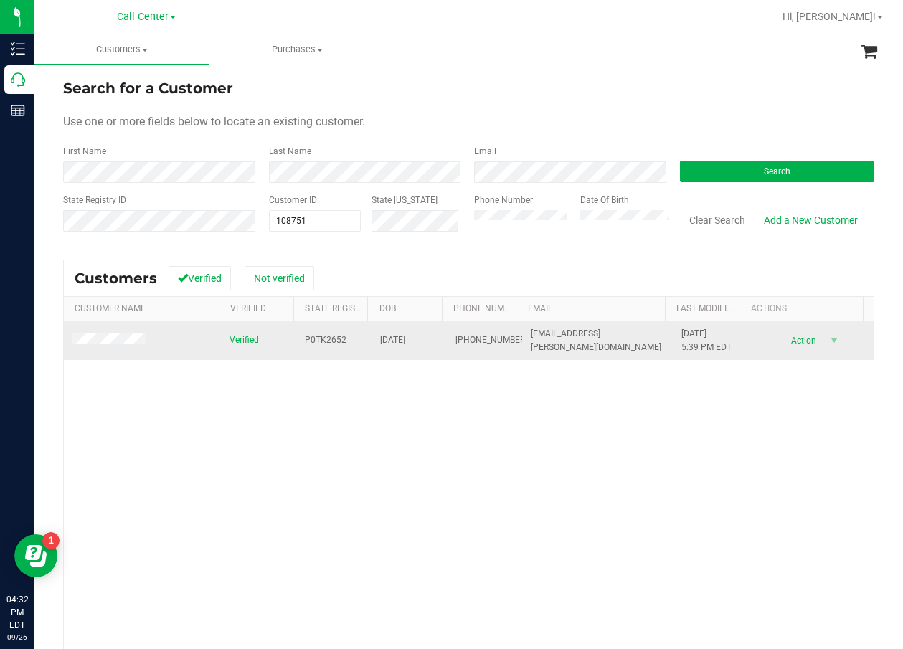
click at [315, 339] on span "P0TK2652" at bounding box center [326, 340] width 42 height 14
copy span "P0TK2652"
click at [405, 341] on span "11/23/1979" at bounding box center [392, 340] width 25 height 14
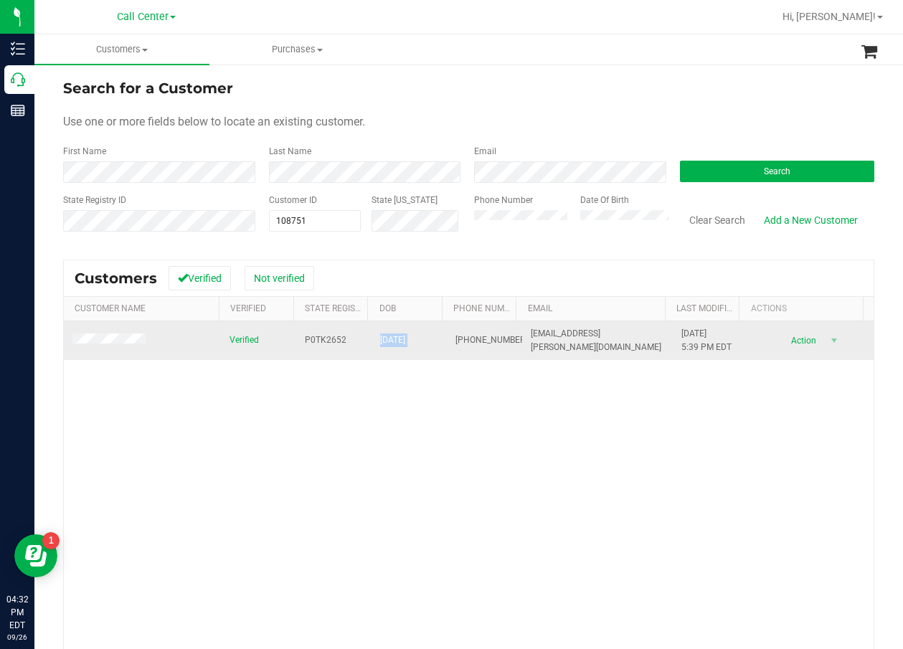
click at [405, 341] on span "11/23/1979" at bounding box center [392, 340] width 25 height 14
drag, startPoint x: 414, startPoint y: 341, endPoint x: 414, endPoint y: 360, distance: 19.4
click at [447, 348] on td "(863) 292-1597" at bounding box center [484, 340] width 75 height 39
click at [402, 343] on span "11/23/1979" at bounding box center [392, 340] width 25 height 14
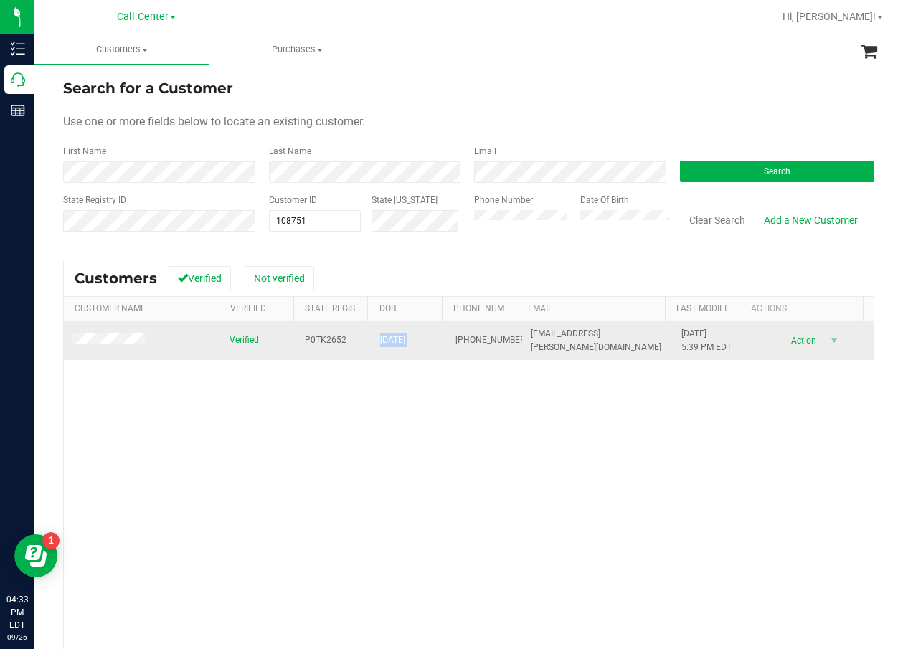
click at [402, 343] on span "11/23/1979" at bounding box center [392, 340] width 25 height 14
click at [463, 336] on span "(863) 292-1597" at bounding box center [491, 340] width 72 height 14
copy span "(863) 292-1597"
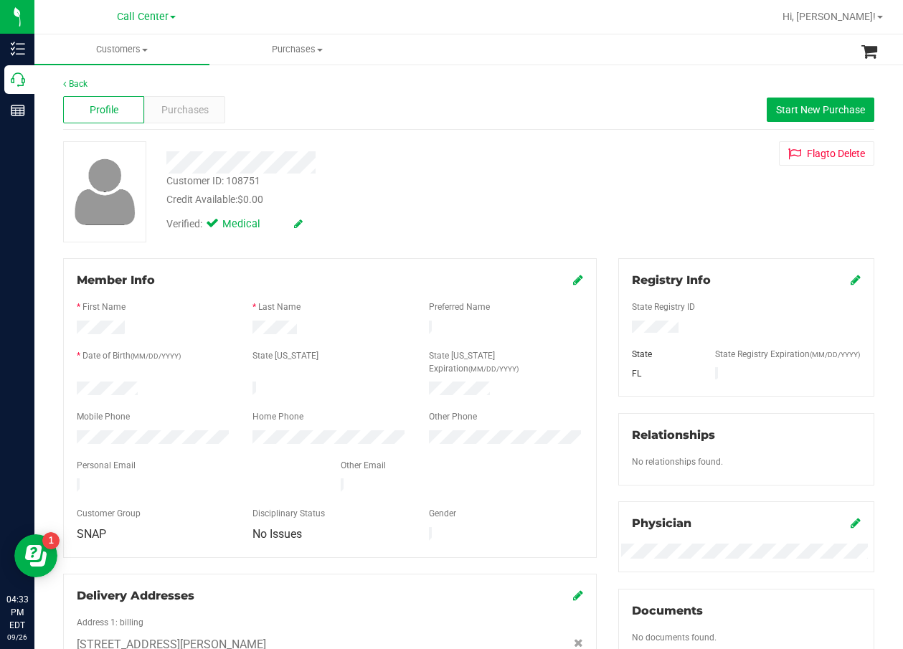
drag, startPoint x: 611, startPoint y: 217, endPoint x: 467, endPoint y: 196, distance: 145.6
click at [610, 219] on div "Customer ID: 108751 Credit Available: $0.00 Verified: Medical Flag to Delete" at bounding box center [468, 191] width 833 height 101
click at [194, 105] on span "Purchases" at bounding box center [184, 110] width 47 height 15
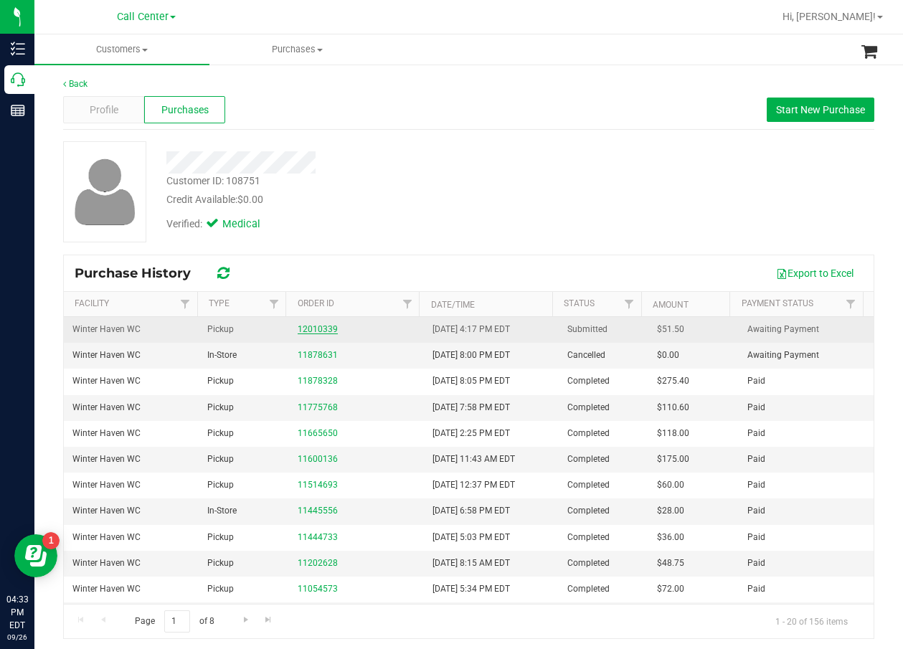
click at [323, 326] on link "12010339" at bounding box center [318, 329] width 40 height 10
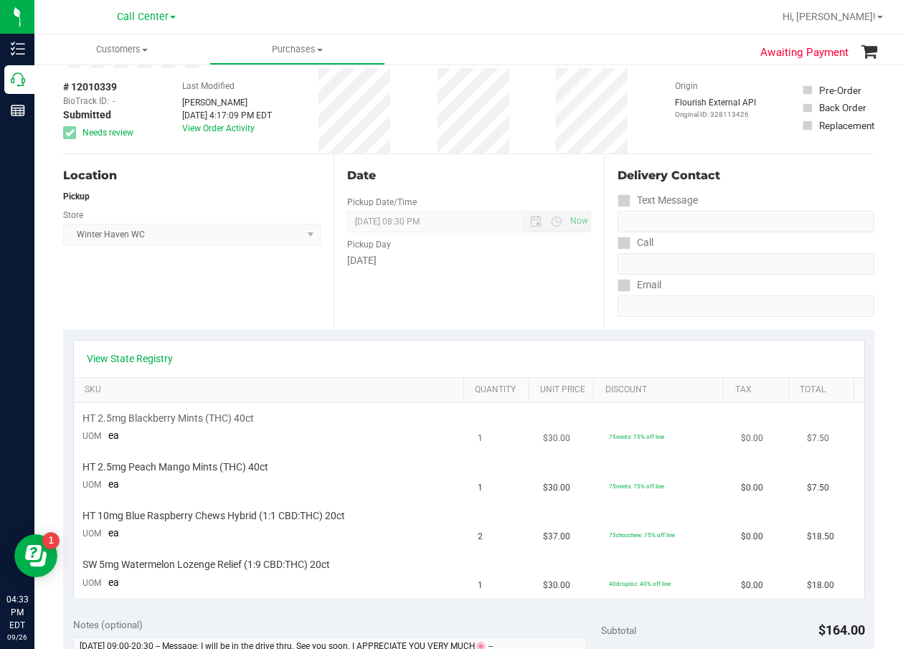
scroll to position [143, 0]
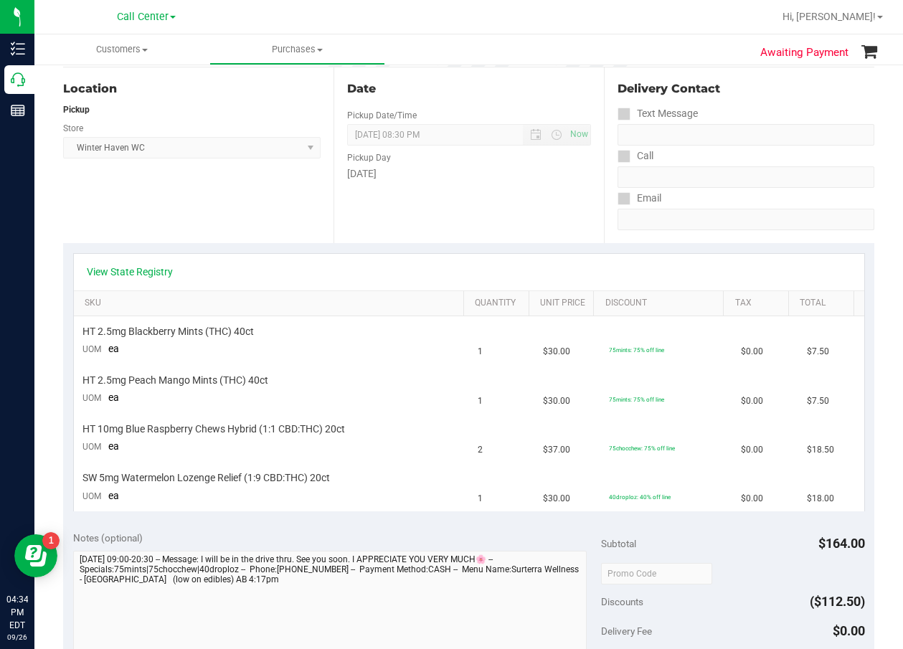
click at [447, 149] on div "Pickup Day" at bounding box center [469, 156] width 244 height 21
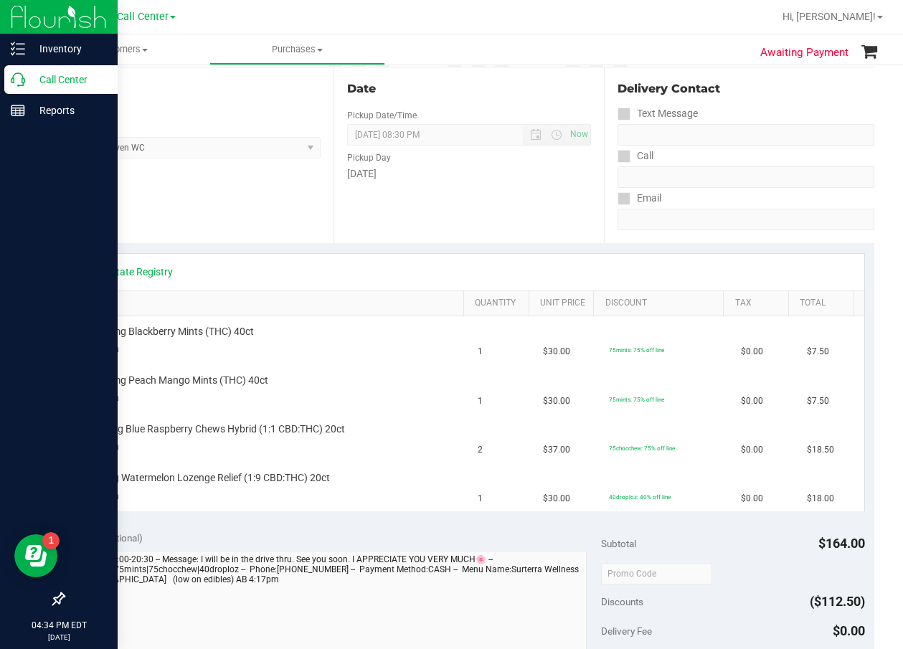
click at [26, 84] on p "Call Center" at bounding box center [68, 79] width 86 height 17
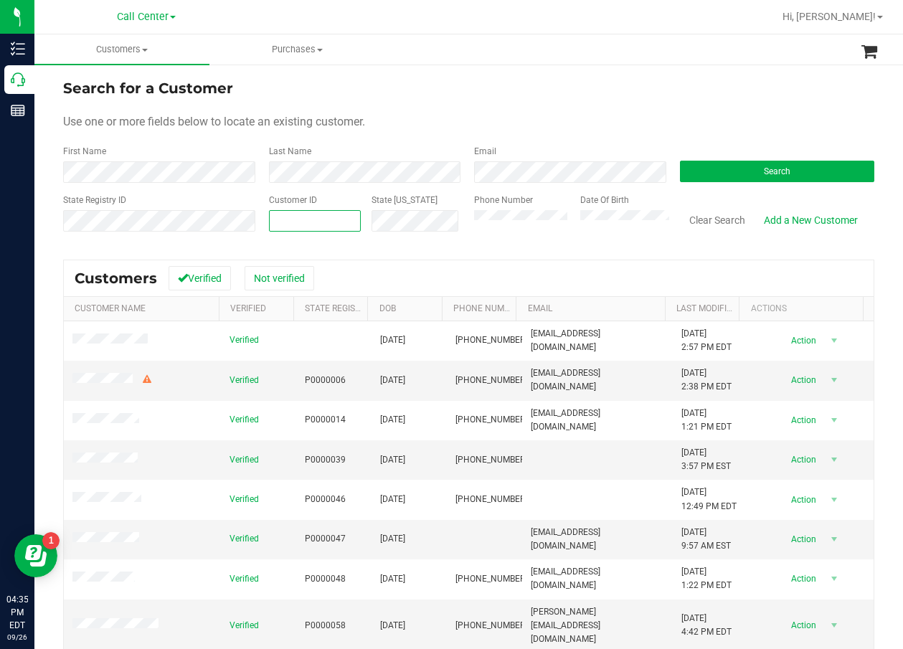
paste input "text"
click at [743, 169] on button "Search" at bounding box center [777, 172] width 195 height 22
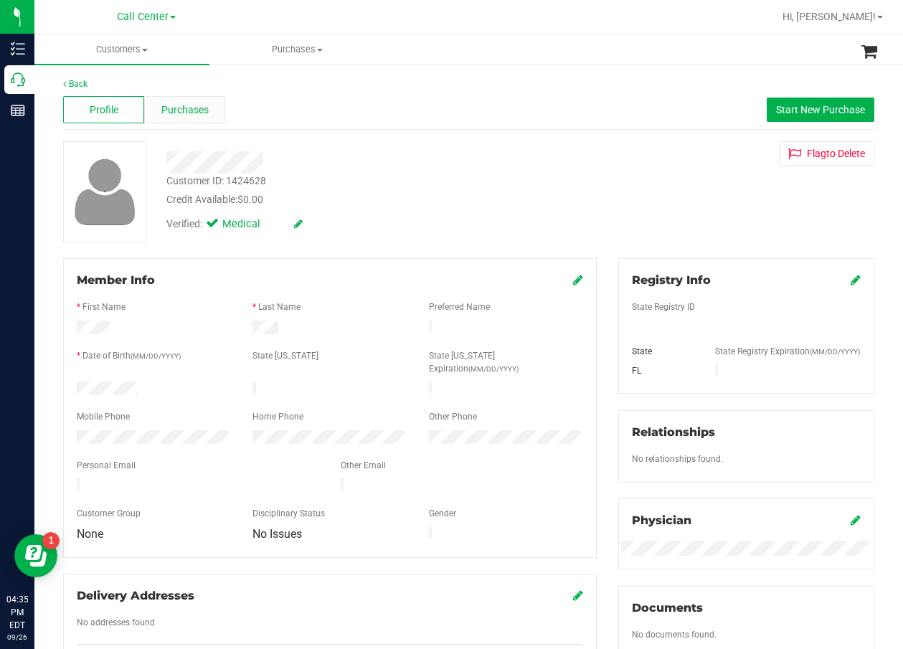
click at [181, 103] on span "Purchases" at bounding box center [184, 110] width 47 height 15
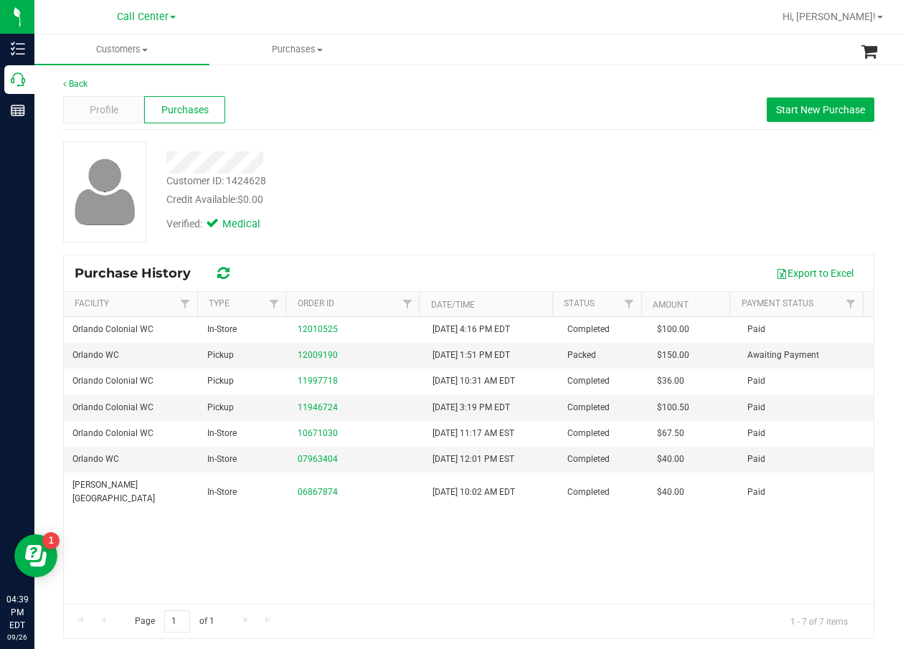
click at [480, 172] on div at bounding box center [364, 162] width 417 height 22
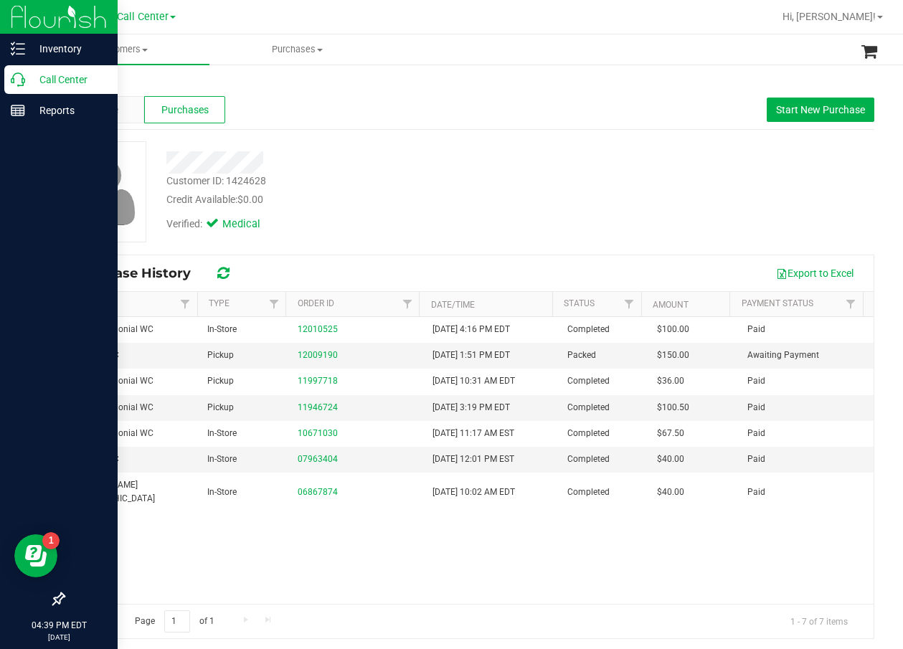
click at [24, 90] on div "Call Center" at bounding box center [60, 79] width 113 height 29
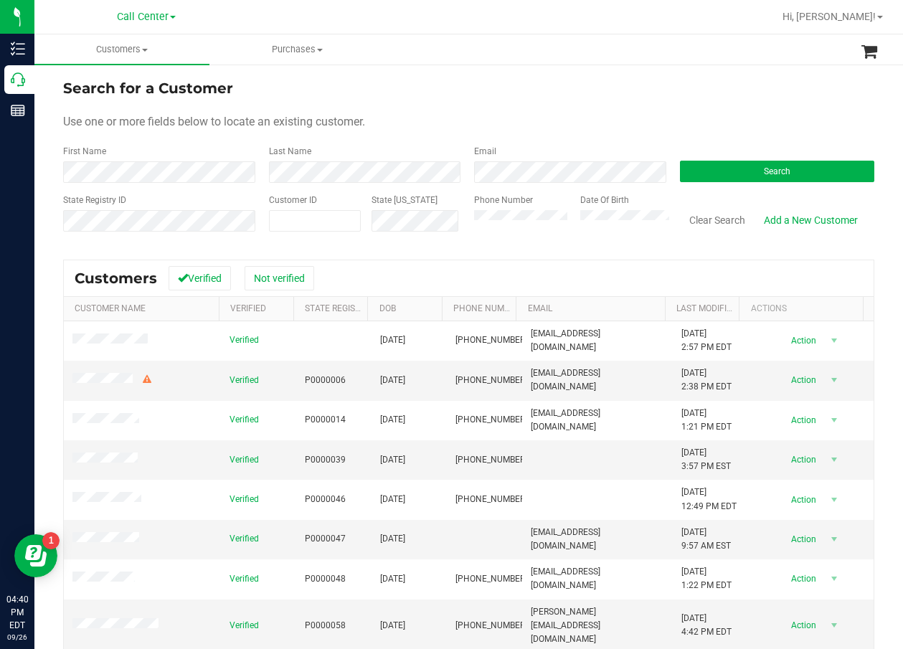
click at [562, 305] on th "Email" at bounding box center [590, 309] width 148 height 24
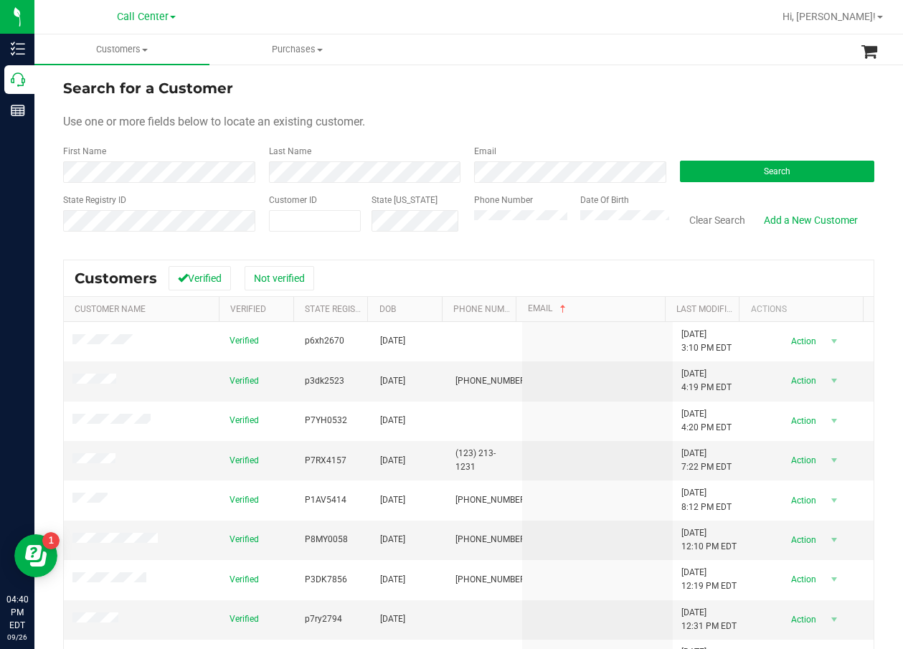
click at [783, 151] on div "Search" at bounding box center [772, 164] width 206 height 38
click at [788, 166] on button "Search" at bounding box center [777, 172] width 195 height 22
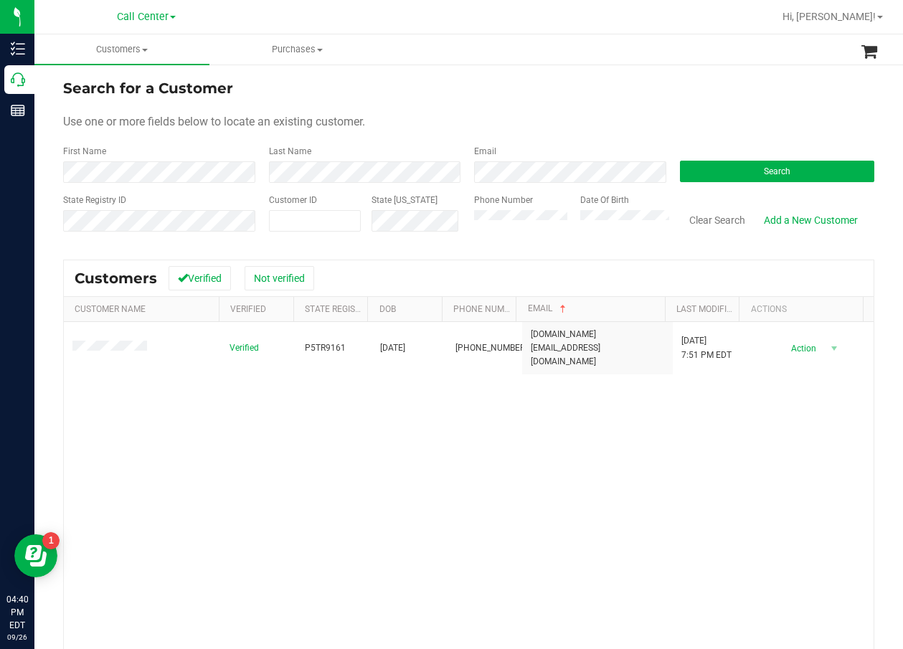
click at [278, 410] on div "Verified P5TR9161 10/30/1984 (407) 247-1157 bigboi1030.gb@gmail.com 9/11/2025 7…" at bounding box center [469, 526] width 810 height 409
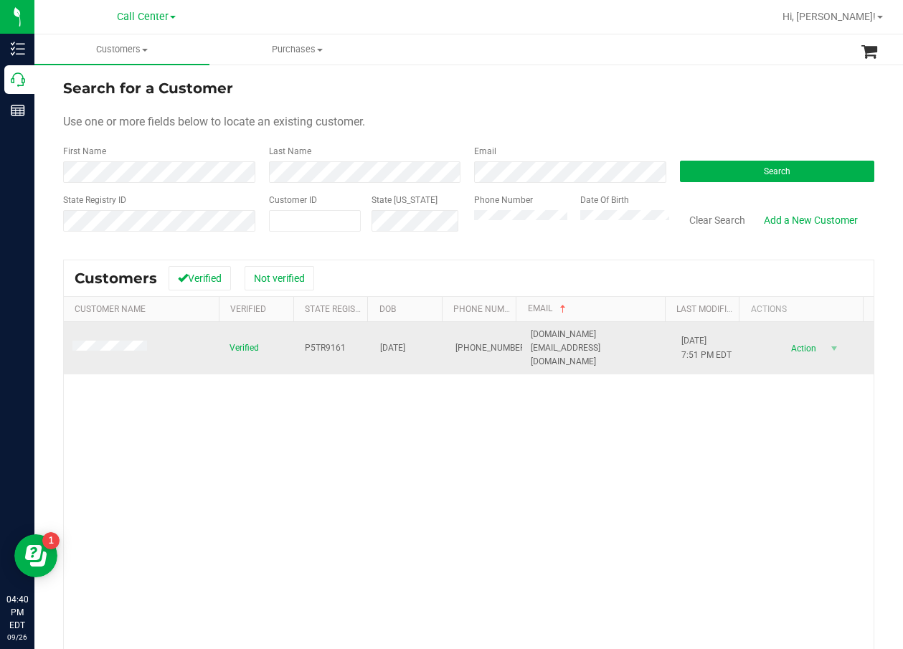
click at [331, 341] on span "P5TR9161" at bounding box center [325, 348] width 41 height 14
copy span "P5TR9161"
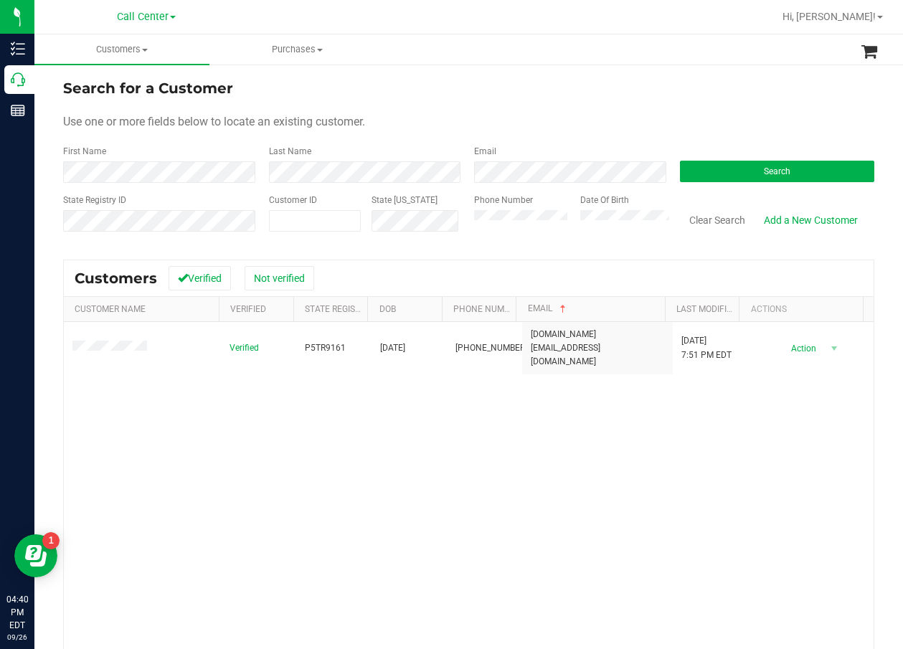
click at [303, 423] on div "Verified P5TR9161 10/30/1984 (407) 247-1157 bigboi1030.gb@gmail.com 9/11/2025 7…" at bounding box center [469, 526] width 810 height 409
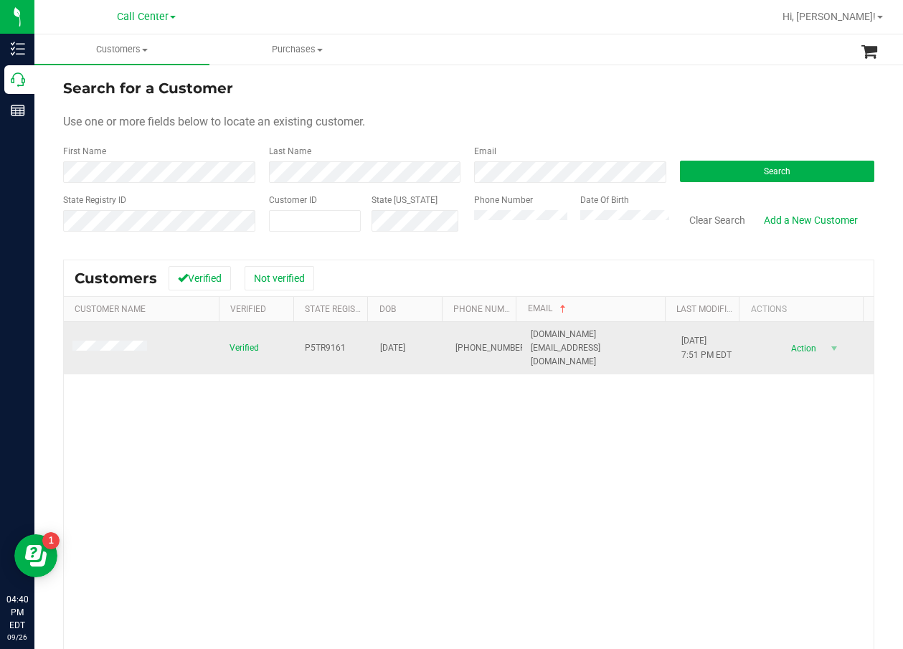
click at [405, 346] on span "10/30/1984" at bounding box center [392, 348] width 25 height 14
click at [405, 341] on span "10/30/1984" at bounding box center [392, 348] width 25 height 14
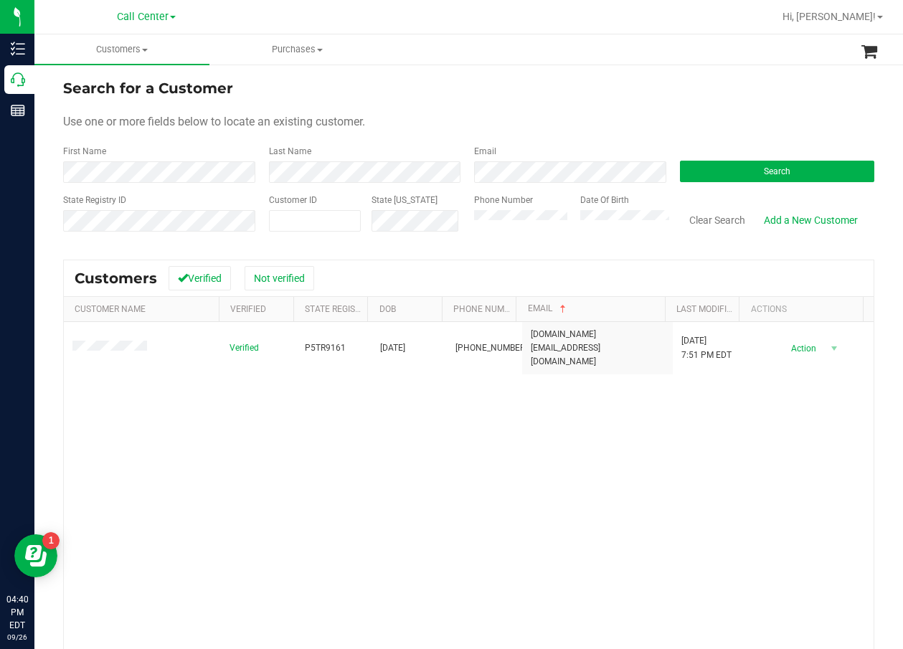
click at [276, 442] on div "Verified P5TR9161 10/30/1984 (407) 247-1157 bigboi1030.gb@gmail.com 9/11/2025 7…" at bounding box center [469, 526] width 810 height 409
click at [513, 417] on div "Verified P5TR9161 10/30/1984 (407) 247-1157 bigboi1030.gb@gmail.com 9/11/2025 7…" at bounding box center [469, 526] width 810 height 409
click at [384, 501] on div "Verified P5TR9161 10/30/1984 (407) 247-1157 bigboi1030.gb@gmail.com 9/11/2025 7…" at bounding box center [469, 526] width 810 height 409
click at [438, 436] on div "Verified P5TR9161 10/30/1984 (407) 247-1157 bigboi1030.gb@gmail.com 9/11/2025 7…" at bounding box center [469, 526] width 810 height 409
click at [432, 422] on div "Verified P5TR9161 10/30/1984 (407) 247-1157 bigboi1030.gb@gmail.com 9/11/2025 7…" at bounding box center [469, 526] width 810 height 409
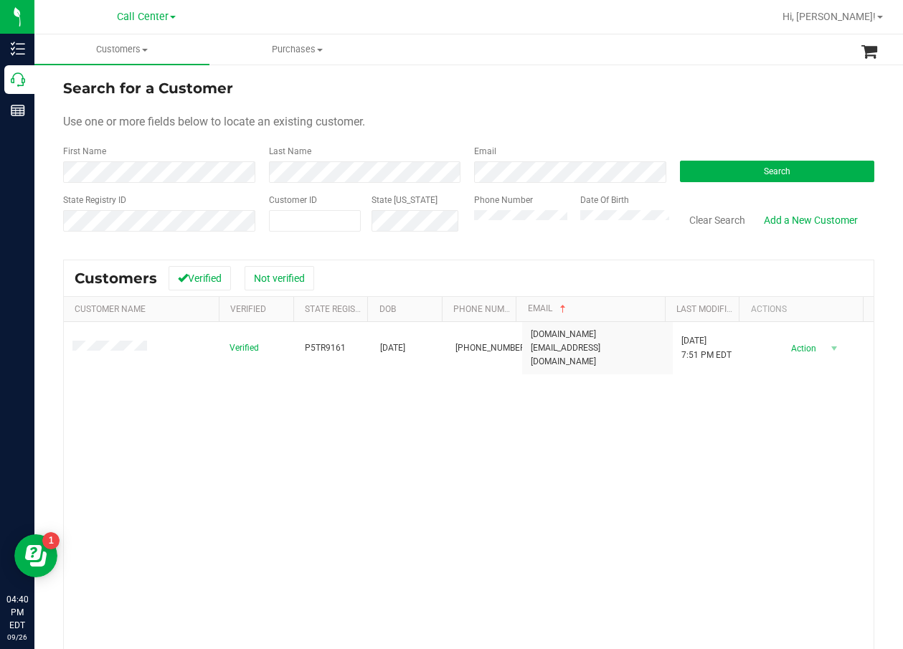
click at [432, 417] on div "Verified P5TR9161 10/30/1984 (407) 247-1157 bigboi1030.gb@gmail.com 9/11/2025 7…" at bounding box center [469, 526] width 810 height 409
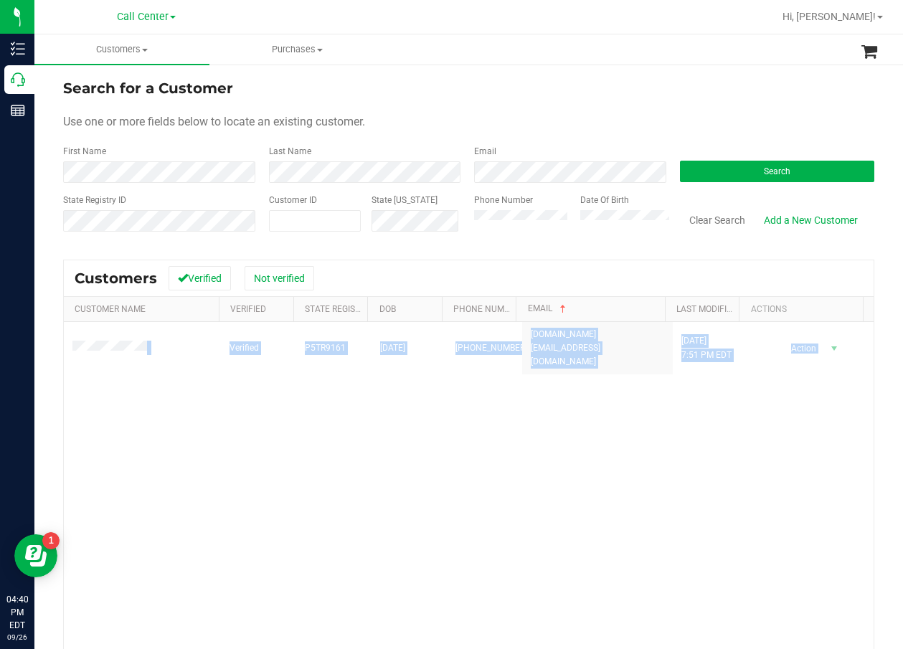
click at [432, 417] on div "Verified P5TR9161 10/30/1984 (407) 247-1157 bigboi1030.gb@gmail.com 9/11/2025 7…" at bounding box center [469, 526] width 810 height 409
click at [372, 400] on div "Verified P5TR9161 10/30/1984 (407) 247-1157 bigboi1030.gb@gmail.com 9/11/2025 7…" at bounding box center [469, 526] width 810 height 409
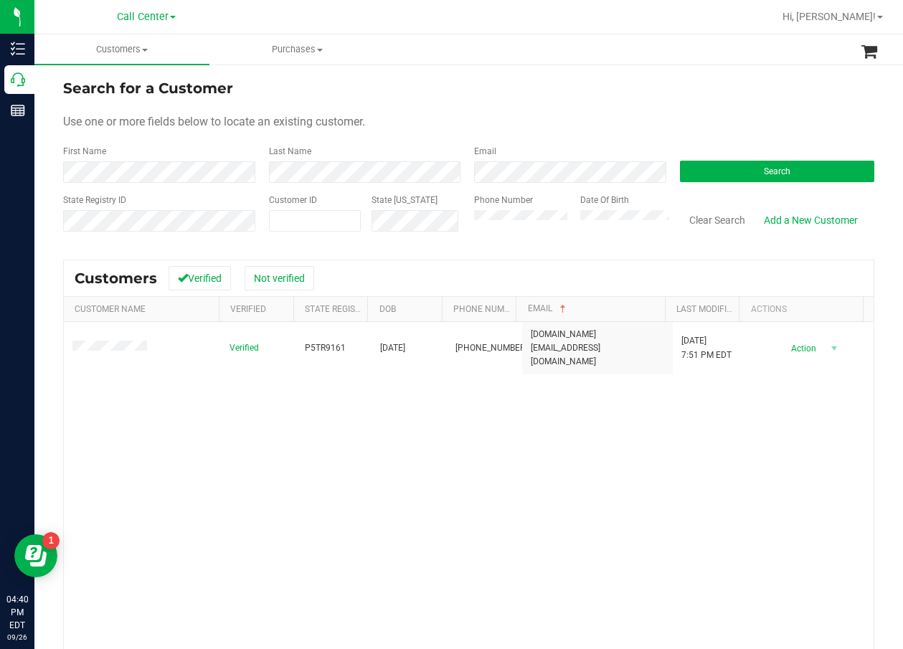
click at [789, 503] on div "Verified P5TR9161 10/30/1984 (407) 247-1157 bigboi1030.gb@gmail.com 9/11/2025 7…" at bounding box center [469, 526] width 810 height 409
drag, startPoint x: 610, startPoint y: 474, endPoint x: 588, endPoint y: 477, distance: 22.4
click at [610, 475] on div "Verified P5TR9161 10/30/1984 (407) 247-1157 bigboi1030.gb@gmail.com 9/11/2025 7…" at bounding box center [469, 526] width 810 height 409
click at [738, 168] on button "Search" at bounding box center [777, 172] width 195 height 22
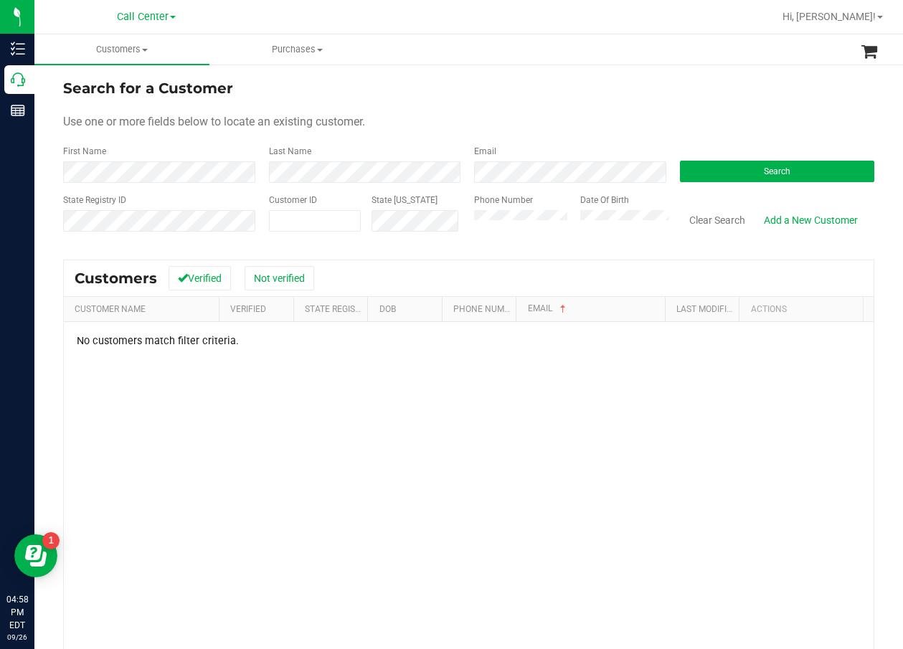
click at [506, 209] on div "Phone Number" at bounding box center [521, 219] width 95 height 51
click at [767, 151] on div "Search" at bounding box center [772, 164] width 206 height 38
click at [771, 168] on span "Search" at bounding box center [777, 171] width 27 height 10
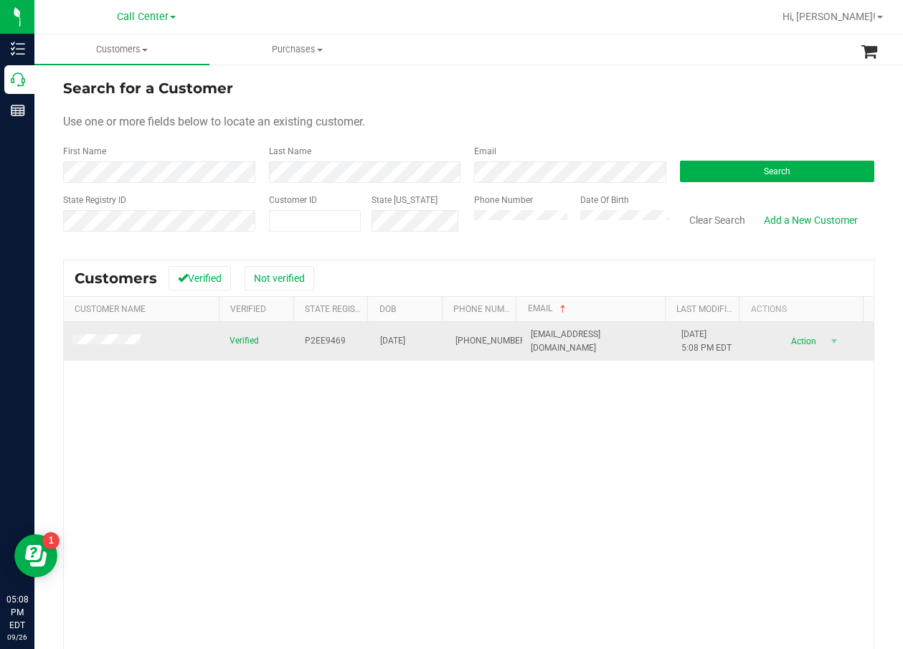
click at [311, 344] on span "P2EE9469" at bounding box center [325, 341] width 41 height 14
drag, startPoint x: 311, startPoint y: 344, endPoint x: 331, endPoint y: 341, distance: 19.6
click at [331, 341] on span "P2EE9469" at bounding box center [325, 341] width 41 height 14
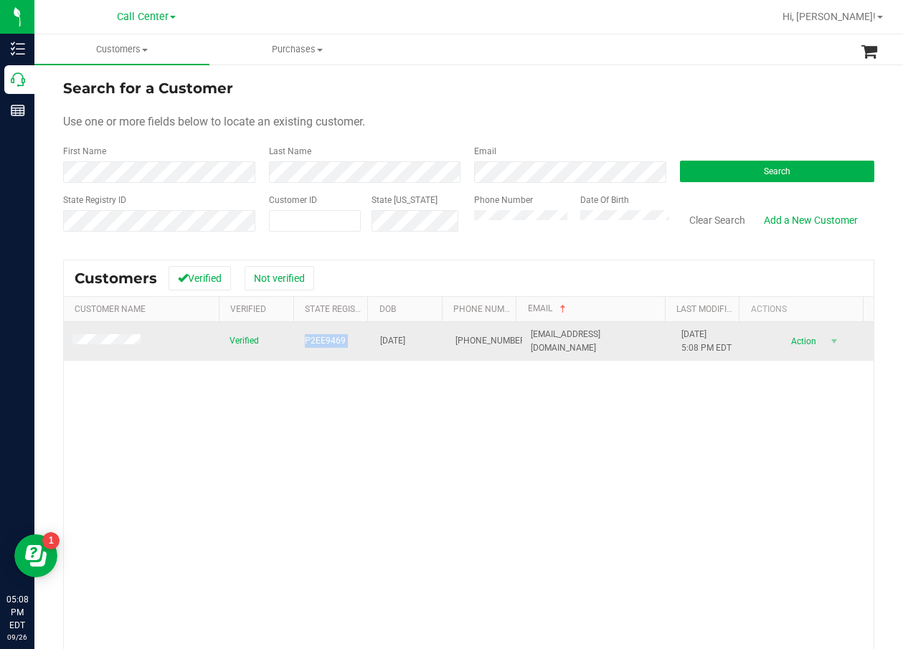
click at [331, 341] on span "P2EE9469" at bounding box center [325, 341] width 41 height 14
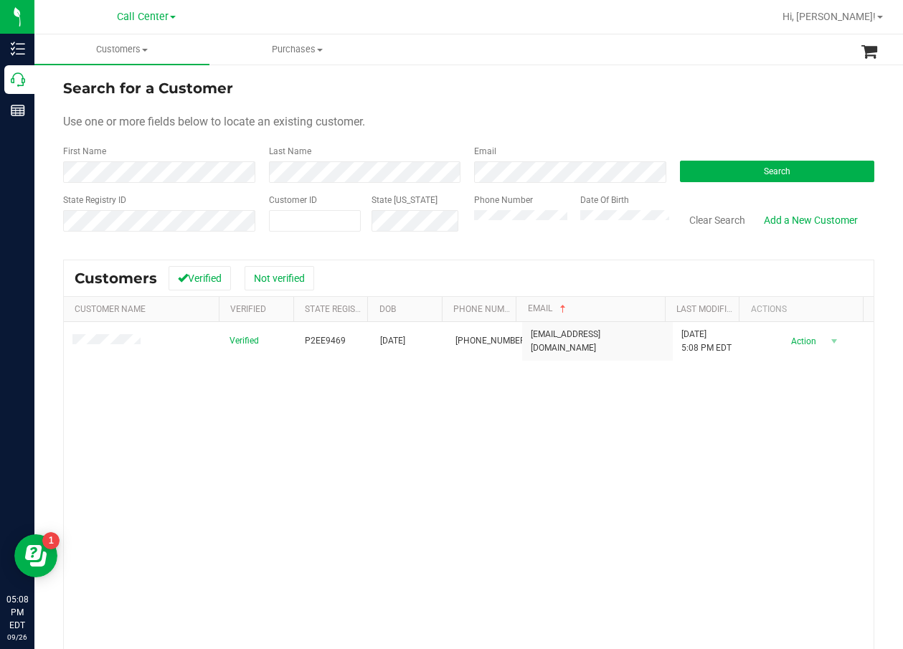
drag, startPoint x: 440, startPoint y: 478, endPoint x: 396, endPoint y: 399, distance: 90.8
click at [437, 475] on div "Verified P2EE9469 02/19/1987 (813) 400-6337 lilfish7112110@gmail.com 9/17/2025 …" at bounding box center [469, 526] width 810 height 409
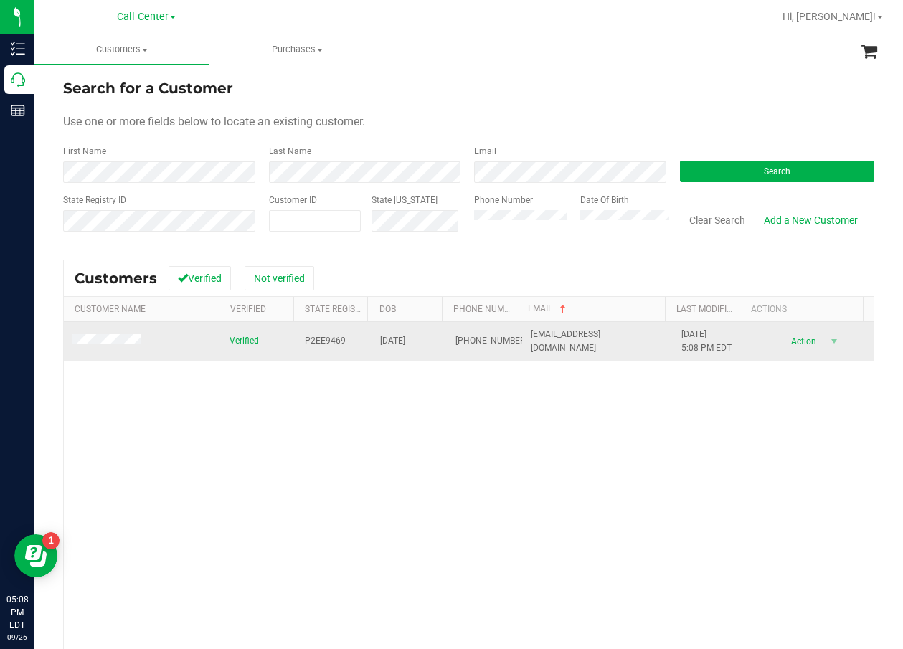
click at [405, 343] on span "02/19/1987" at bounding box center [392, 341] width 25 height 14
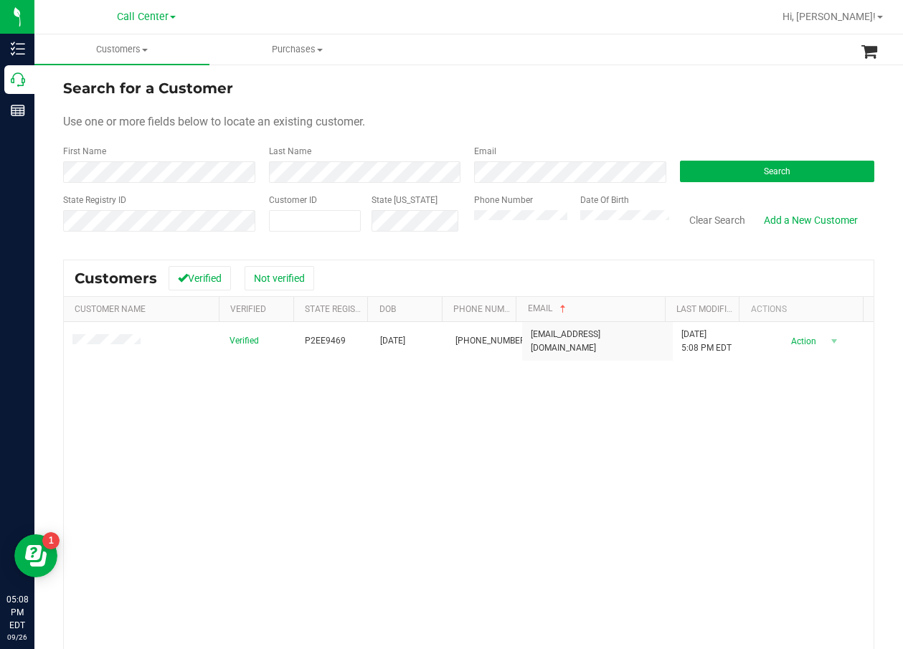
click at [310, 398] on div "Verified P2EE9469 02/19/1987 (813) 400-6337 lilfish7112110@gmail.com 9/17/2025 …" at bounding box center [469, 526] width 810 height 409
click at [283, 476] on div "Verified P2EE9469 02/19/1987 (813) 400-6337 lilfish7112110@gmail.com 9/17/2025 …" at bounding box center [469, 526] width 810 height 409
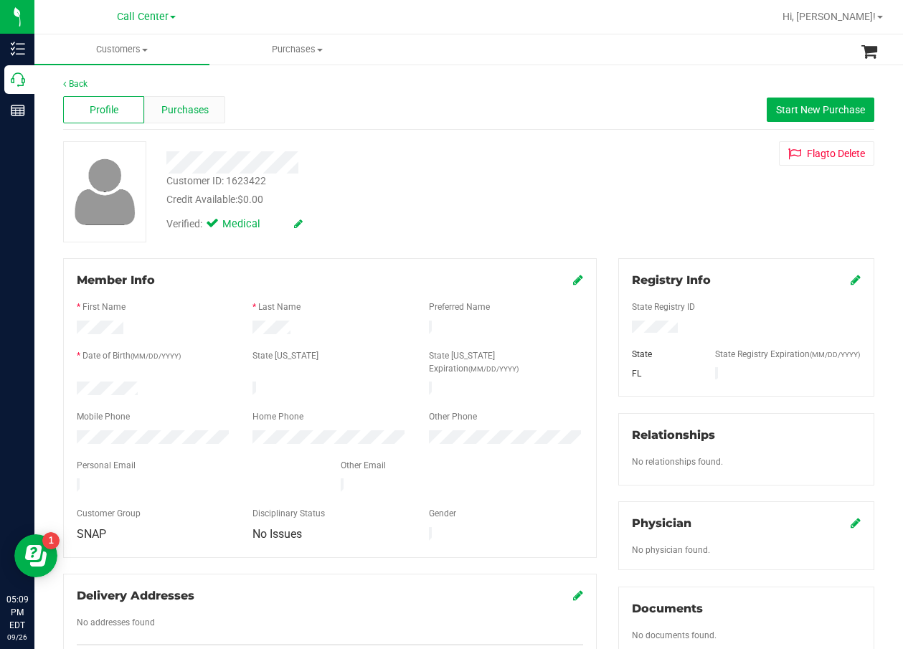
click at [212, 120] on div "Purchases" at bounding box center [184, 109] width 81 height 27
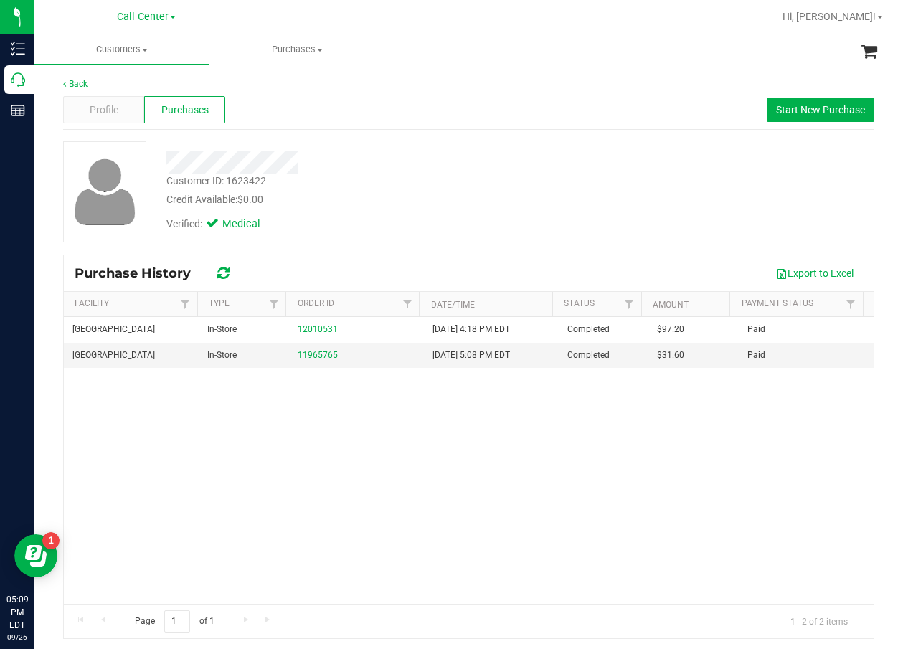
click at [541, 170] on div at bounding box center [364, 162] width 417 height 22
click at [407, 473] on div "South Tampa WC In-Store 12010531 9/26/2025 4:18 PM EDT Completed $97.20 Paid So…" at bounding box center [469, 460] width 810 height 287
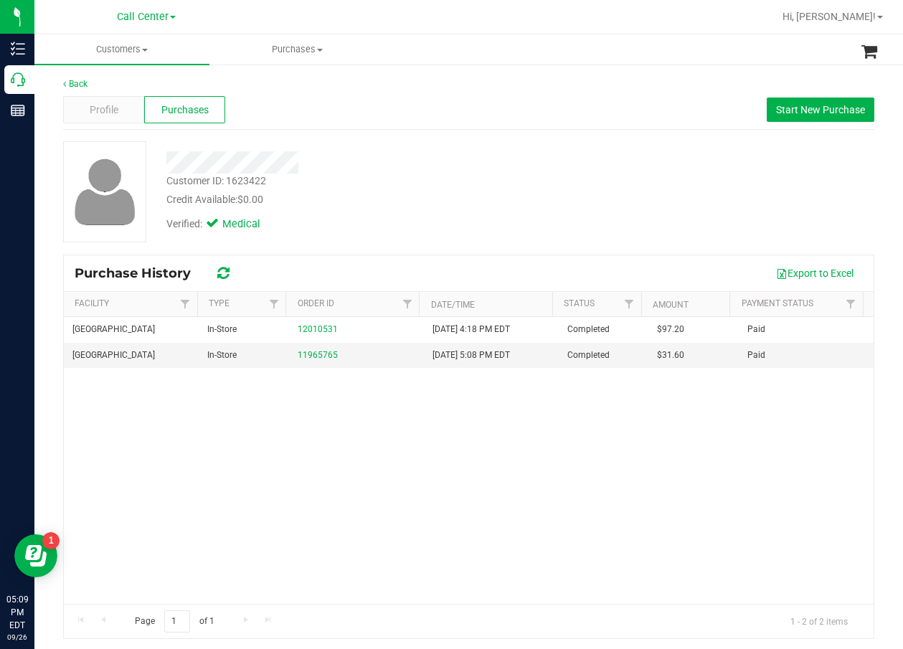
click at [442, 411] on div "South Tampa WC In-Store 12010531 9/26/2025 4:18 PM EDT Completed $97.20 Paid So…" at bounding box center [469, 460] width 810 height 287
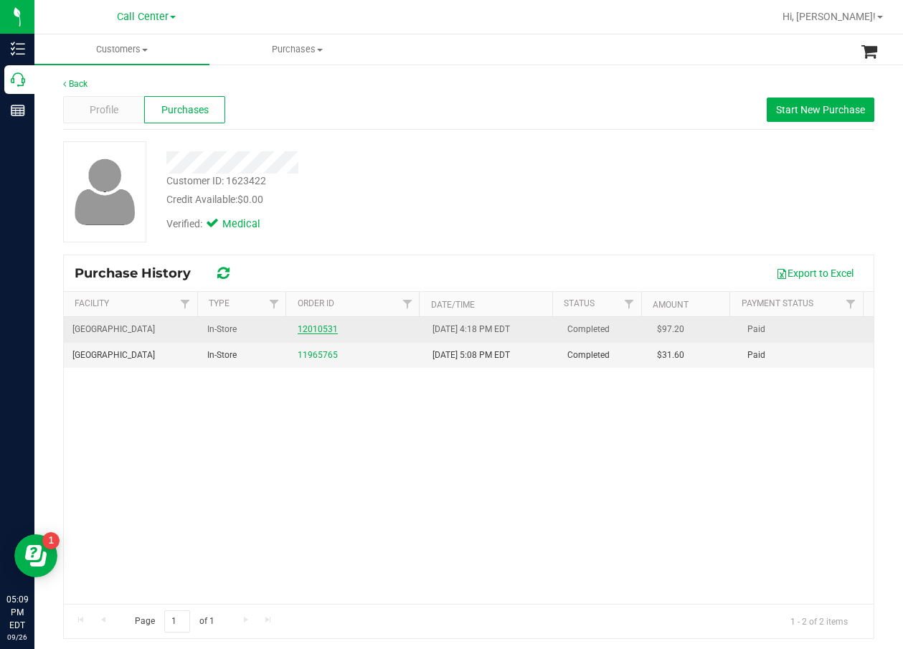
click at [307, 329] on link "12010531" at bounding box center [318, 329] width 40 height 10
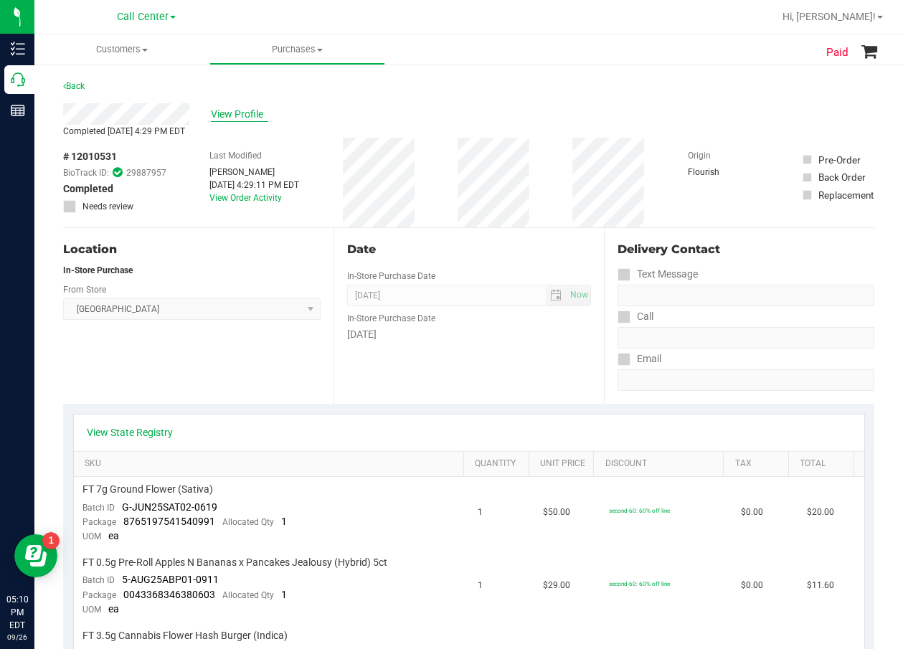
click at [255, 108] on span "View Profile" at bounding box center [239, 114] width 57 height 15
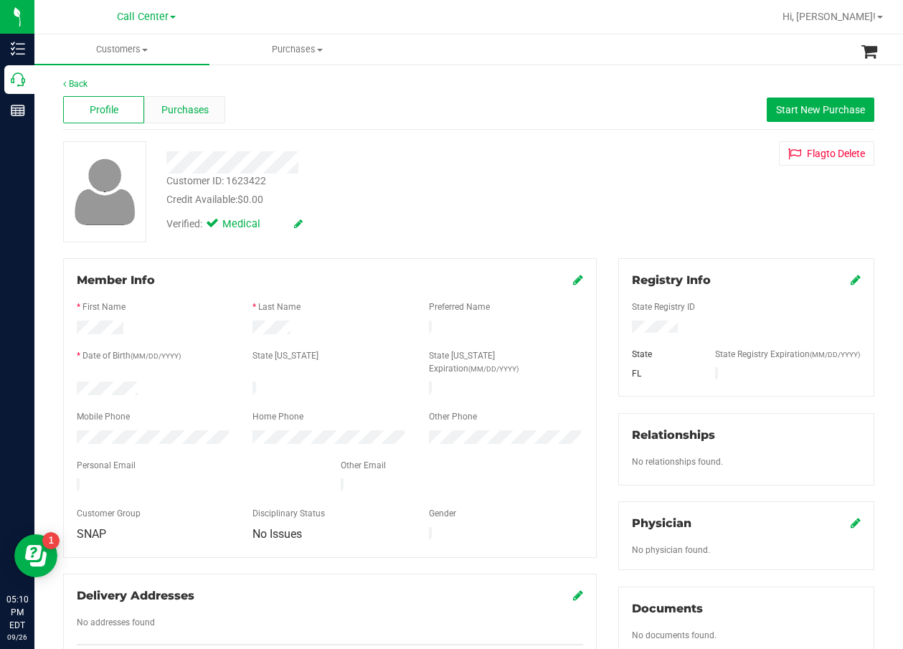
click at [196, 116] on span "Purchases" at bounding box center [184, 110] width 47 height 15
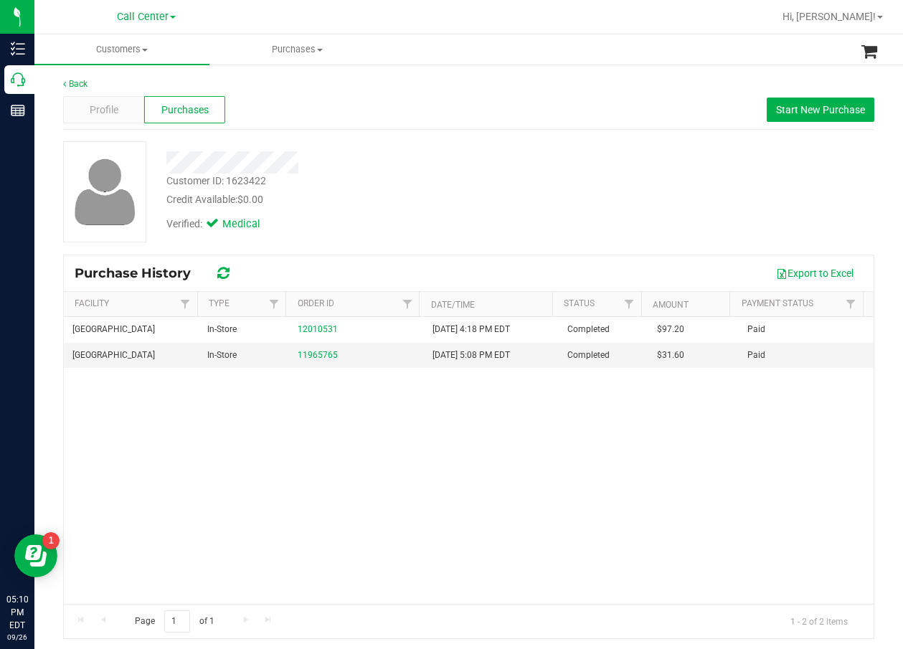
click at [325, 518] on div "South Tampa WC In-Store 12010531 9/26/2025 4:18 PM EDT Completed $97.20 Paid So…" at bounding box center [469, 460] width 810 height 287
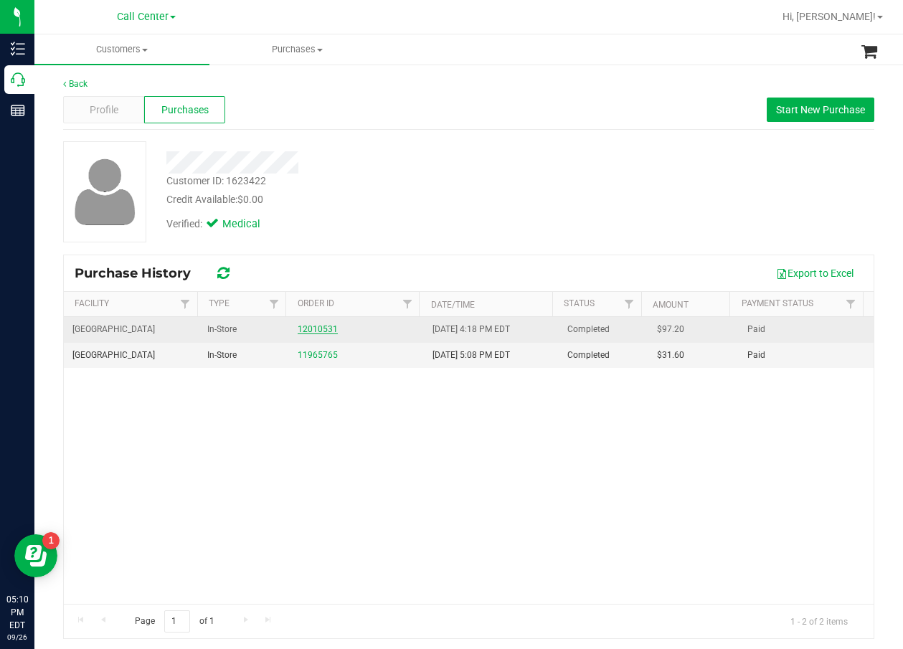
click at [324, 331] on link "12010531" at bounding box center [318, 329] width 40 height 10
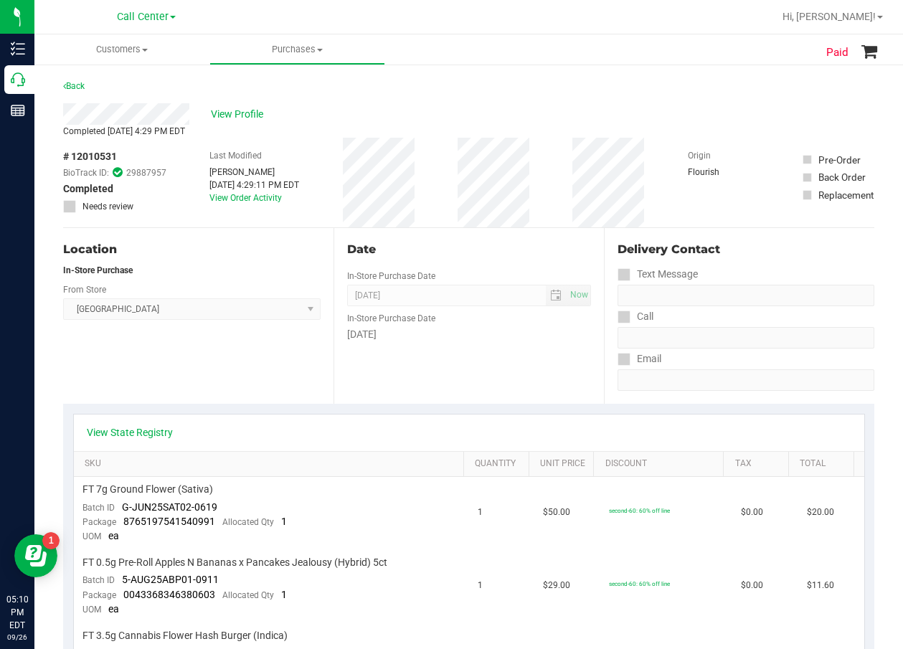
click at [217, 122] on div "View Profile" at bounding box center [468, 114] width 811 height 22
click at [224, 113] on span "View Profile" at bounding box center [239, 114] width 57 height 15
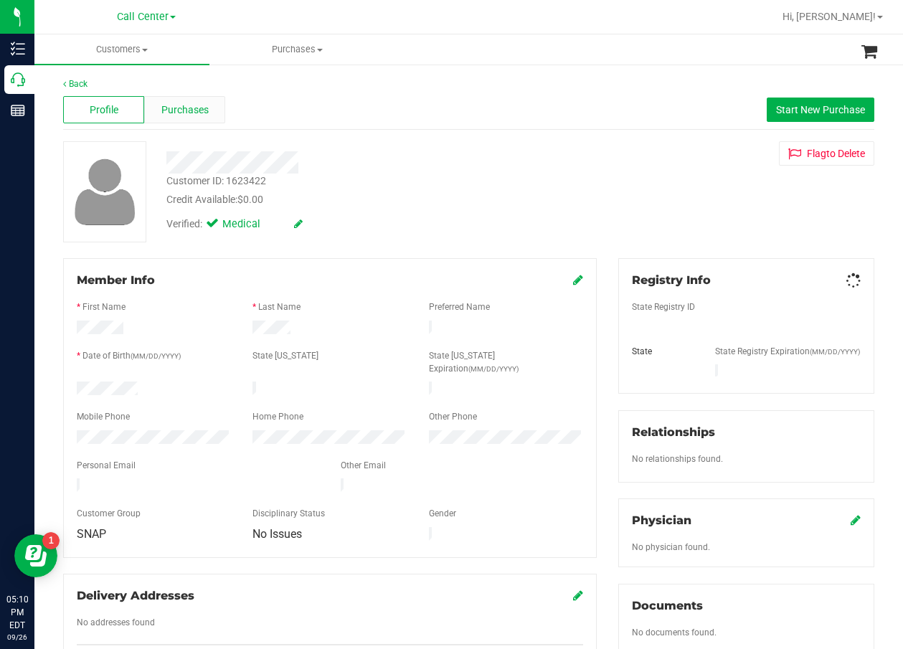
click at [202, 115] on span "Purchases" at bounding box center [184, 110] width 47 height 15
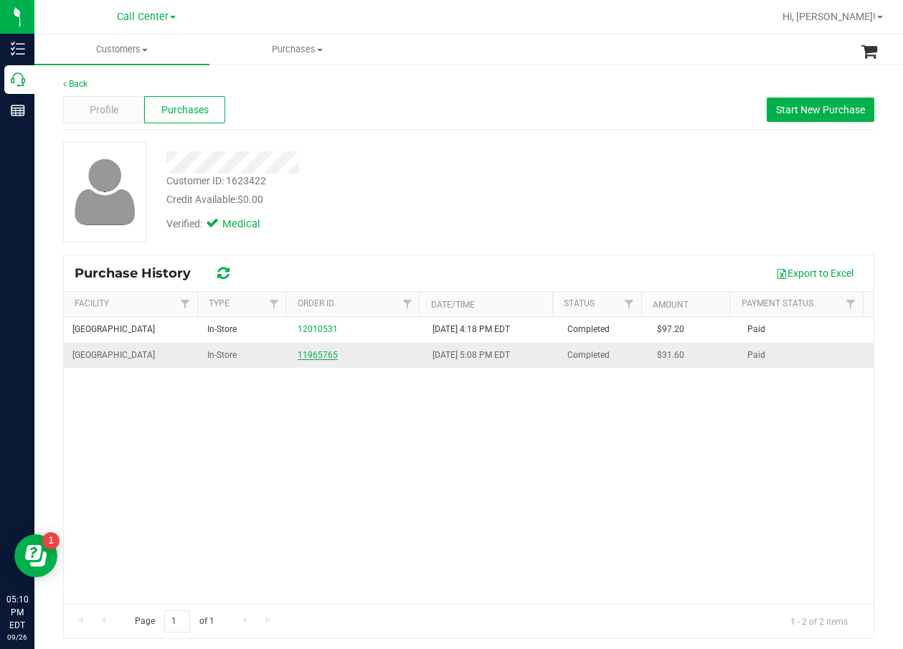
click at [305, 358] on link "11965765" at bounding box center [318, 355] width 40 height 10
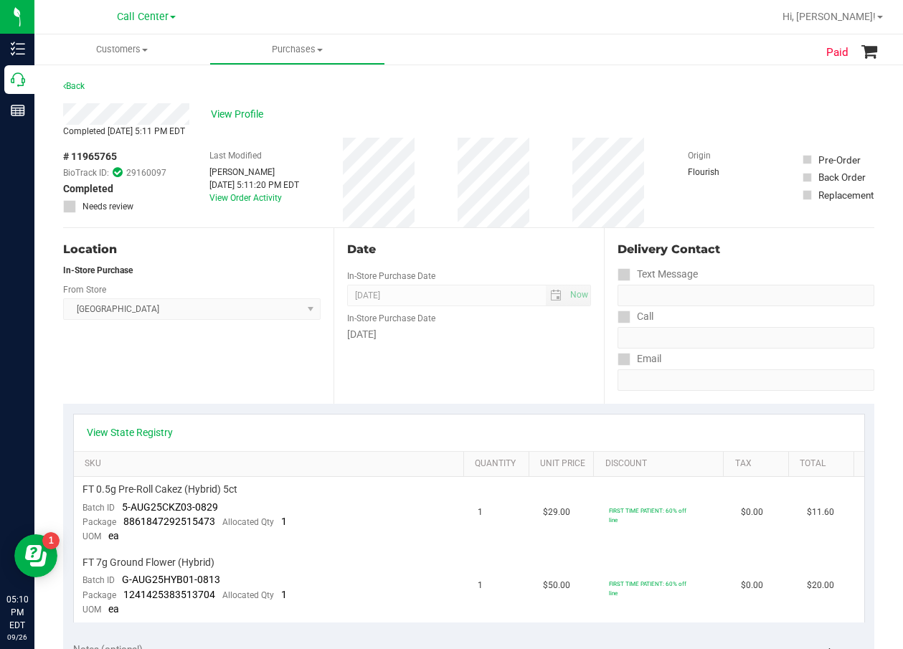
click at [252, 125] on div "Completed Sep 17, 2025 5:11 PM EDT" at bounding box center [468, 131] width 811 height 13
click at [252, 119] on span "View Profile" at bounding box center [239, 114] width 57 height 15
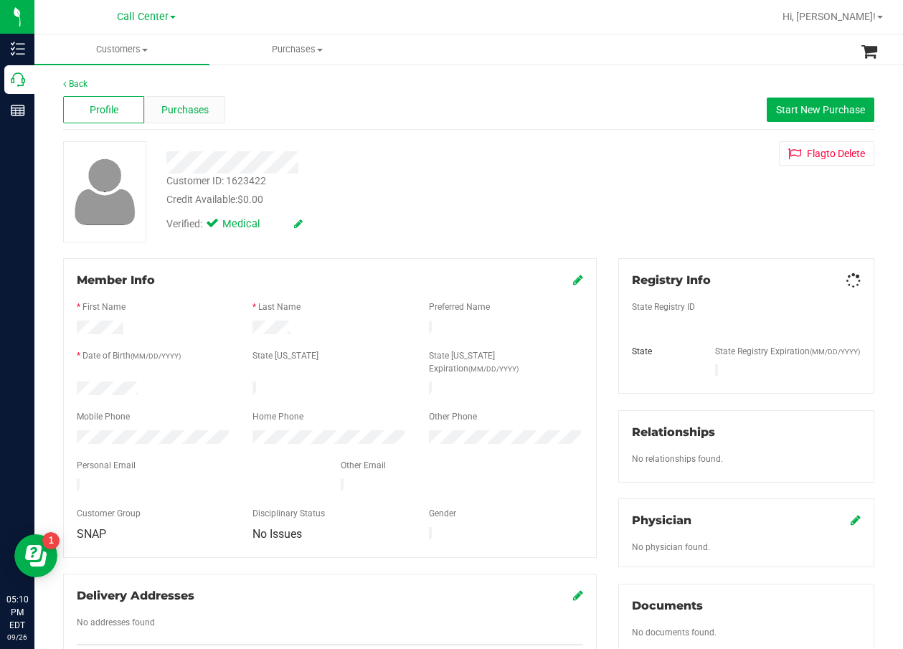
click at [217, 110] on div "Purchases" at bounding box center [184, 109] width 81 height 27
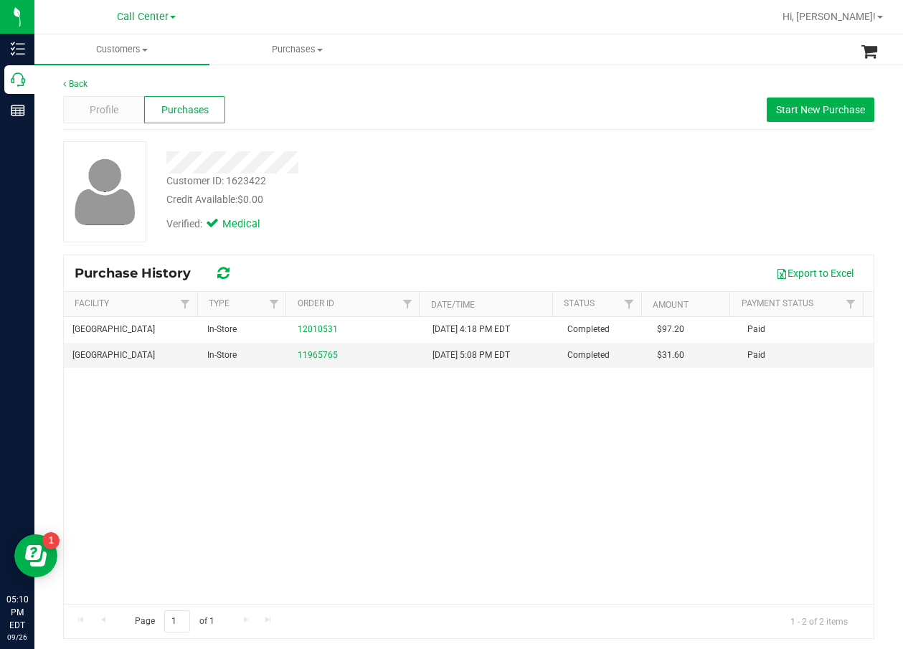
click at [363, 150] on div at bounding box center [364, 157] width 417 height 32
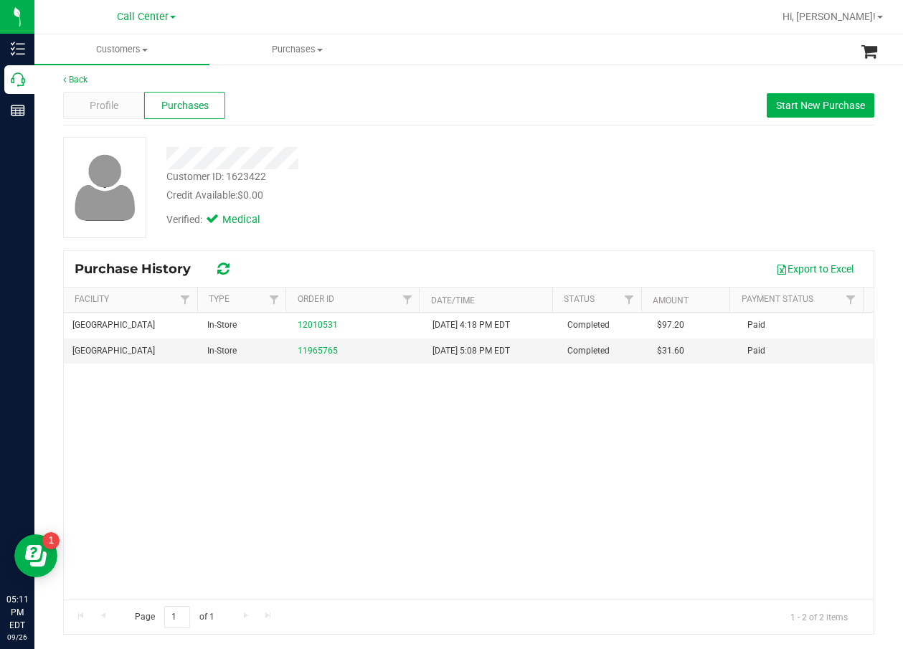
click at [405, 136] on div "Back Profile Purchases Start New Purchase Customer ID: 1623422 Credit Available…" at bounding box center [468, 353] width 811 height 561
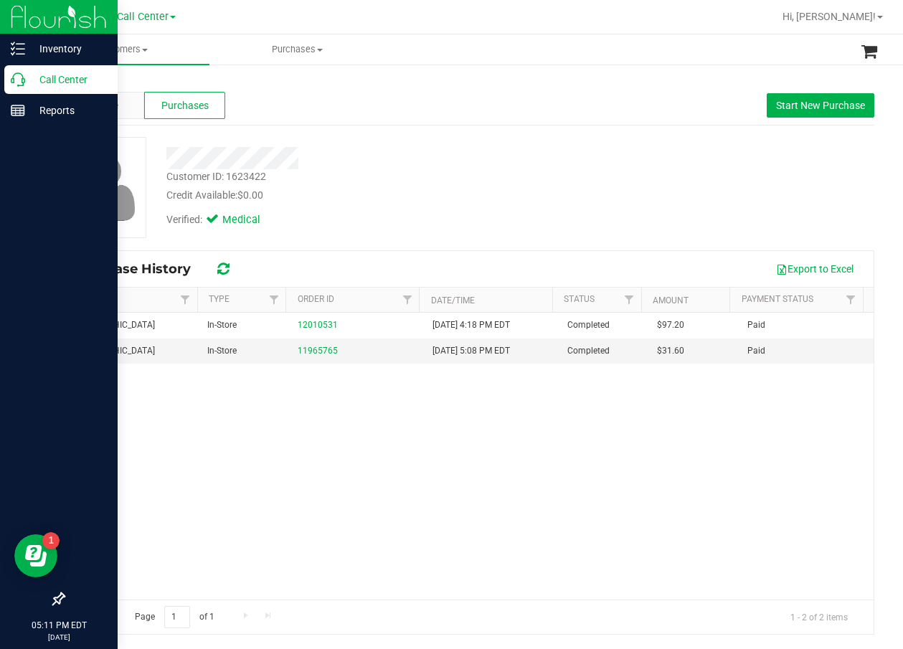
click at [21, 79] on icon at bounding box center [18, 79] width 14 height 14
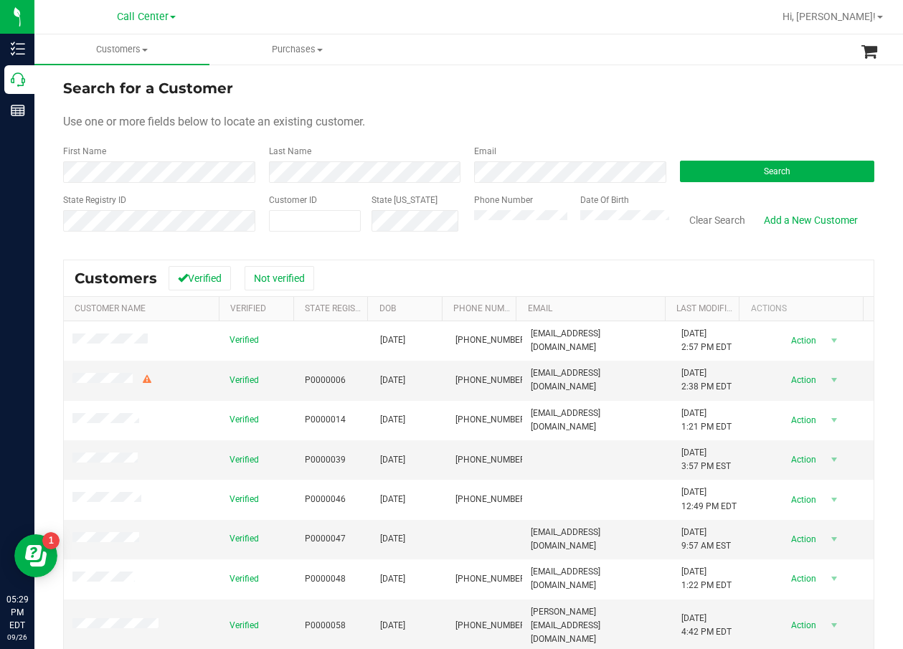
click at [550, 45] on ul "Customers All customers Add a new customer All physicians Purchases All purchas…" at bounding box center [485, 49] width 903 height 31
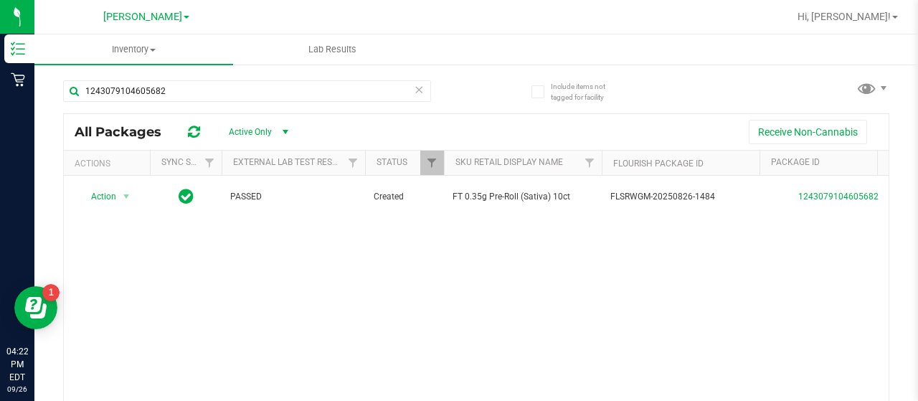
click at [155, 25] on div "Clermont WC Bonita Springs WC Boynton Beach WC Bradenton WC Brandon WC Brooksvi…" at bounding box center [146, 16] width 86 height 17
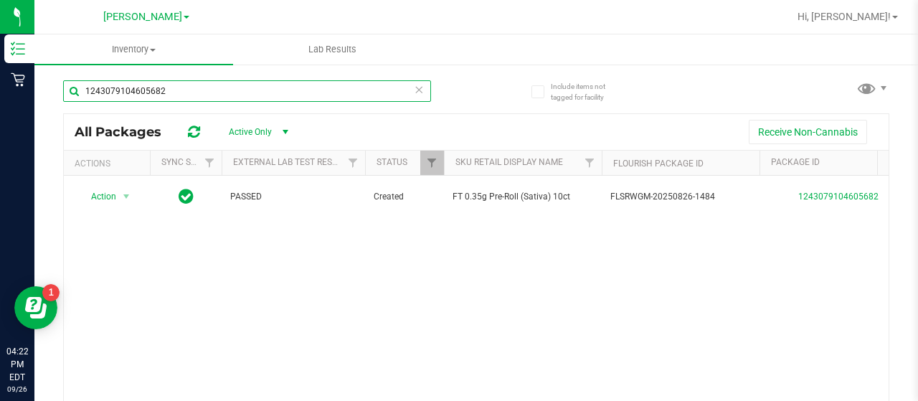
click at [173, 85] on input "1243079104605682" at bounding box center [247, 91] width 368 height 22
click at [174, 85] on input "1243079104605682" at bounding box center [247, 91] width 368 height 22
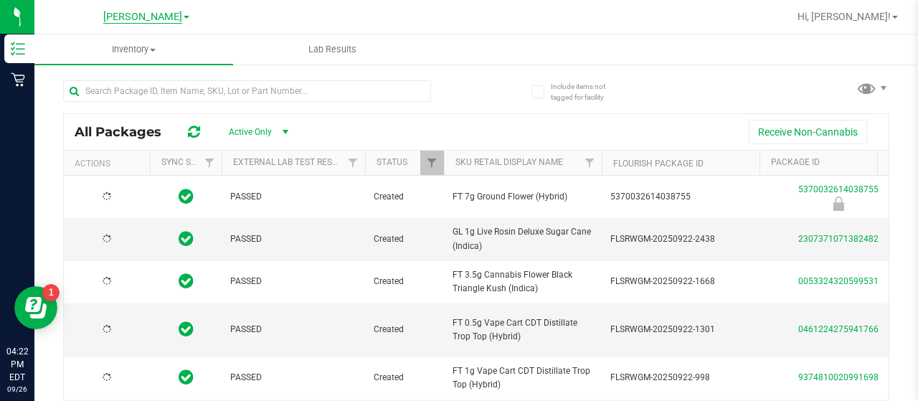
click at [162, 22] on span "[PERSON_NAME]" at bounding box center [142, 17] width 79 height 13
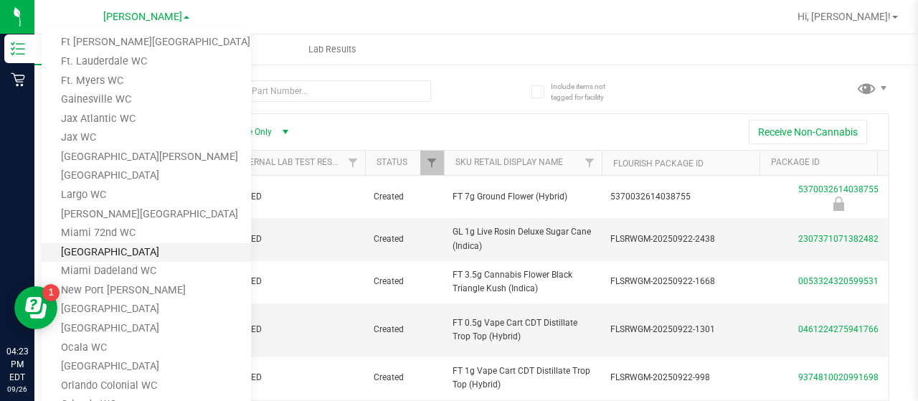
scroll to position [287, 0]
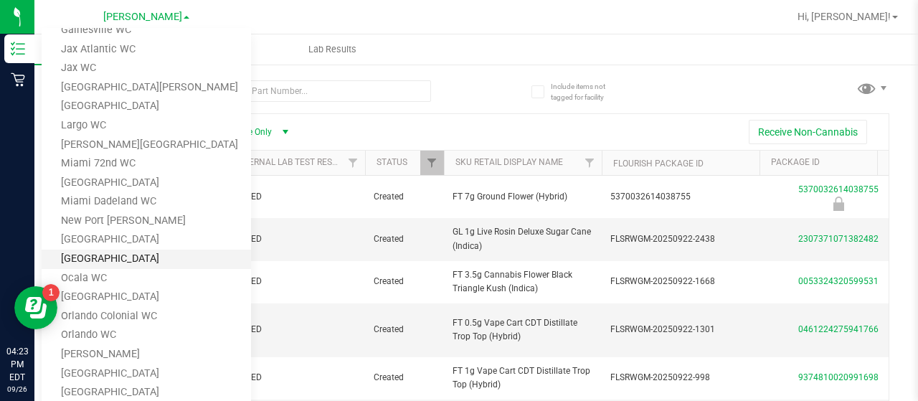
click at [142, 265] on ul "Bonita Springs WC Boynton Beach WC Bradenton WC Brandon WC Brooksville WC Call …" at bounding box center [146, 221] width 209 height 387
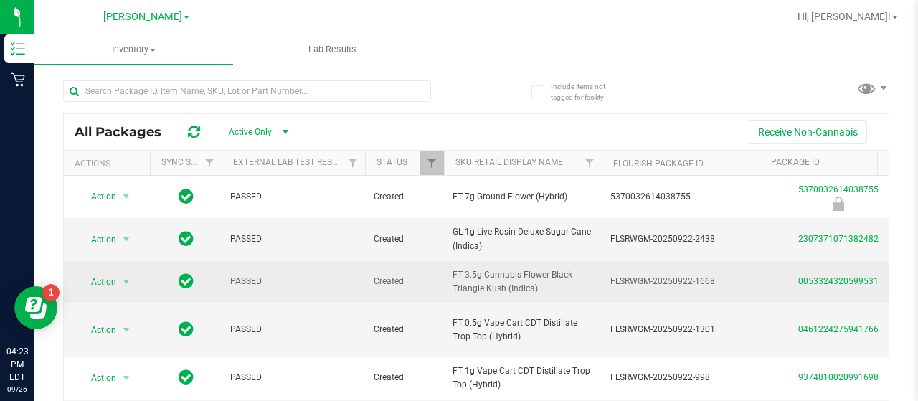
click at [142, 265] on td "Action Action Global inventory Package audit log Print package label Print prod…" at bounding box center [107, 282] width 86 height 42
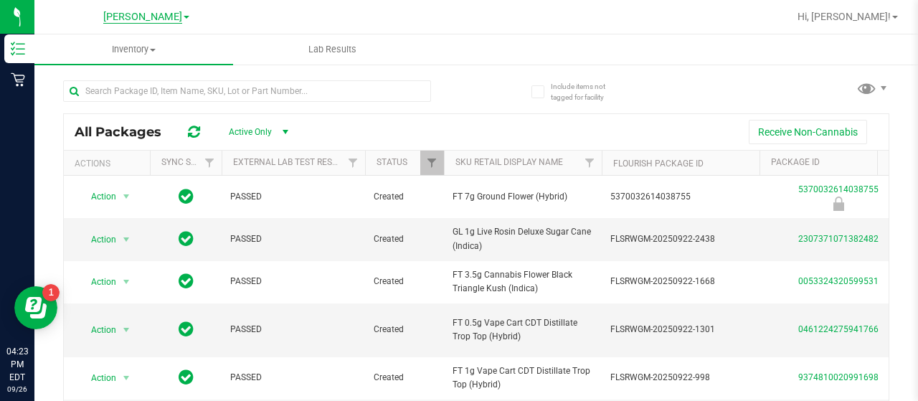
click at [143, 22] on span "[PERSON_NAME]" at bounding box center [142, 17] width 79 height 13
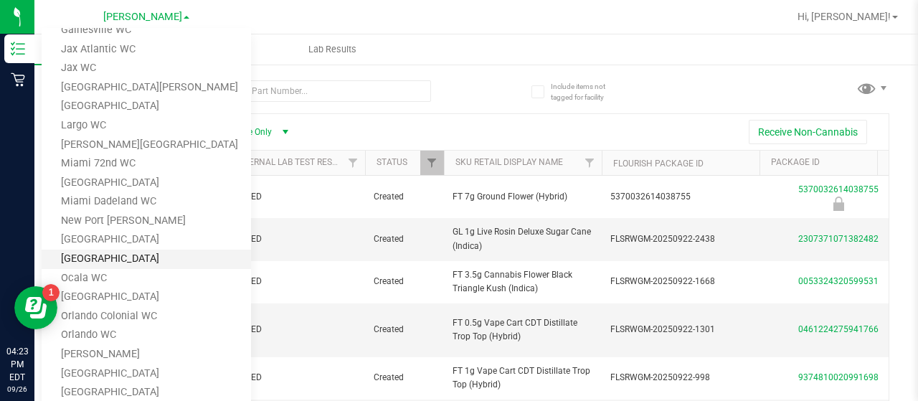
click at [165, 255] on link "[GEOGRAPHIC_DATA]" at bounding box center [146, 259] width 209 height 19
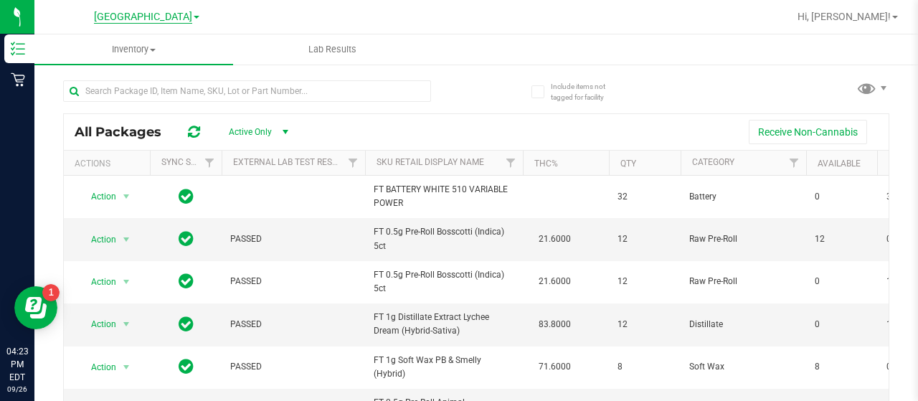
click at [120, 22] on span "[GEOGRAPHIC_DATA]" at bounding box center [143, 17] width 98 height 13
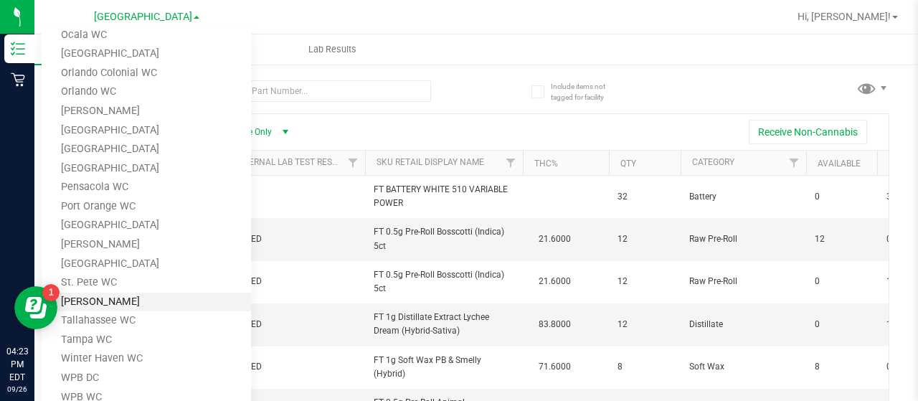
scroll to position [533, 0]
click at [189, 261] on link "[GEOGRAPHIC_DATA]" at bounding box center [146, 260] width 209 height 19
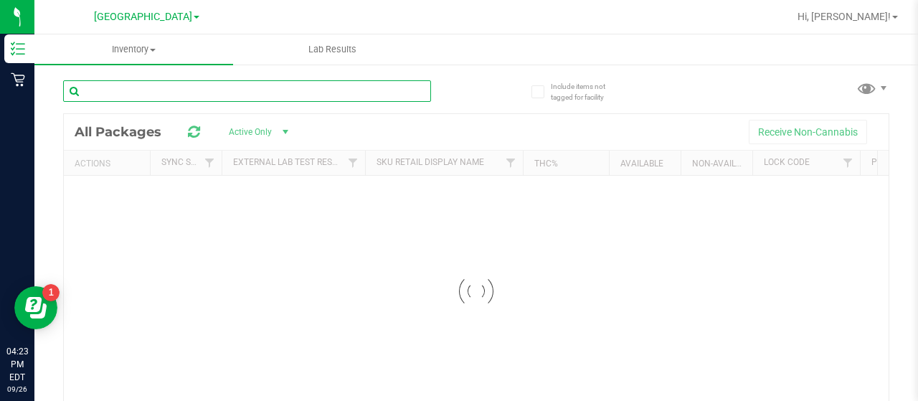
click at [141, 97] on input "text" at bounding box center [247, 91] width 368 height 22
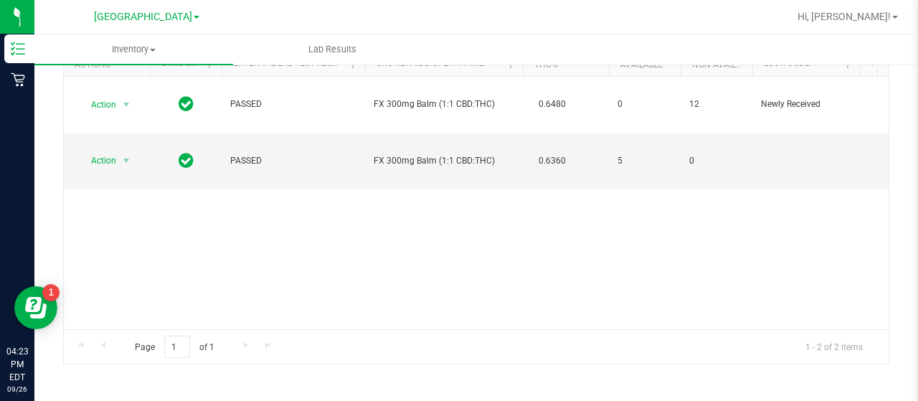
scroll to position [0, 417]
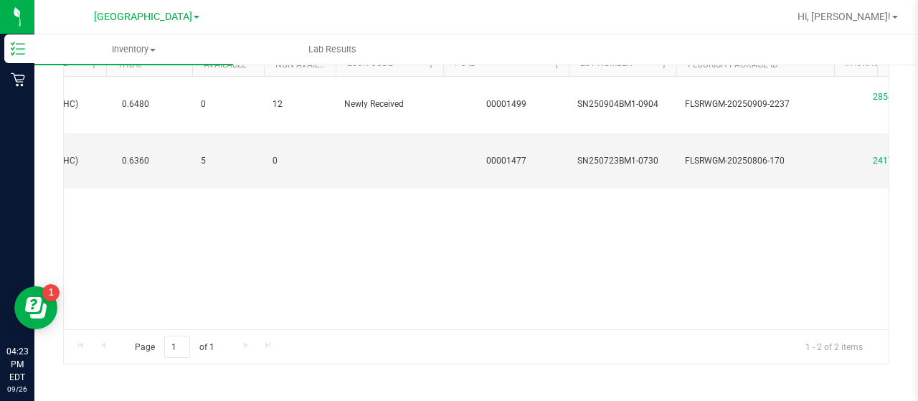
type input "balm"
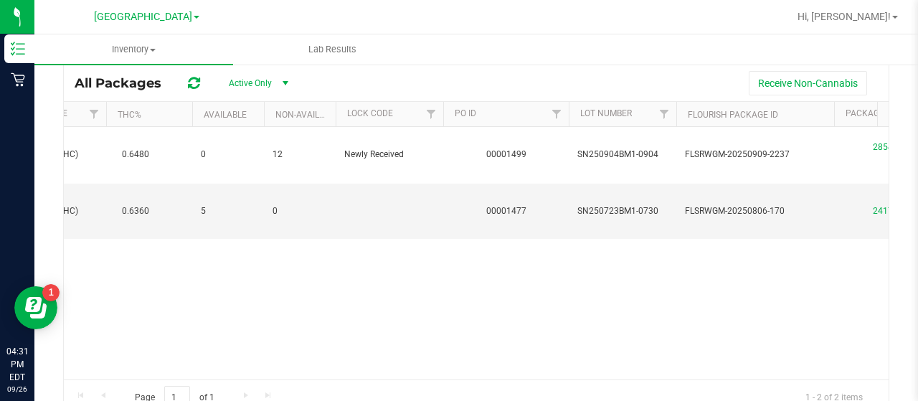
scroll to position [0, 0]
